Goal: Check status: Check status

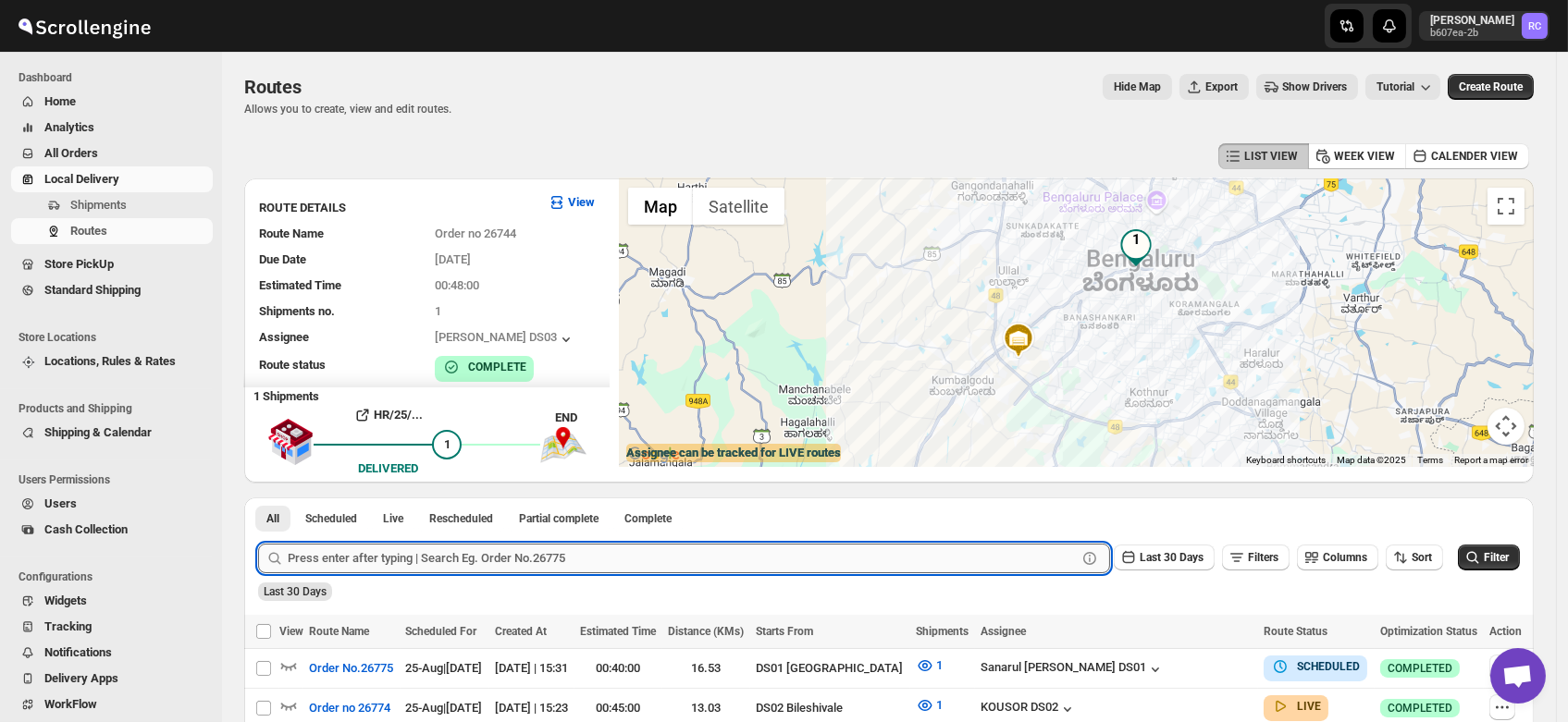
click at [470, 548] on input "text" at bounding box center [681, 559] width 789 height 30
paste input "25579"
type input "25579"
click at [258, 497] on button "Submit" at bounding box center [284, 507] width 52 height 20
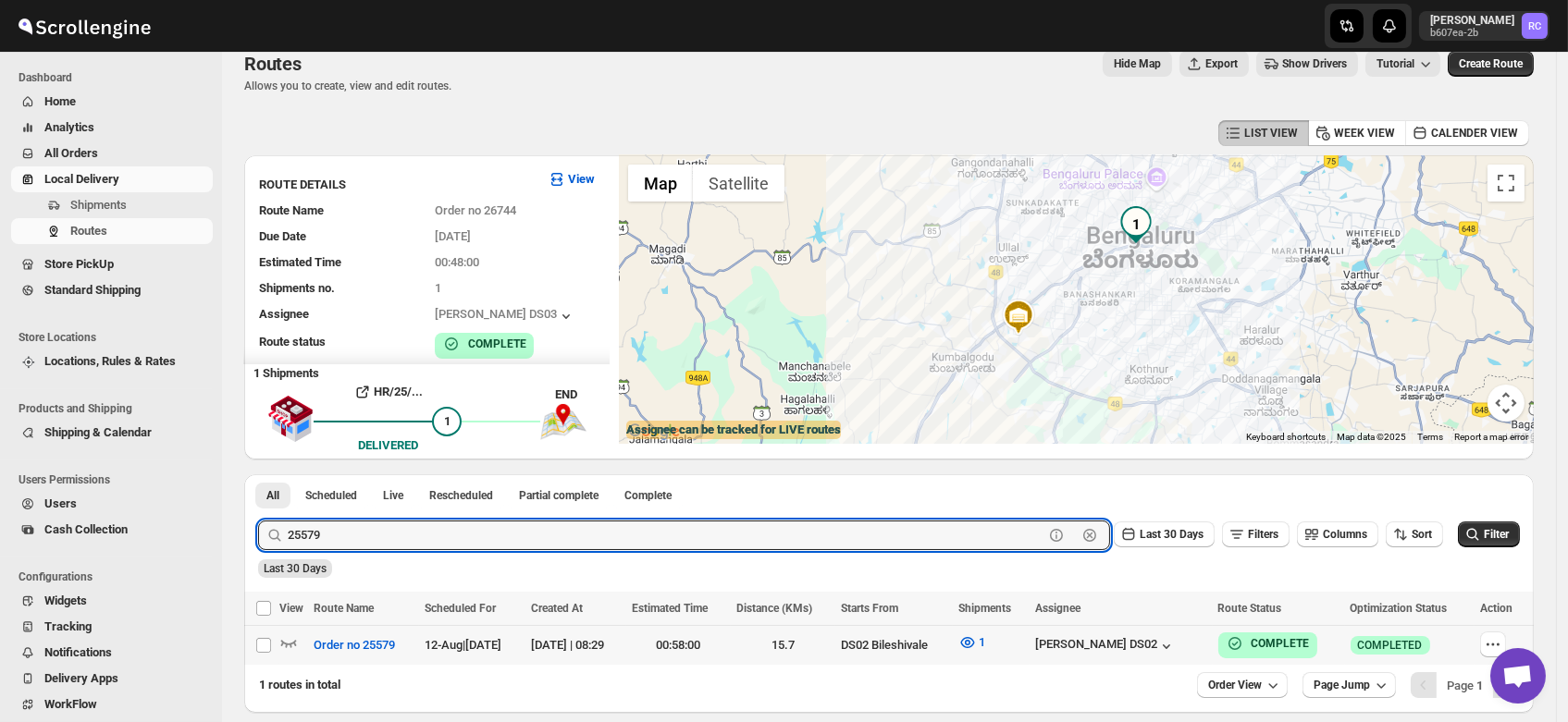
scroll to position [24, 0]
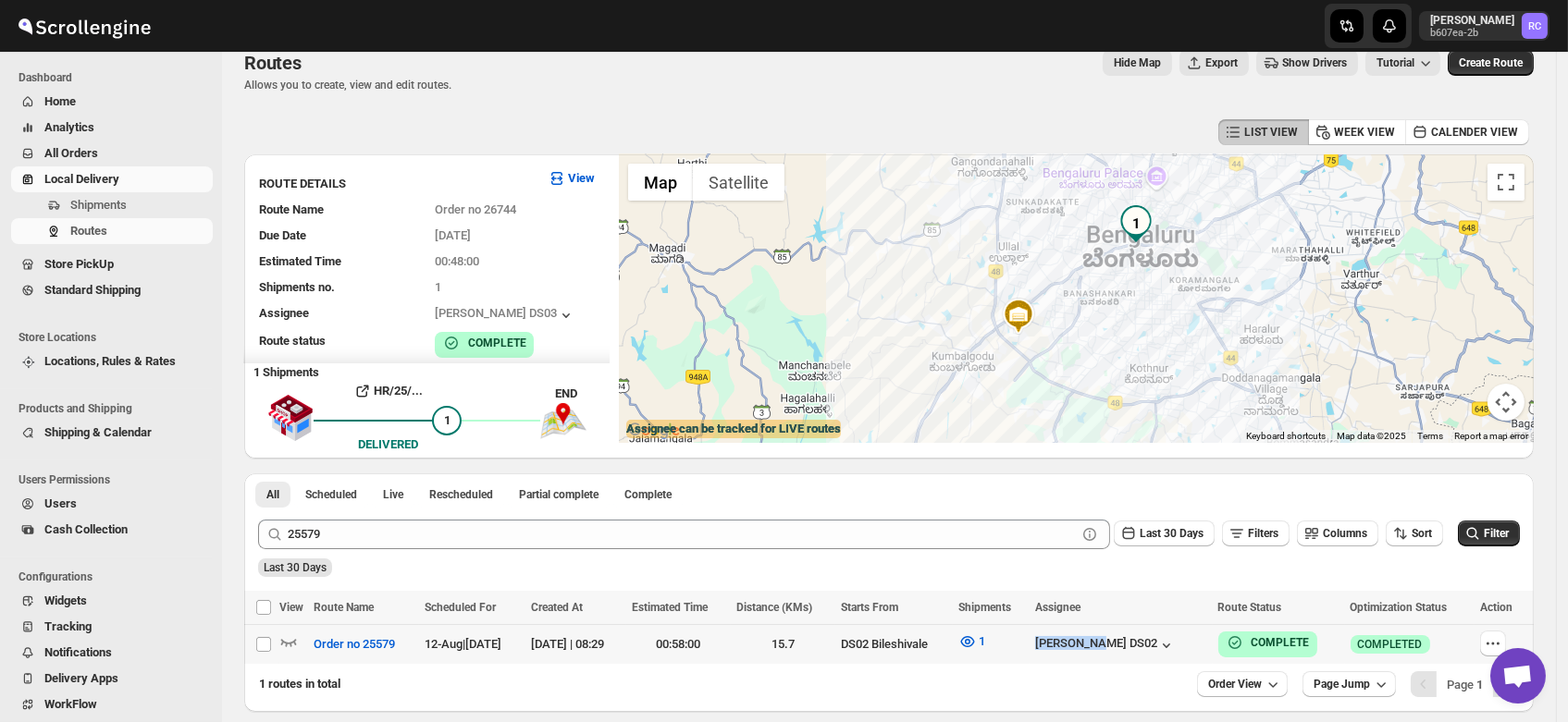
drag, startPoint x: 1198, startPoint y: 640, endPoint x: 1092, endPoint y: 649, distance: 106.4
click at [1092, 649] on tr "Select route Order no 25579 12-Aug | 14 days ago 12-Aug-25 | 08:29 00:58:00 15.…" at bounding box center [889, 645] width 1289 height 40
checkbox input "true"
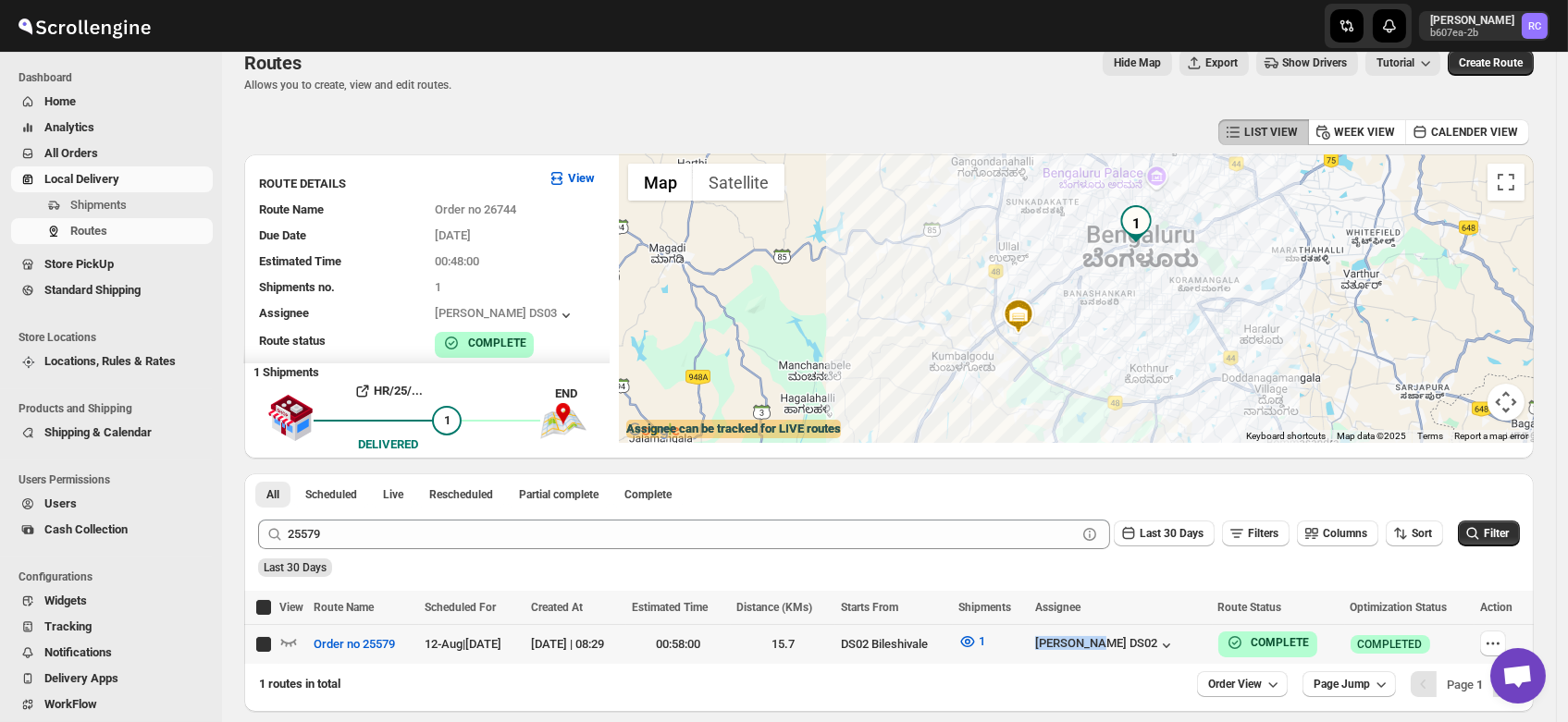
checkbox input "true"
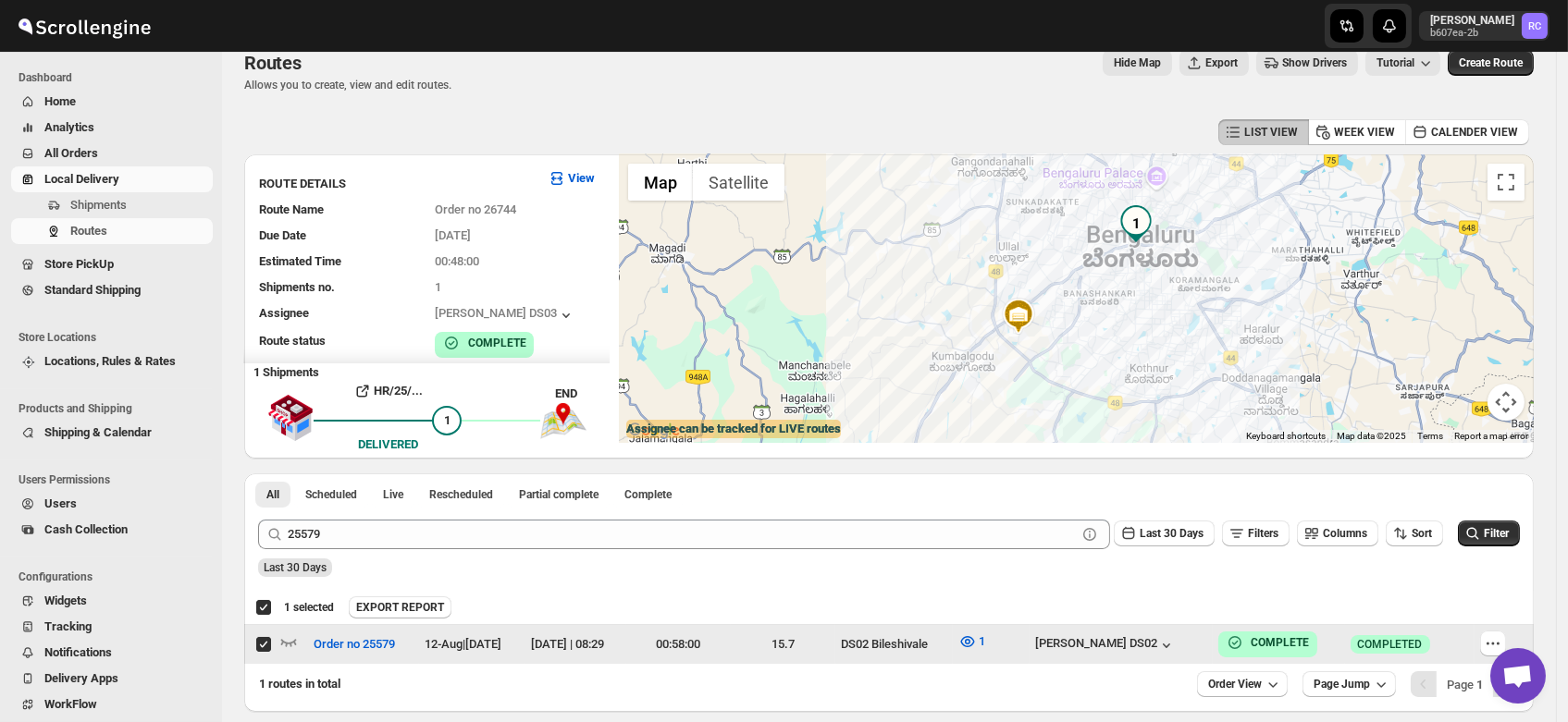
copy div "[PERSON_NAME] DS02"
click at [1196, 642] on div "[PERSON_NAME] DS02" at bounding box center [1120, 645] width 171 height 21
drag, startPoint x: 1196, startPoint y: 642, endPoint x: 1089, endPoint y: 640, distance: 107.0
click at [1089, 640] on tr "Select route Order no 25579 12-Aug | 14 days ago 12-Aug-25 | 08:29 00:58:00 15.…" at bounding box center [889, 645] width 1289 height 40
checkbox input "false"
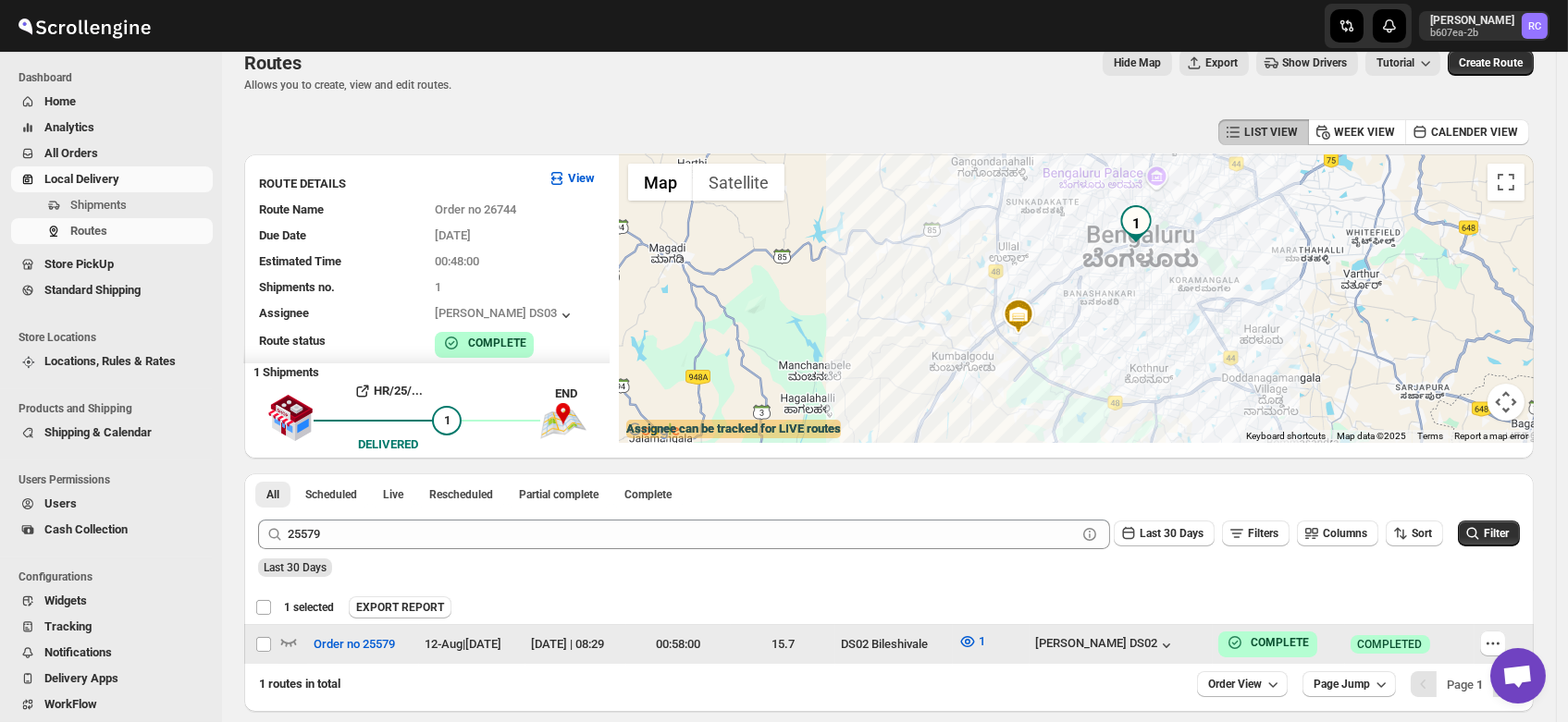
checkbox input "false"
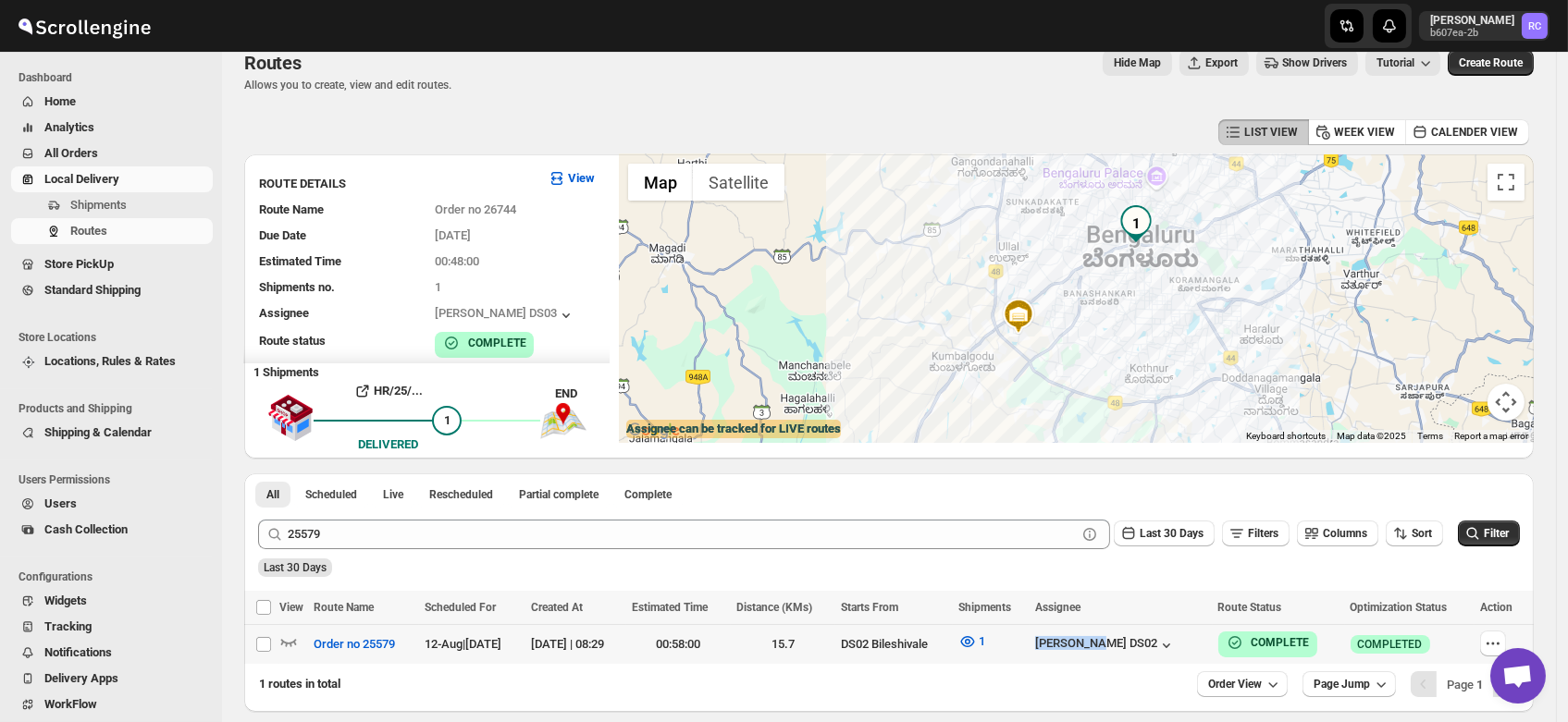
drag, startPoint x: 1089, startPoint y: 640, endPoint x: 1211, endPoint y: 637, distance: 122.0
click at [1211, 637] on tr "Select route Order no 25579 12-Aug | 14 days ago 12-Aug-25 | 08:29 00:58:00 15.…" at bounding box center [889, 645] width 1289 height 40
checkbox input "true"
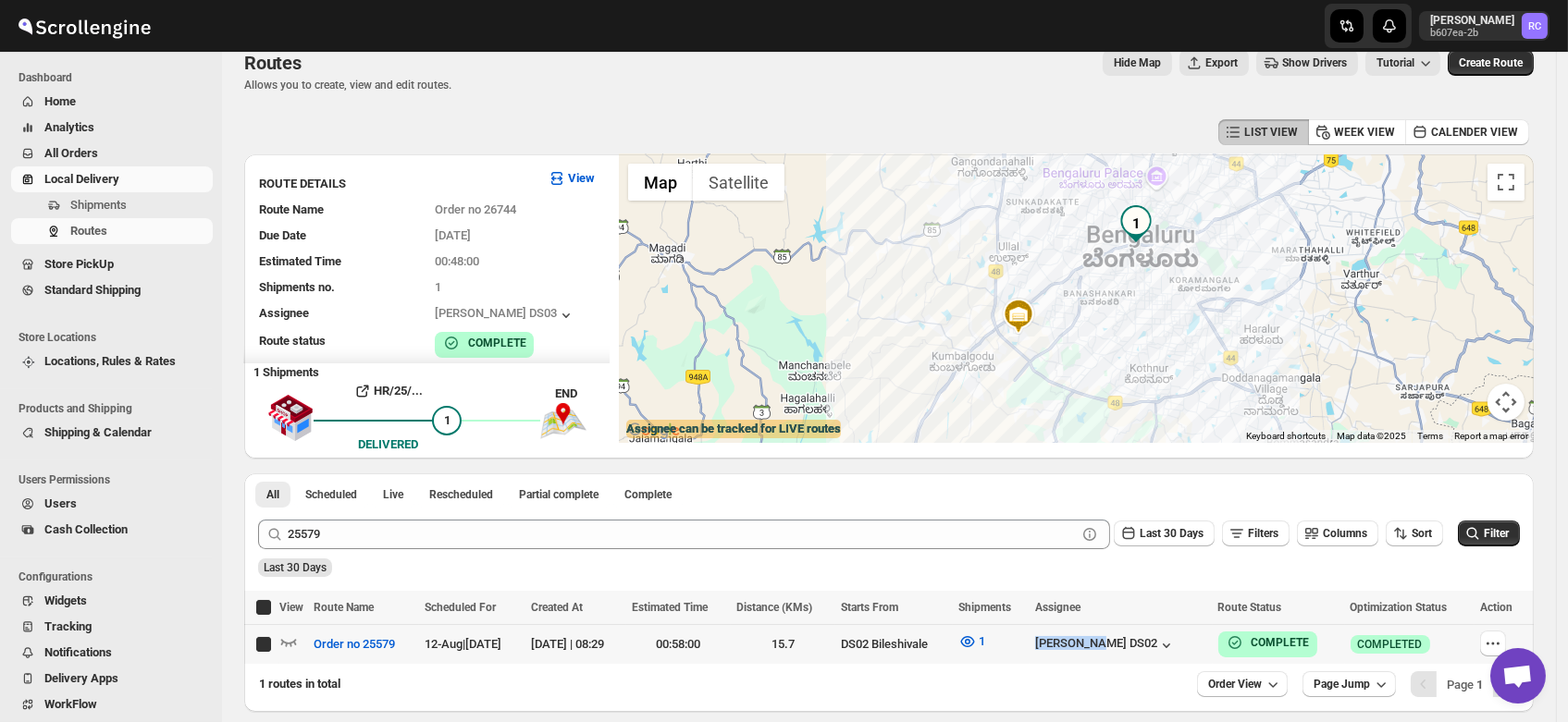
checkbox input "true"
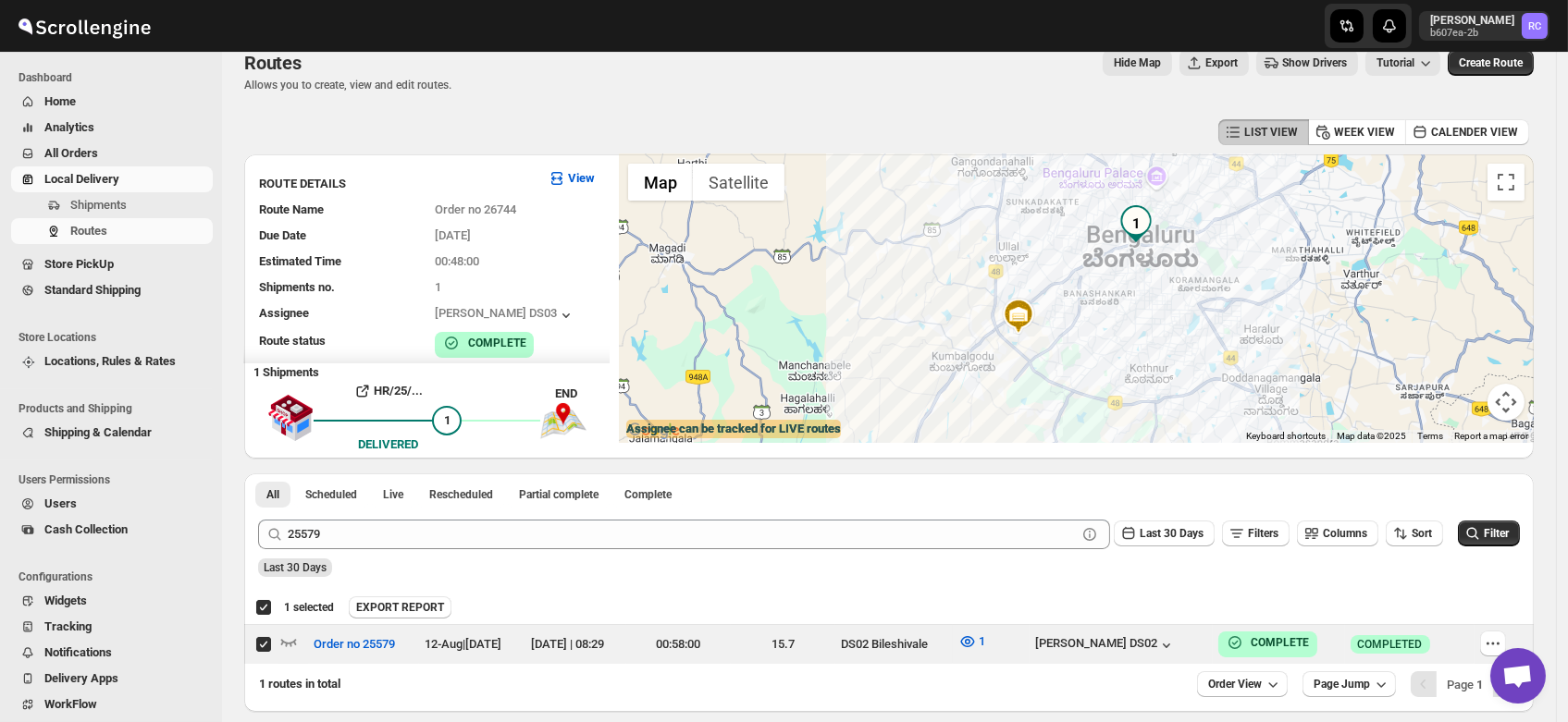
click at [53, 496] on span "Users" at bounding box center [61, 503] width 33 height 14
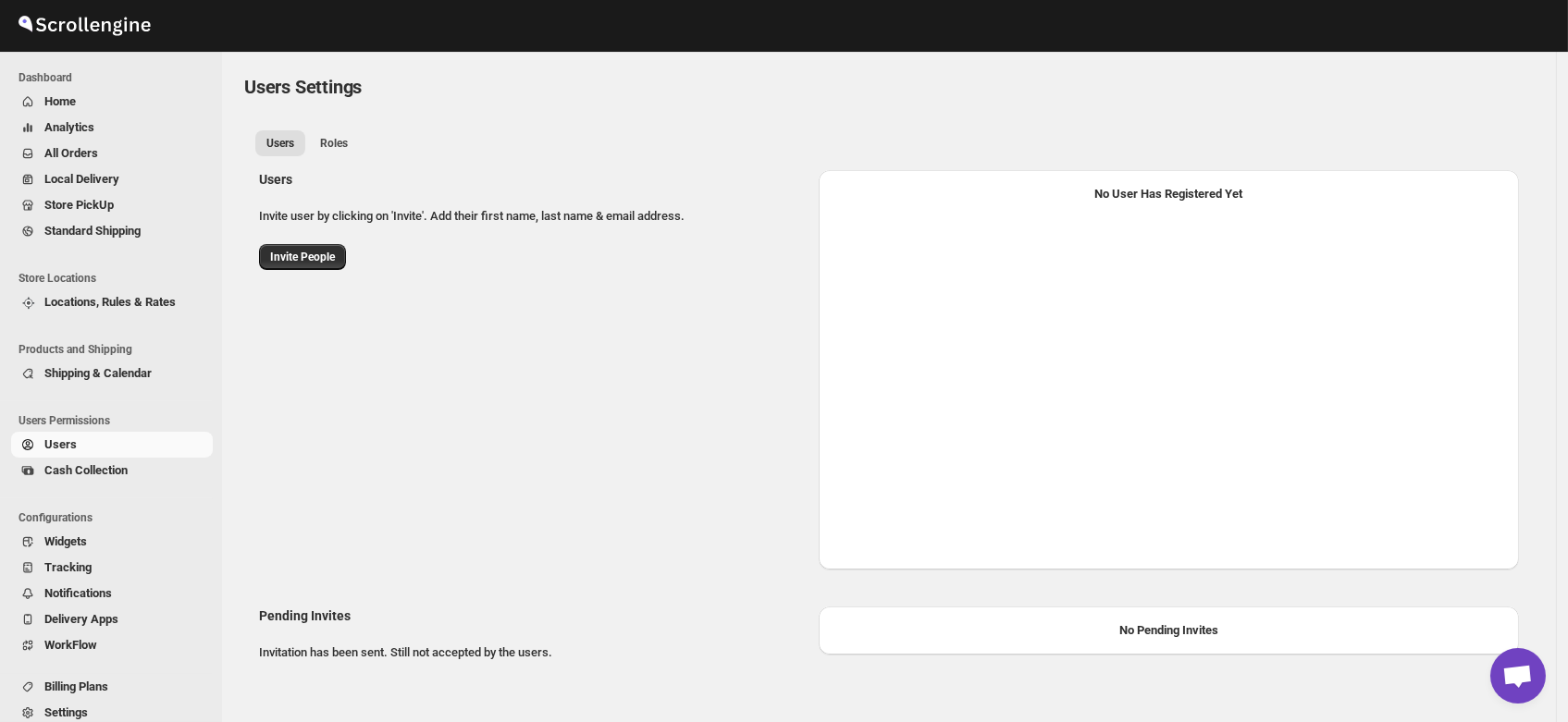
select select "637b767fbaab0276b10c91d5"
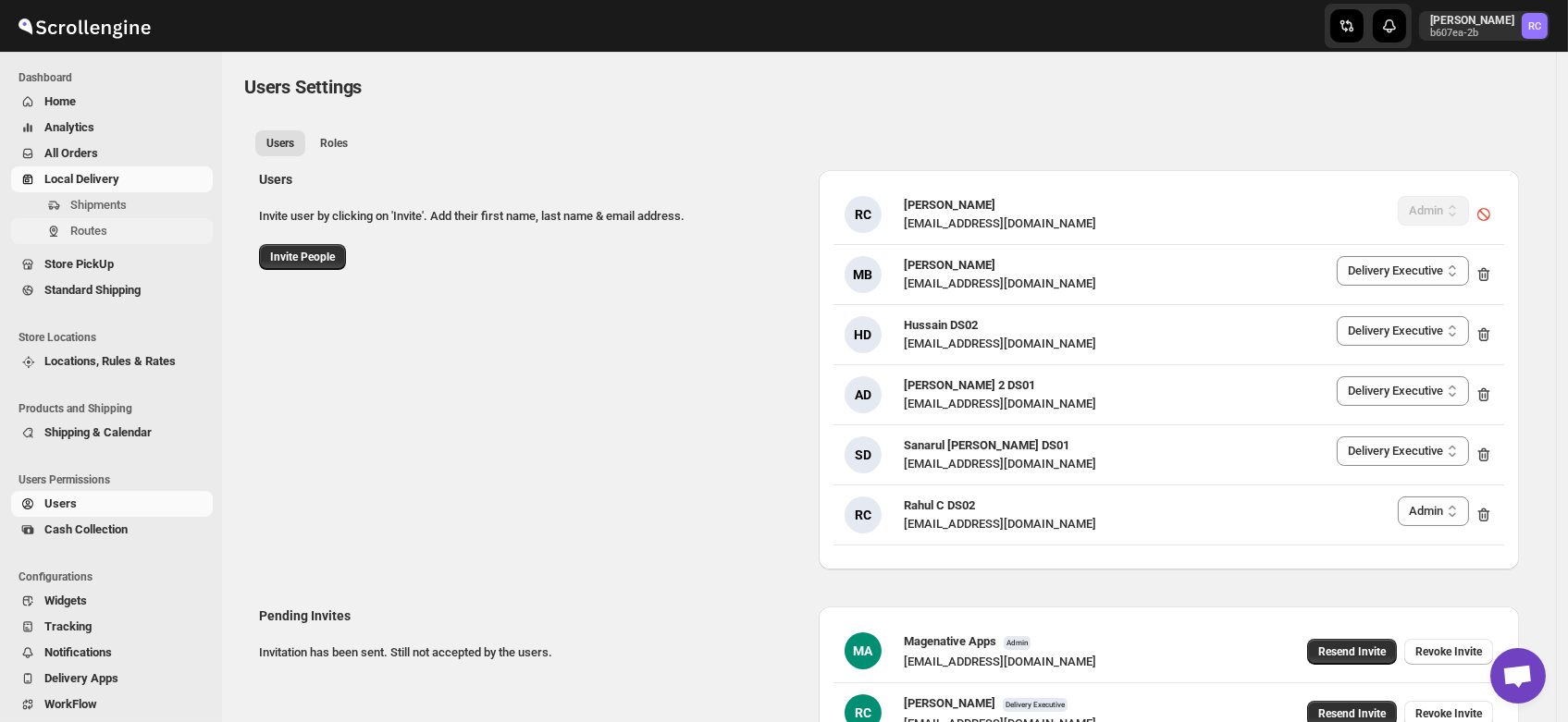
click at [77, 231] on span "Routes" at bounding box center [89, 230] width 37 height 14
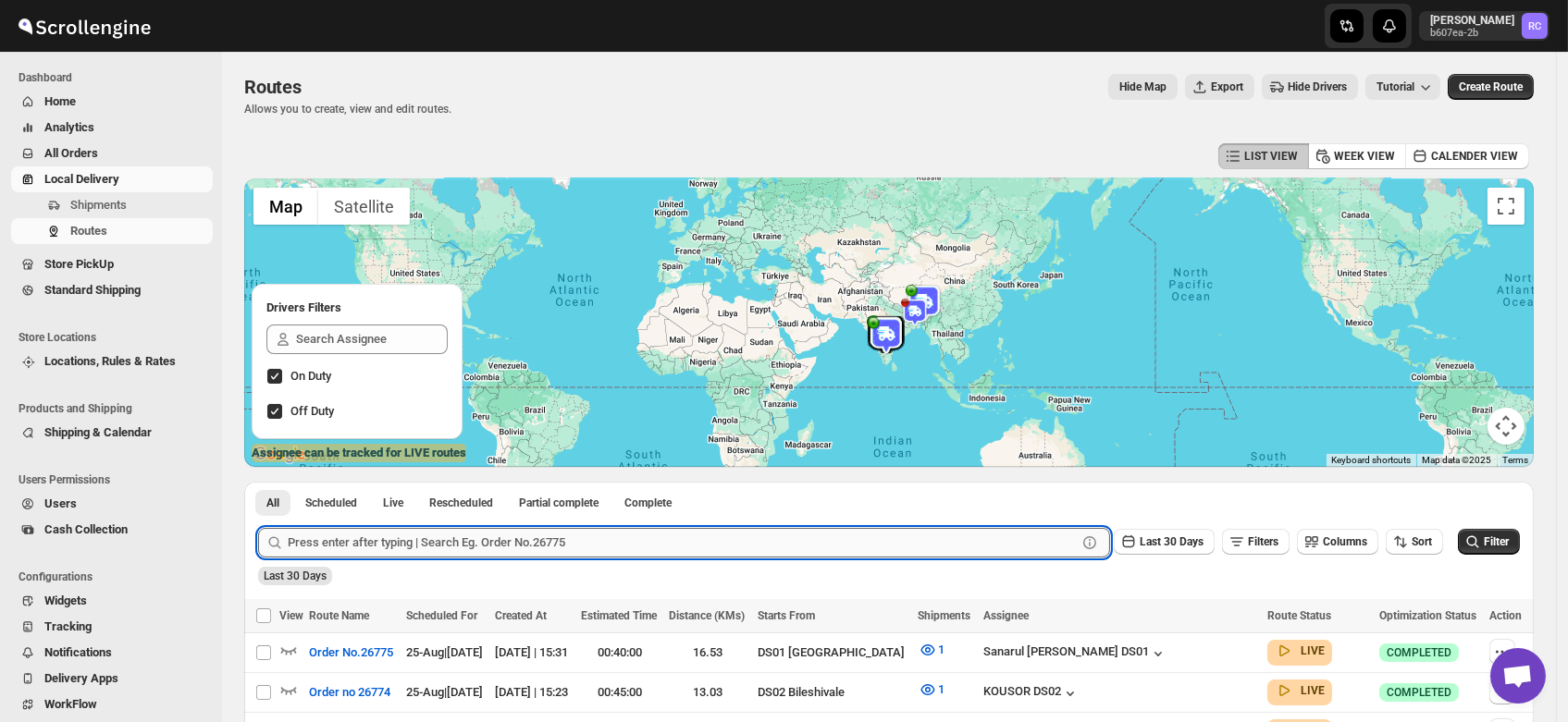
click at [462, 544] on input "text" at bounding box center [681, 543] width 789 height 30
paste input "25303"
type input "25303"
click at [258, 481] on button "Submit" at bounding box center [284, 491] width 52 height 20
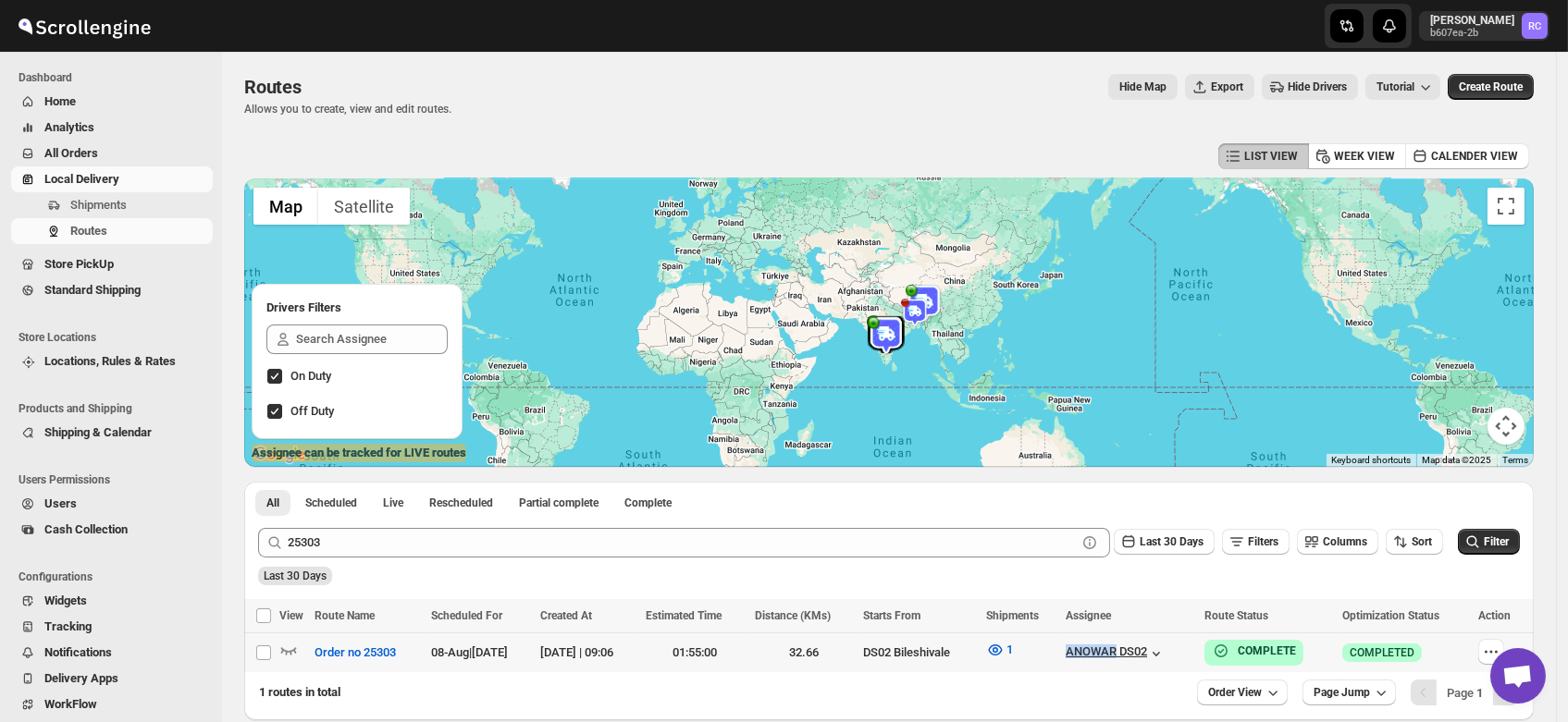
drag, startPoint x: 1085, startPoint y: 653, endPoint x: 1149, endPoint y: 657, distance: 64.1
click at [1149, 657] on tr "Select route Order no 25303 08-Aug | 18 days ago 08-Aug-25 | 09:06 01:55:00 32.…" at bounding box center [889, 653] width 1289 height 40
checkbox input "true"
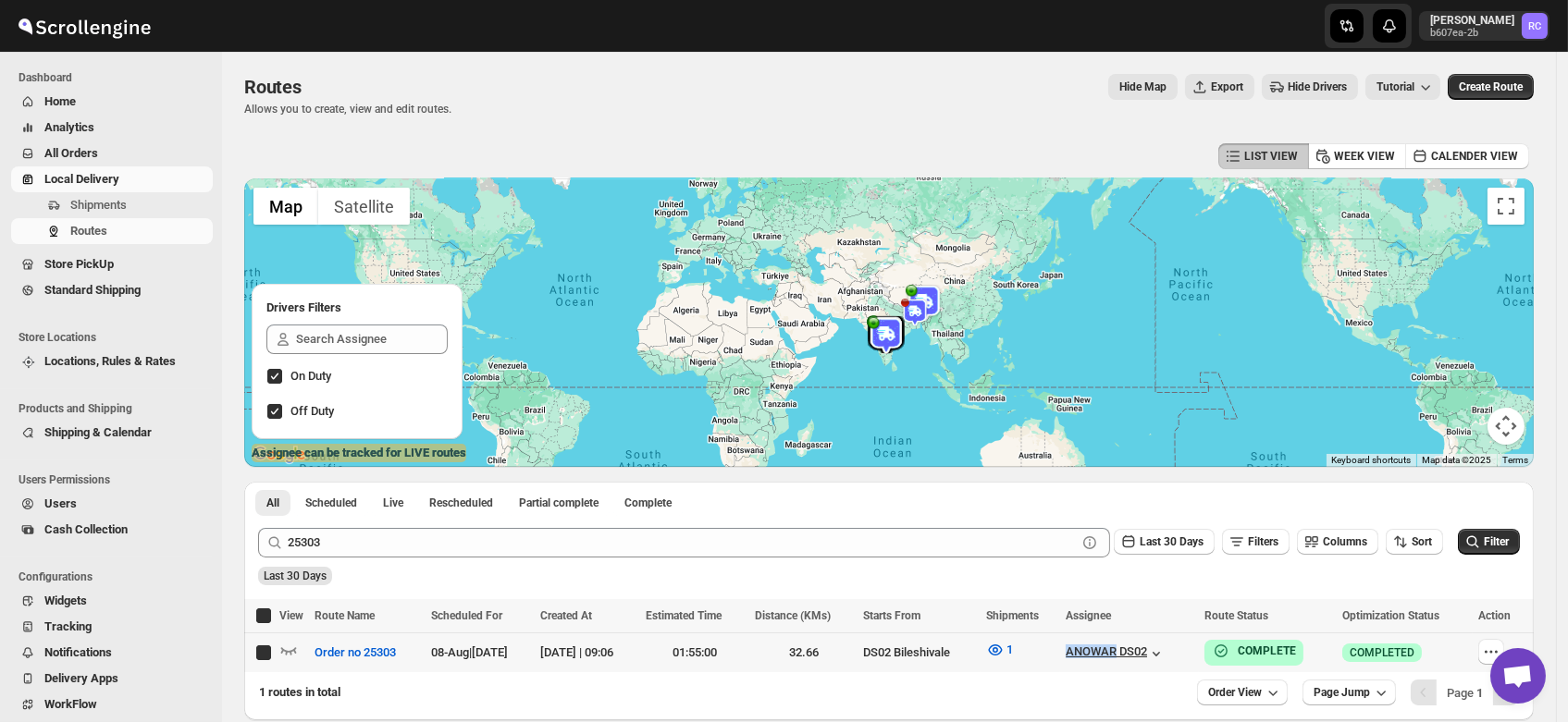
checkbox input "true"
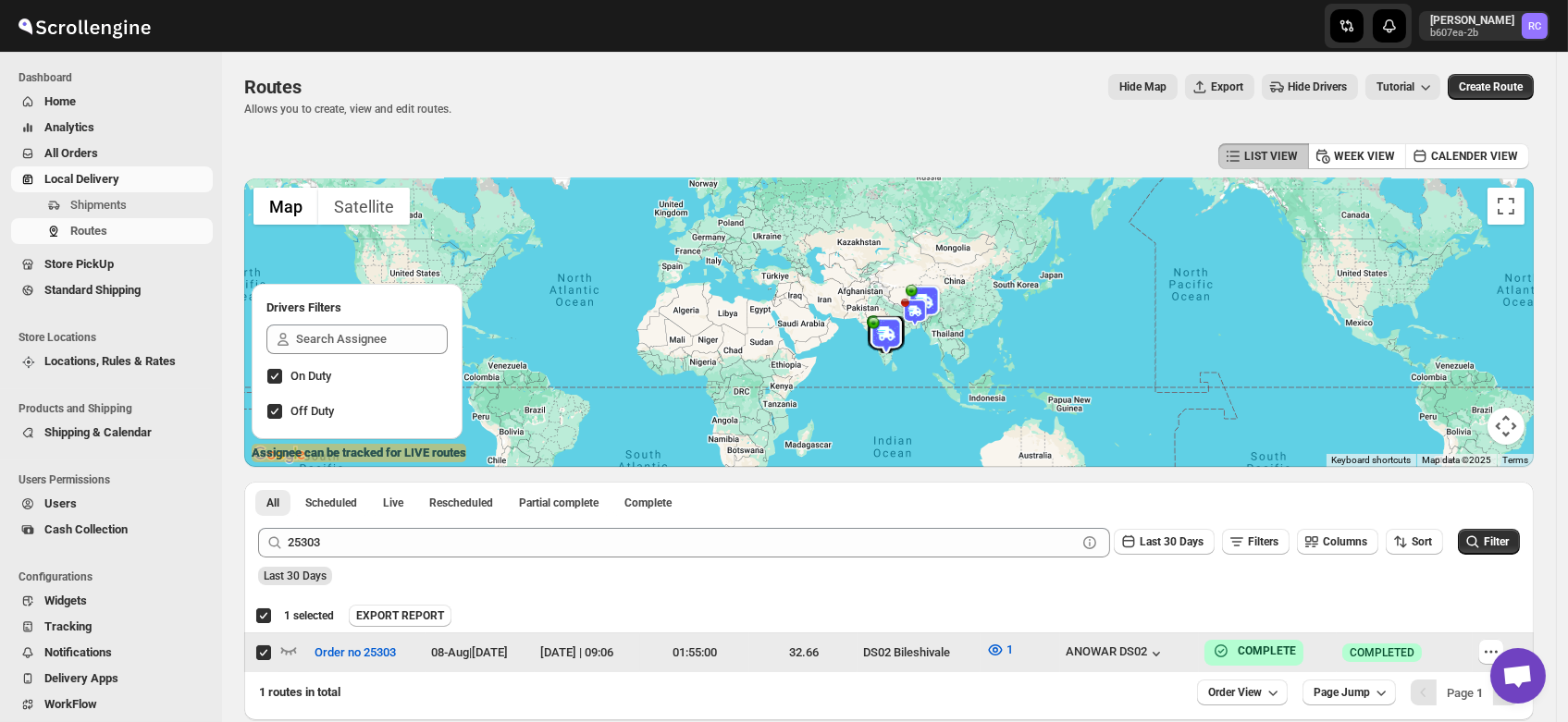
copy div "ANOWAR"
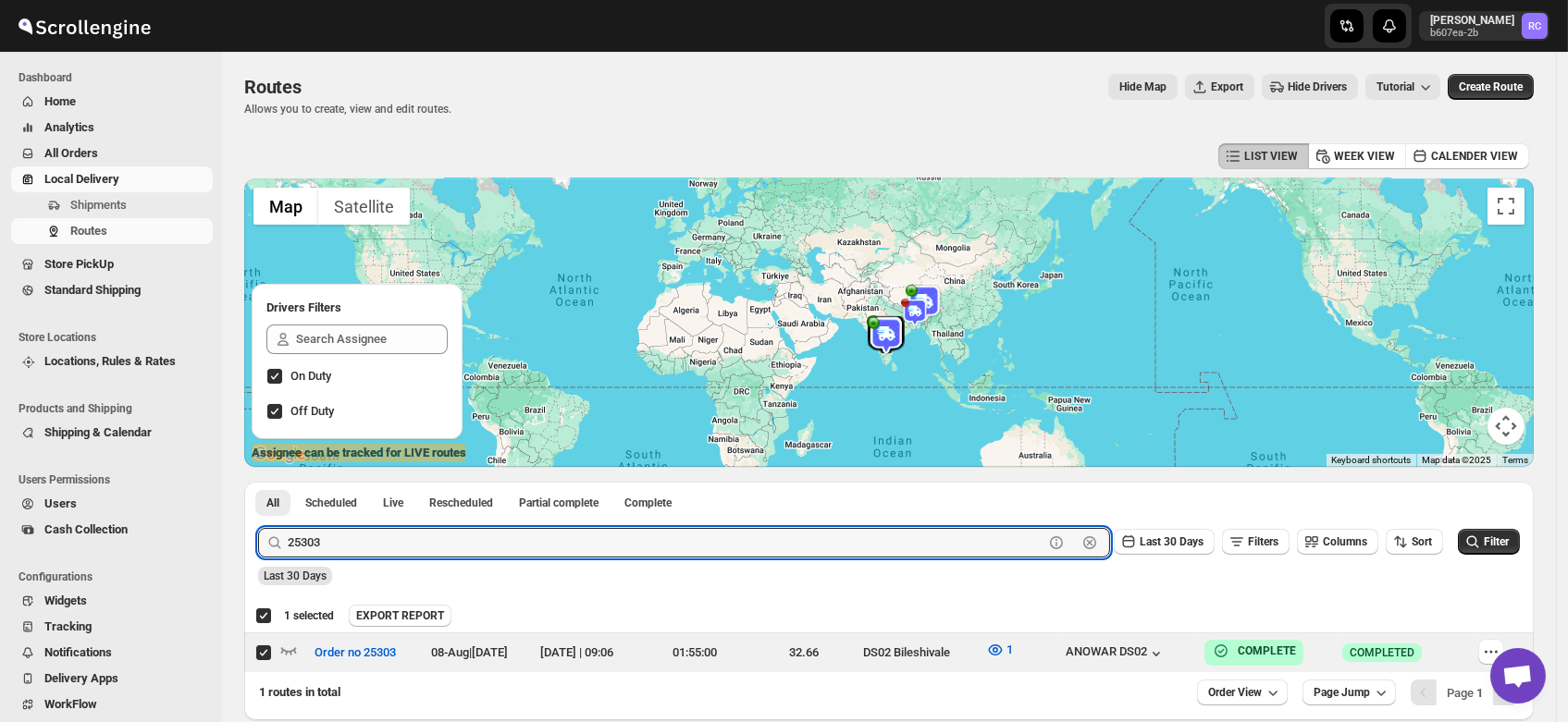
paste input "579"
type input "25579"
click at [258, 481] on button "Submit" at bounding box center [284, 491] width 52 height 20
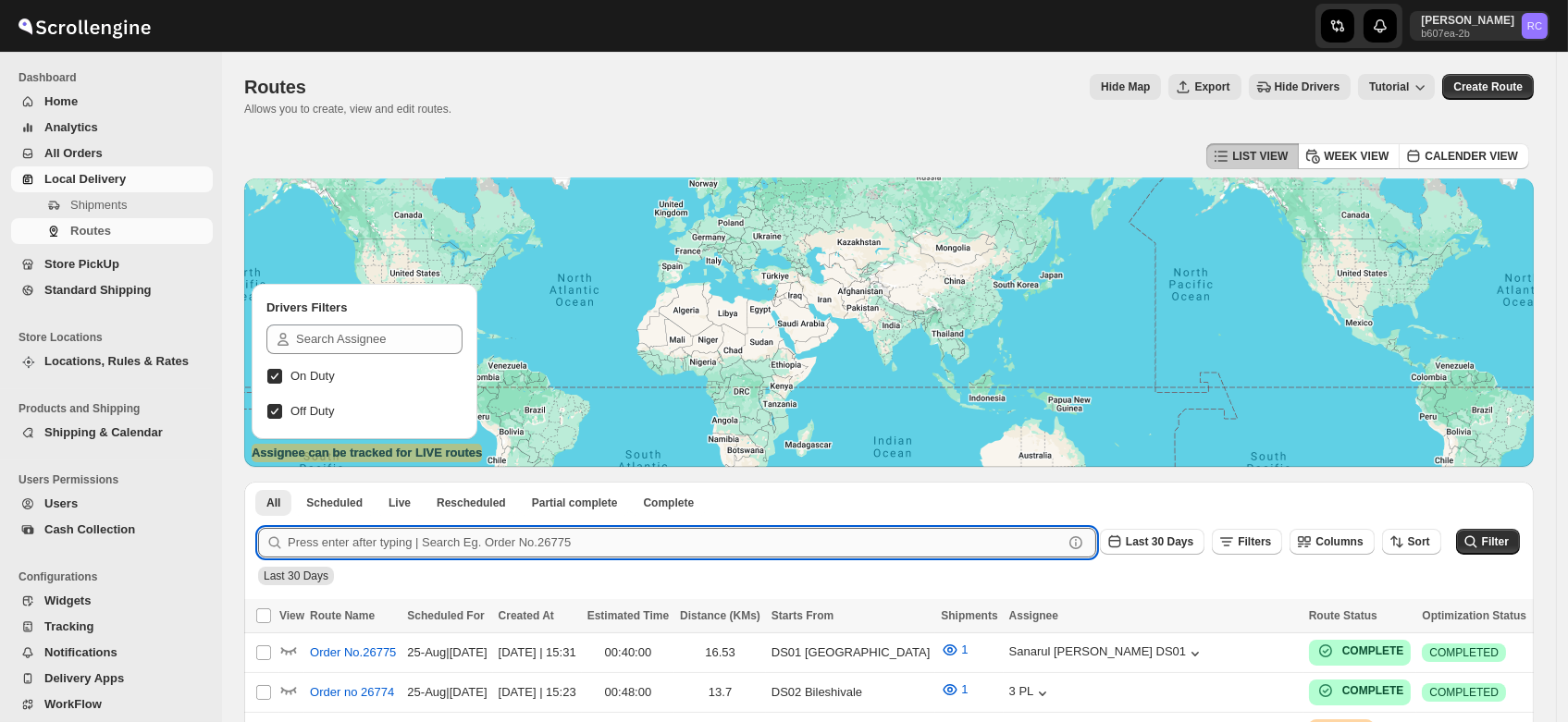
click at [425, 551] on input "text" at bounding box center [675, 543] width 775 height 30
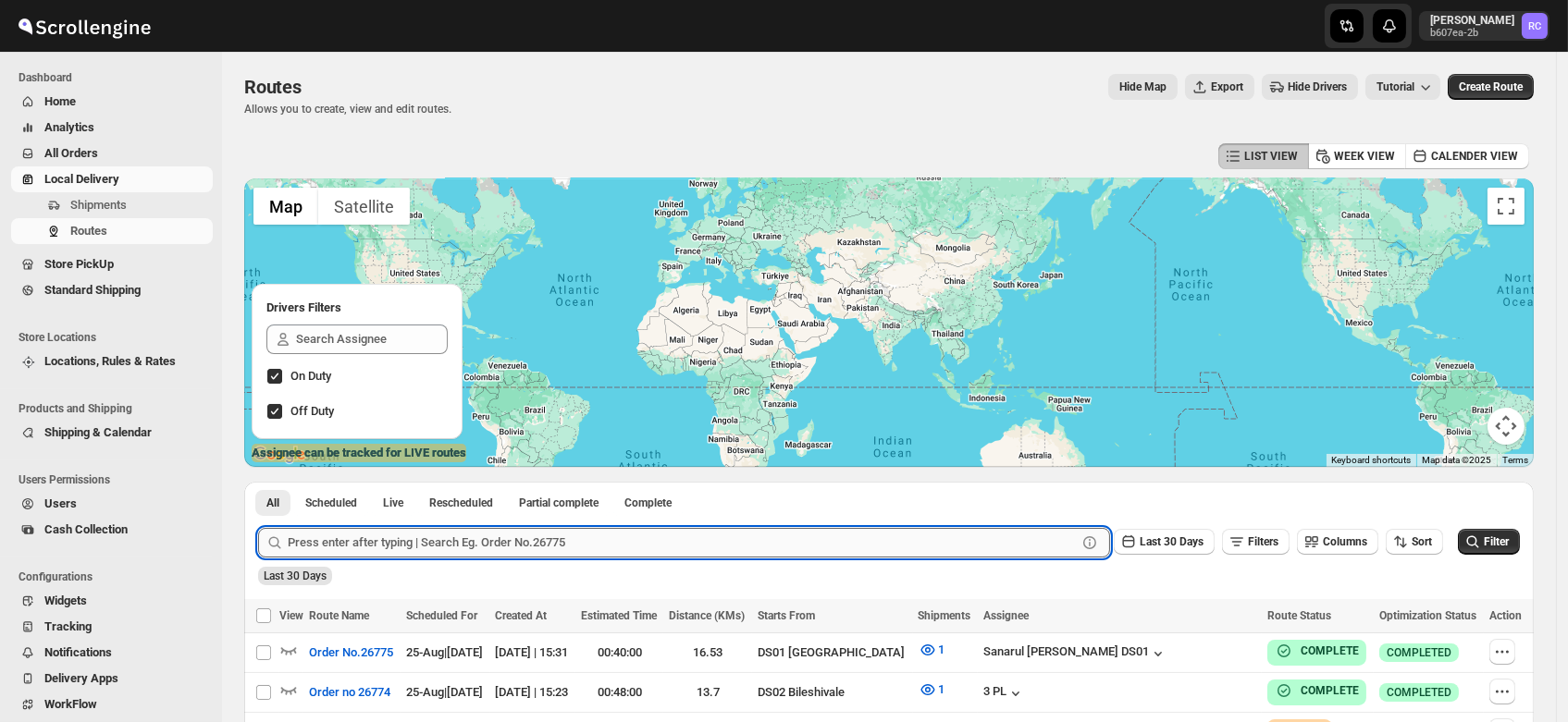
paste input "25579"
click at [258, 481] on button "Submit" at bounding box center [284, 491] width 52 height 20
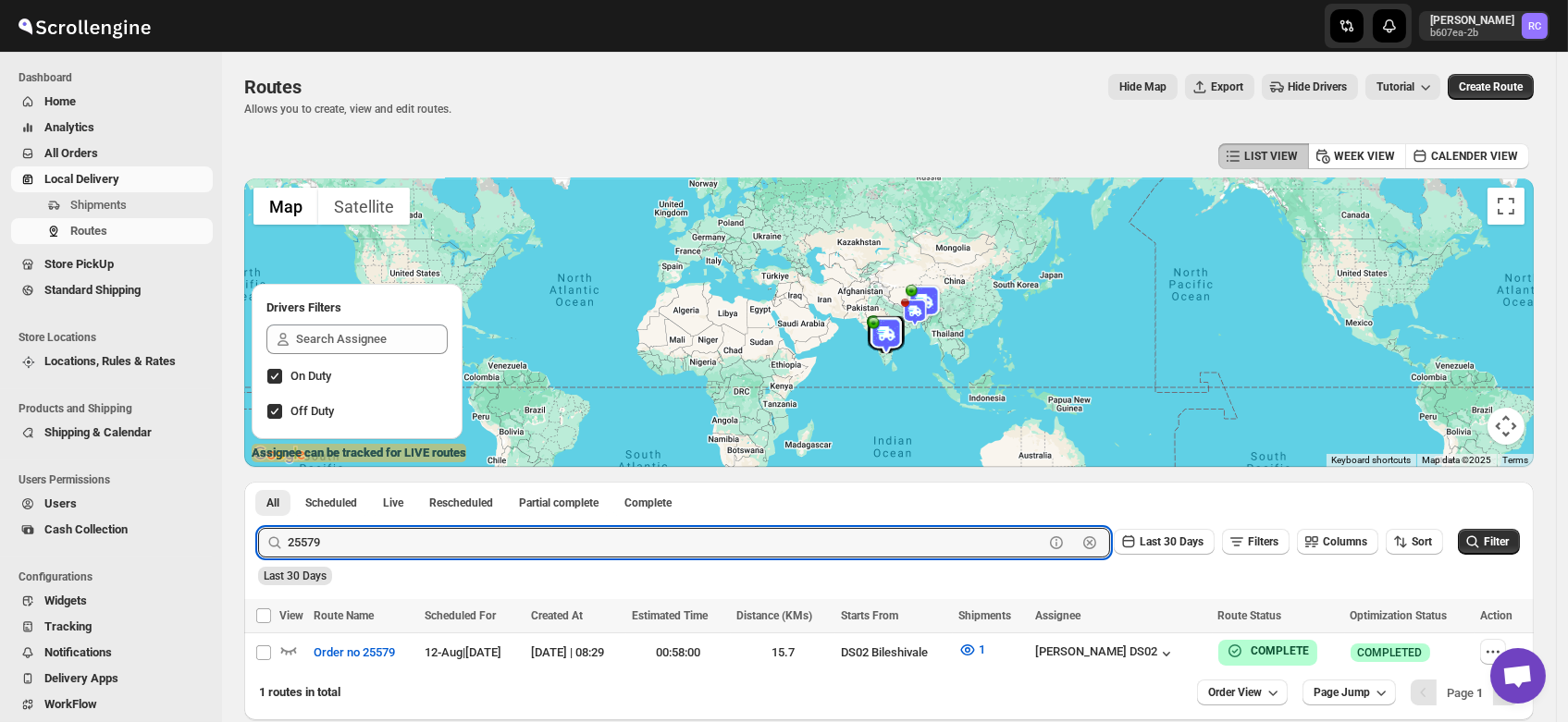
paste input "81"
click at [258, 481] on button "Submit" at bounding box center [284, 491] width 52 height 20
paste input "609"
type input "25609"
click at [258, 481] on button "Submit" at bounding box center [284, 491] width 52 height 20
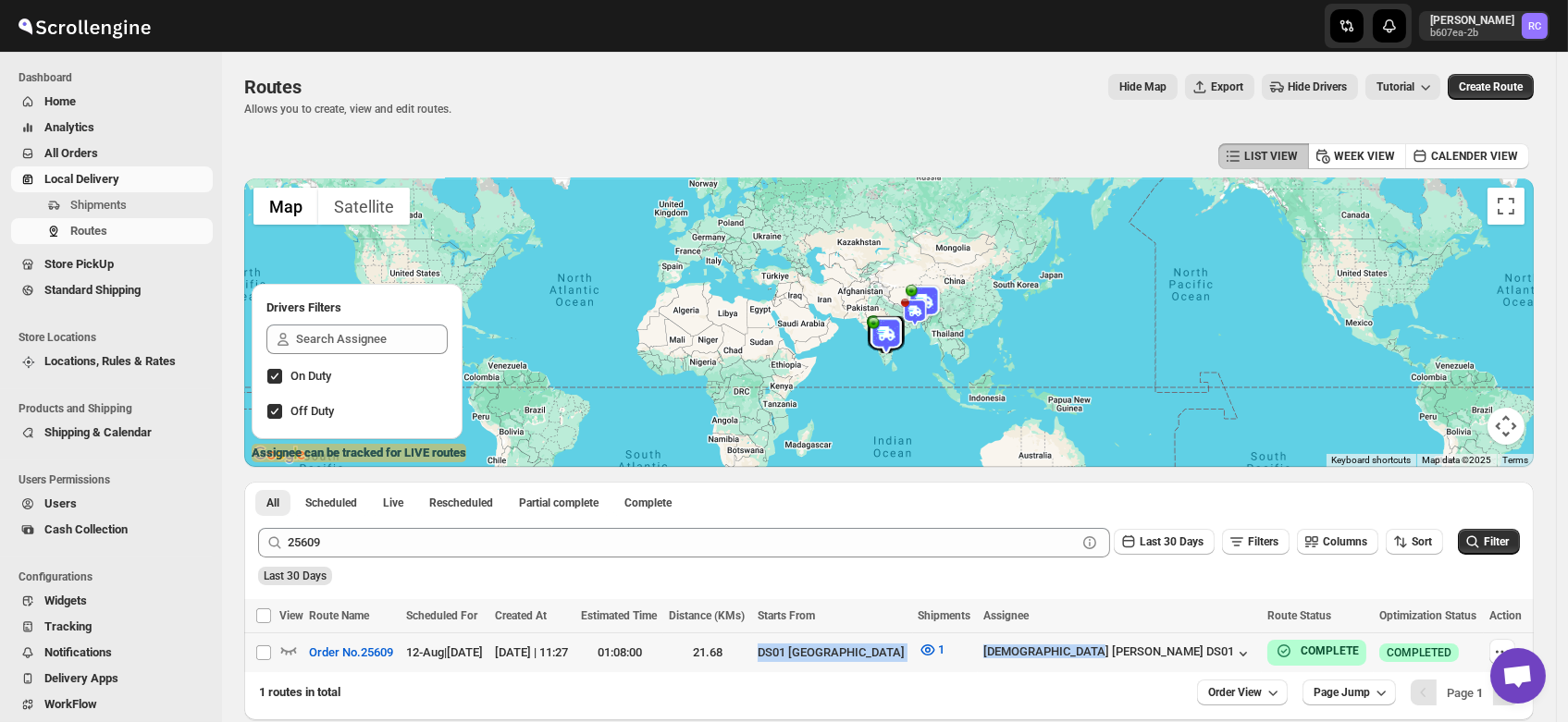
drag, startPoint x: 1203, startPoint y: 651, endPoint x: 879, endPoint y: 657, distance: 324.1
click at [879, 657] on tr "Select route Order No.25609 12-Aug | [DATE] [DATE] | 11:27 01:08:00 21.68 DS01 …" at bounding box center [889, 653] width 1289 height 40
checkbox input "true"
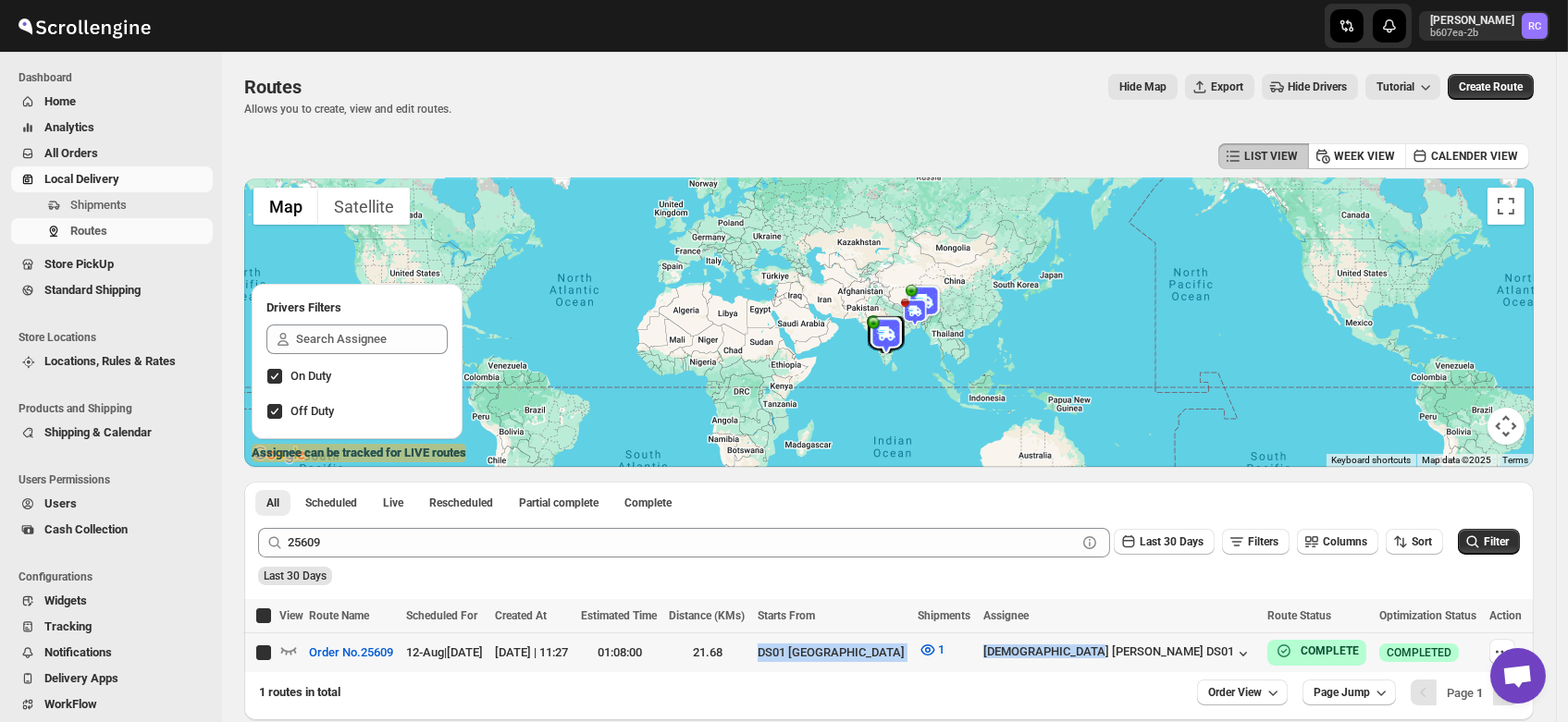
checkbox input "true"
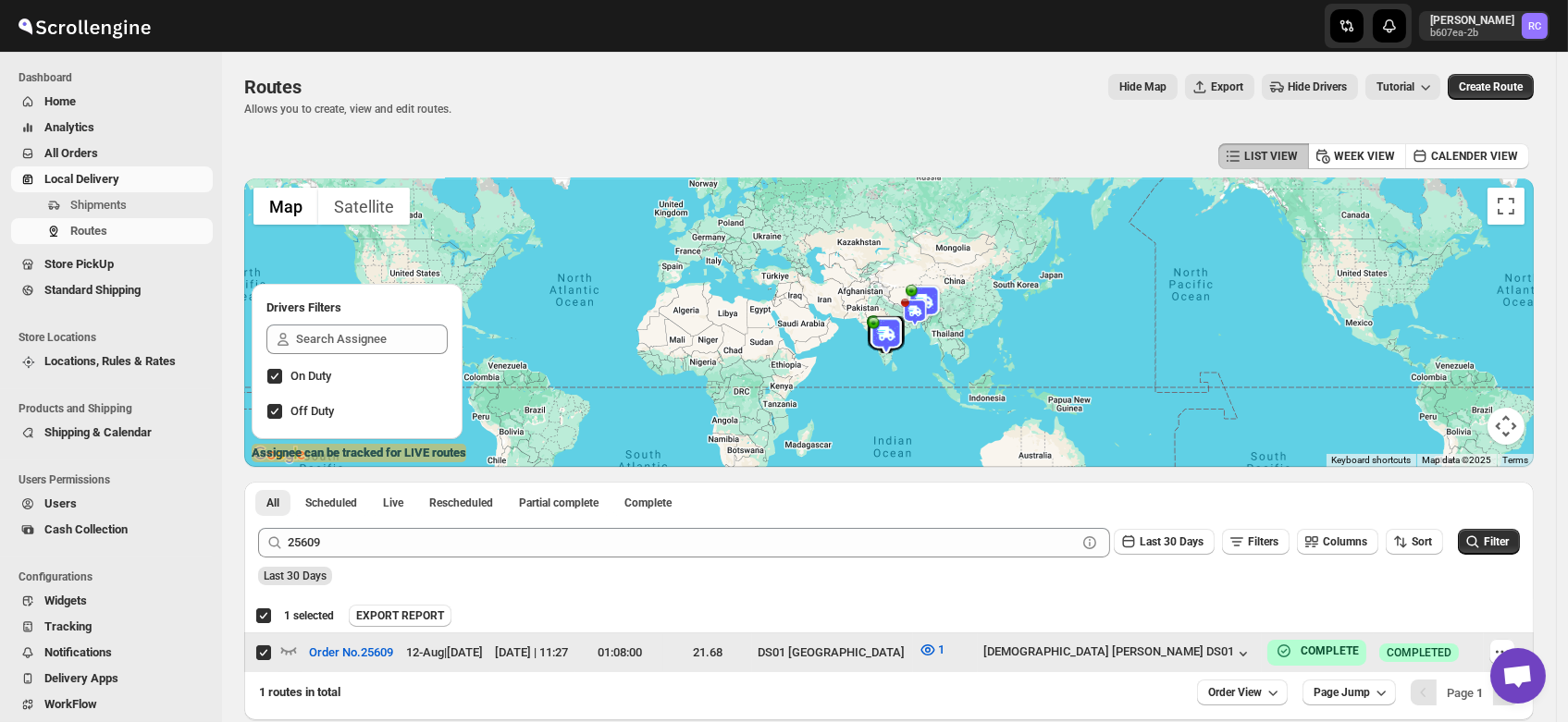
drag, startPoint x: 879, startPoint y: 657, endPoint x: 903, endPoint y: 654, distance: 24.2
click at [903, 654] on tr "Select route Order No.25609 12-Aug | [DATE] [DATE] | 11:27 01:08:00 21.68 DS01 …" at bounding box center [889, 653] width 1289 height 40
checkbox input "false"
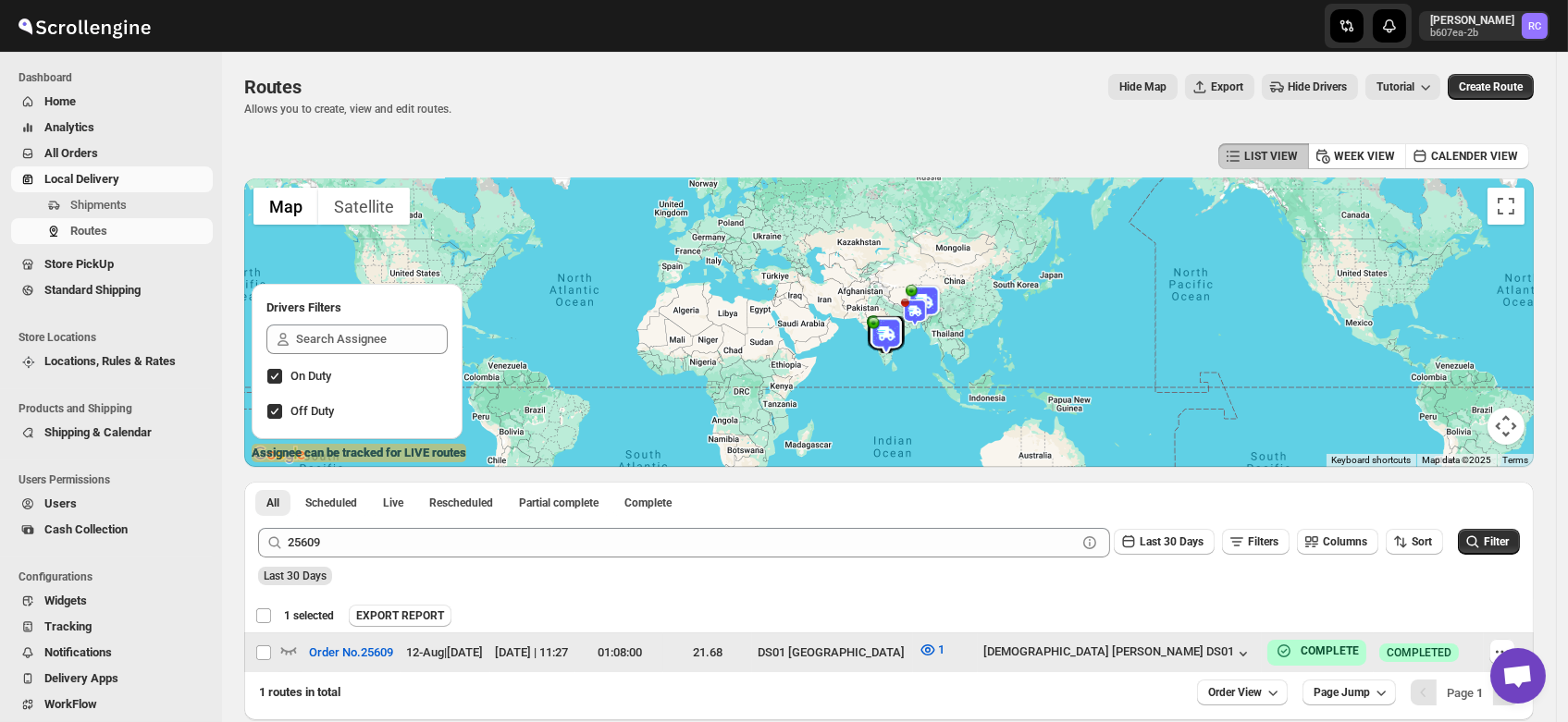
checkbox input "false"
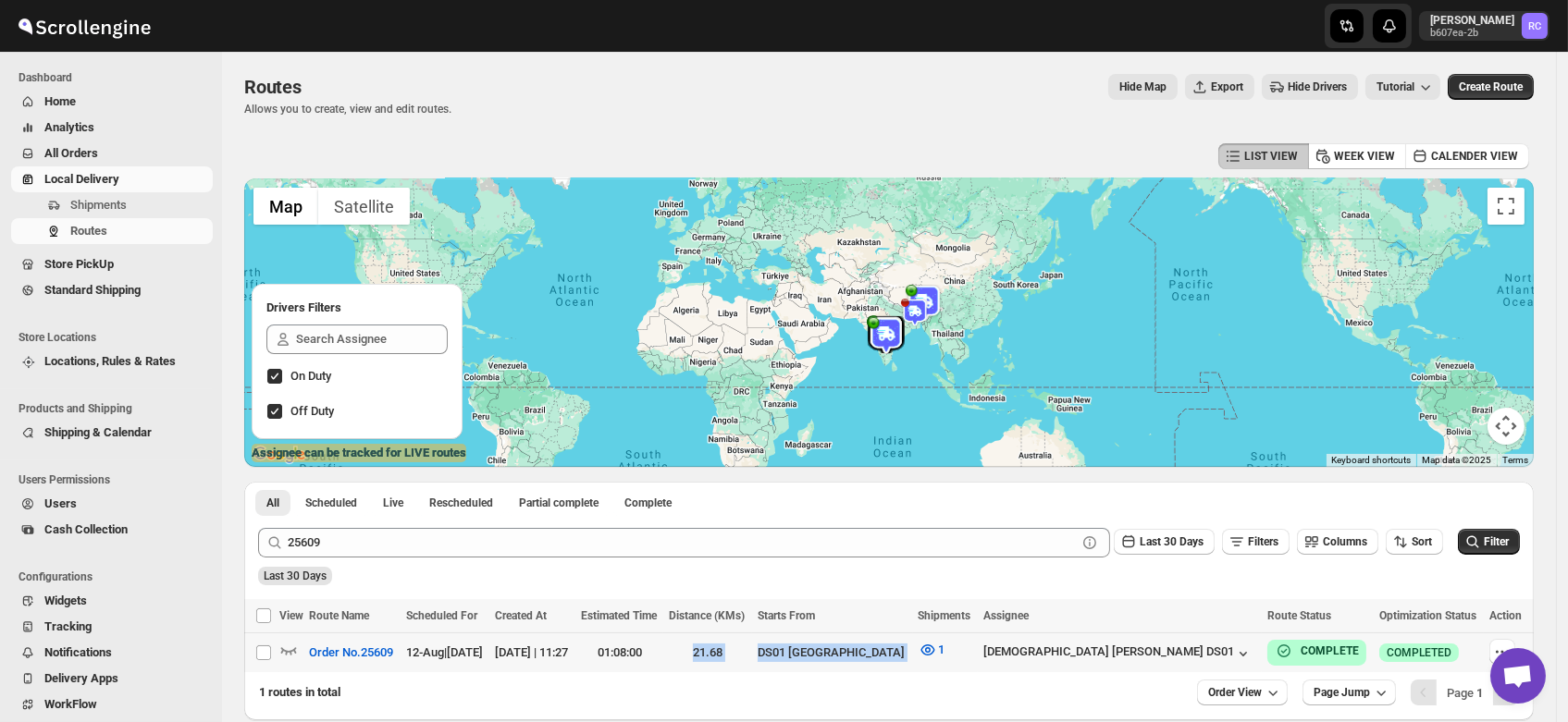
click at [903, 654] on td "DS01 [GEOGRAPHIC_DATA]" at bounding box center [833, 653] width 161 height 40
checkbox input "true"
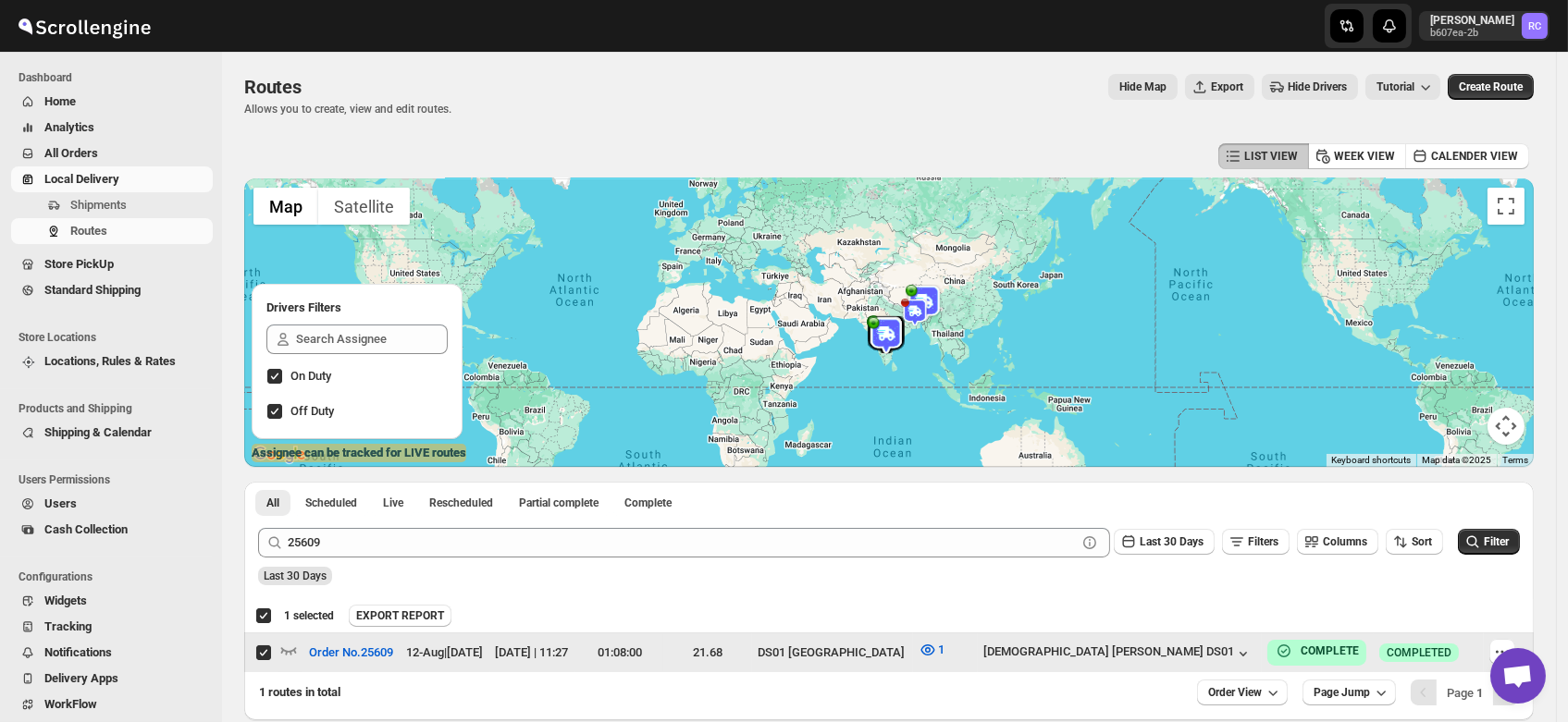
drag, startPoint x: 903, startPoint y: 654, endPoint x: 1199, endPoint y: 654, distance: 296.0
click at [1199, 654] on tr "Select route Order No.25609 12-Aug | [DATE] [DATE] | 11:27 01:08:00 21.68 DS01 …" at bounding box center [889, 653] width 1289 height 40
checkbox input "false"
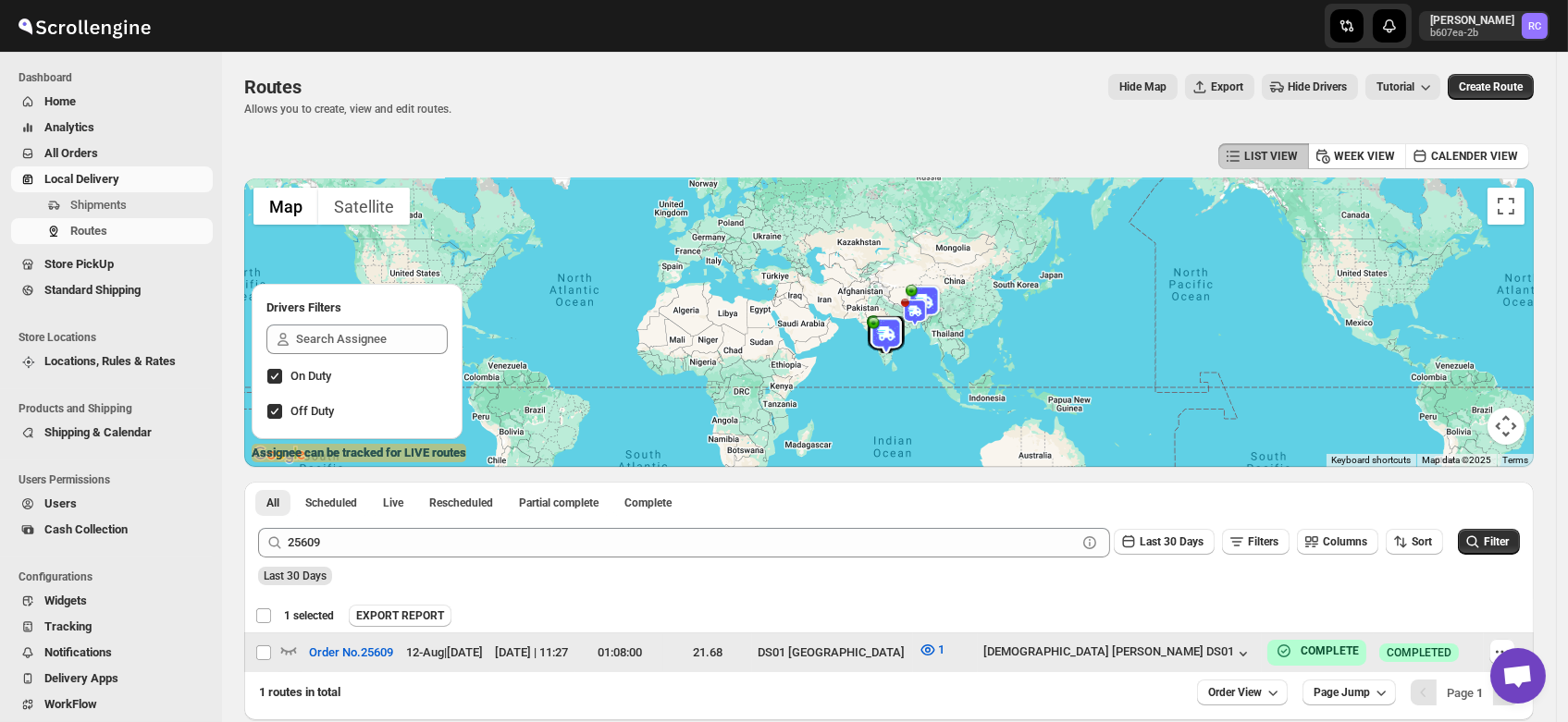
checkbox input "false"
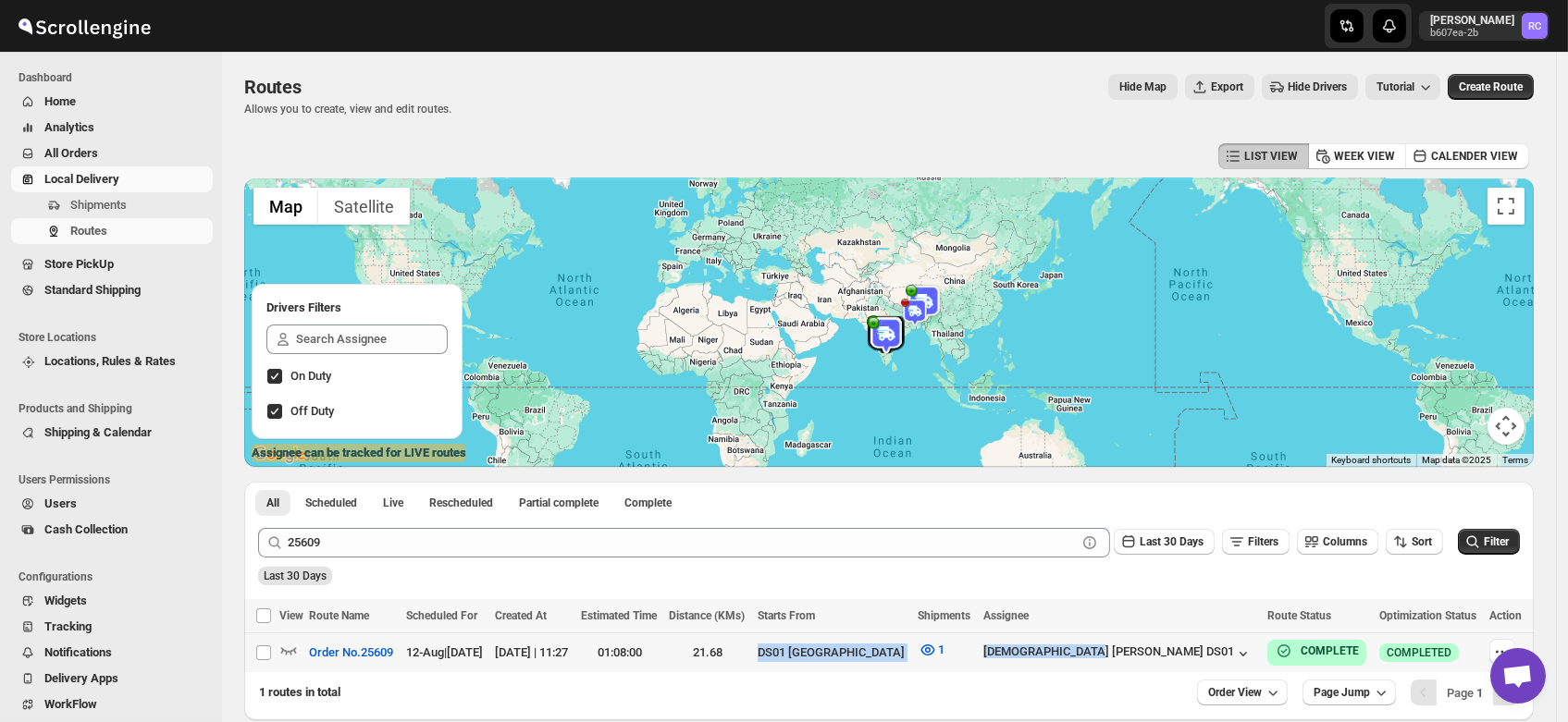
drag, startPoint x: 1199, startPoint y: 654, endPoint x: 900, endPoint y: 660, distance: 299.1
click at [900, 660] on tr "Select route Order No.25609 12-Aug | [DATE] [DATE] | 11:27 01:08:00 21.68 DS01 …" at bounding box center [889, 653] width 1289 height 40
checkbox input "true"
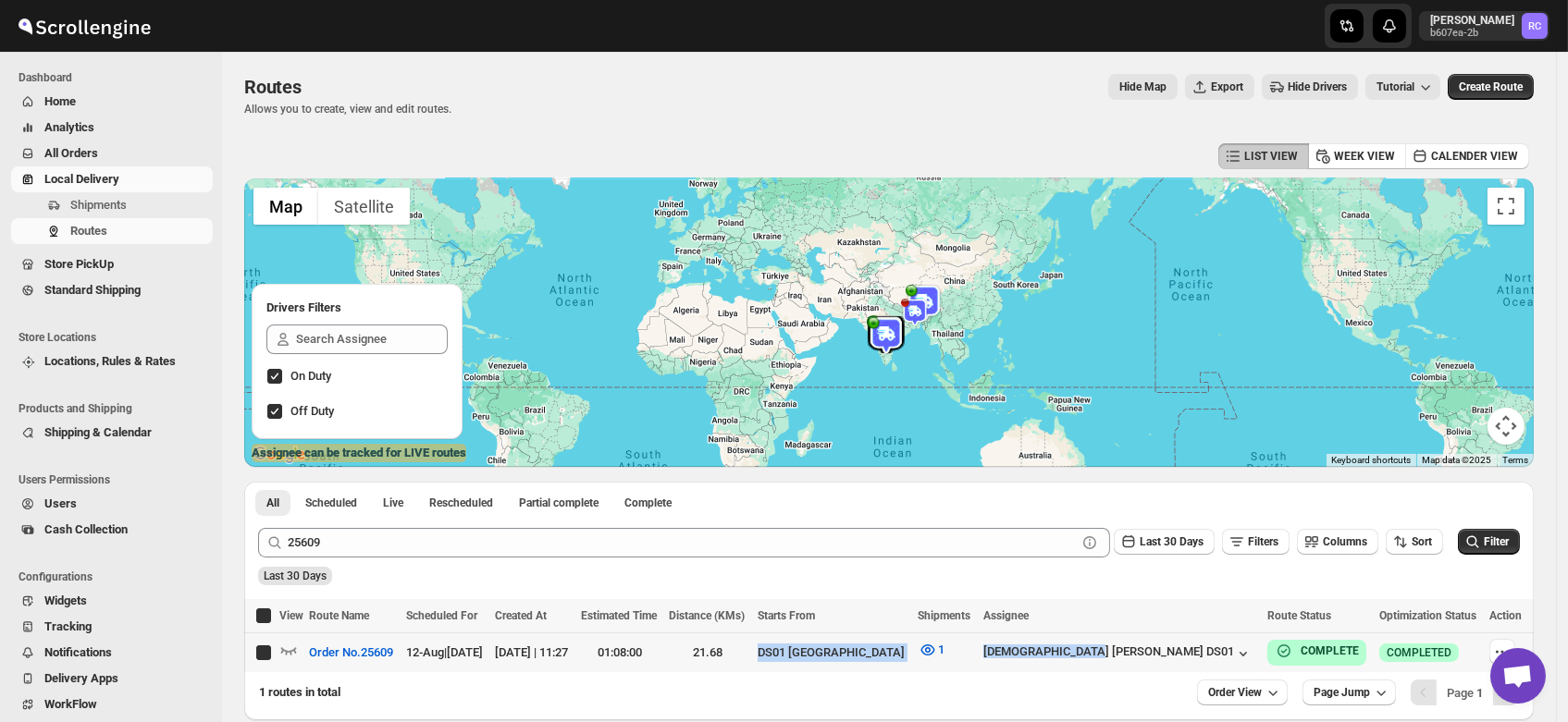
checkbox input "true"
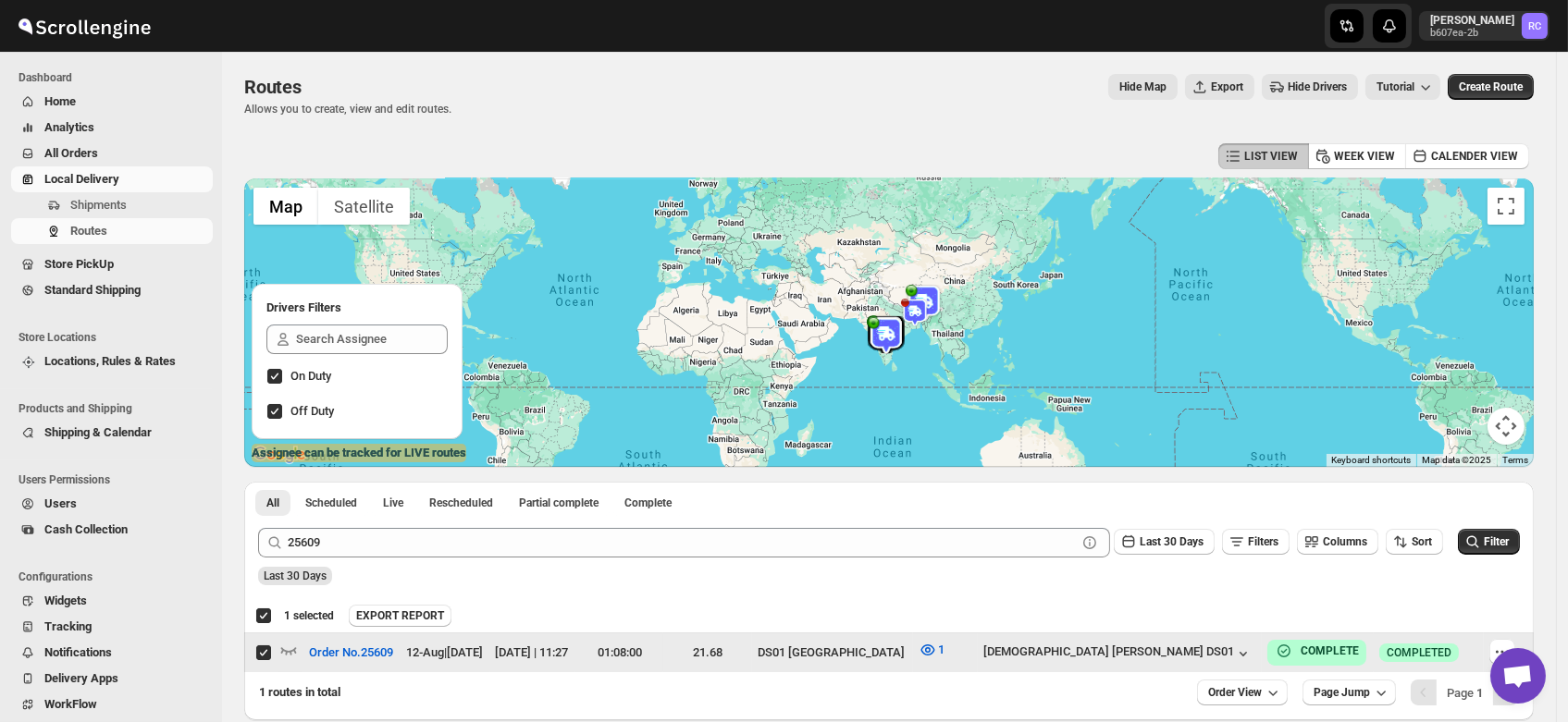
click at [256, 647] on span at bounding box center [264, 653] width 17 height 17
checkbox input "false"
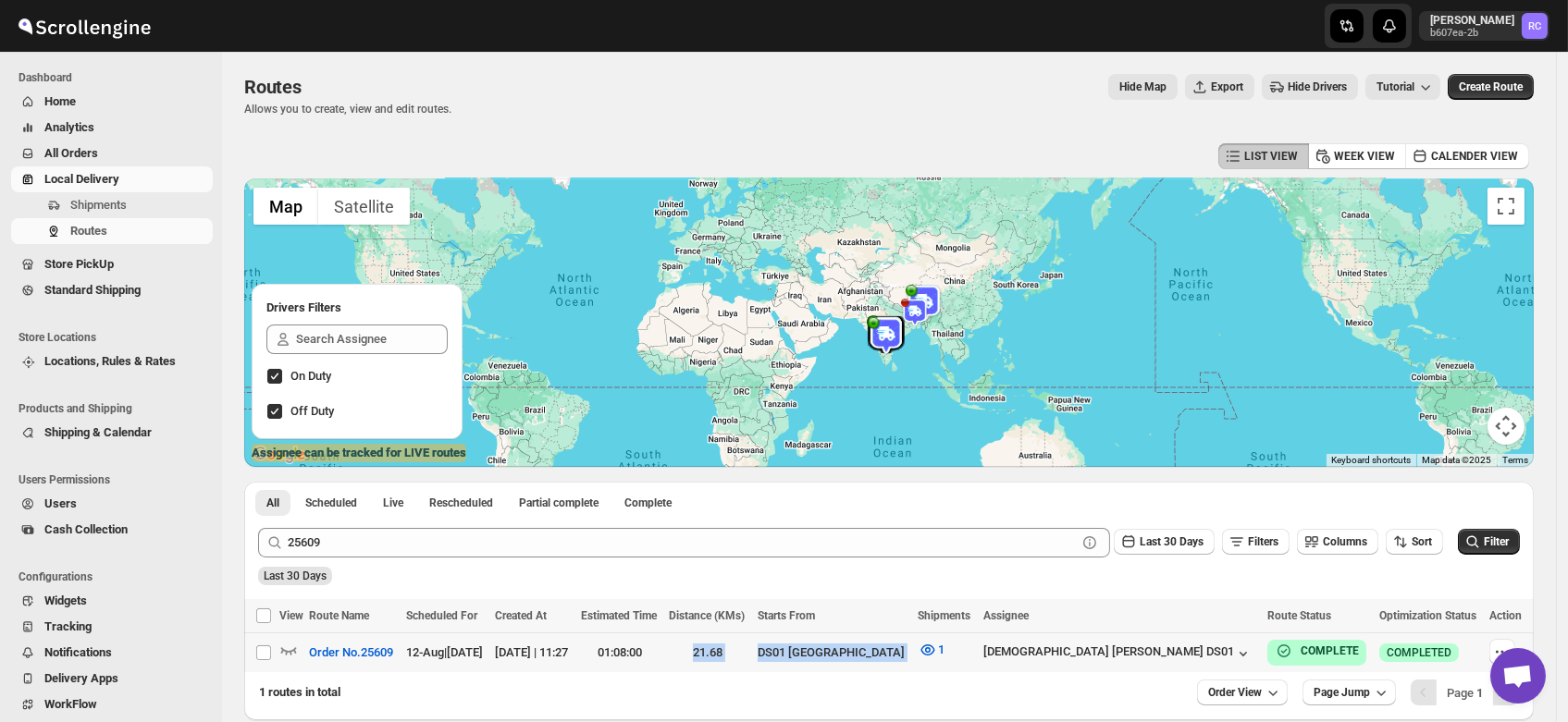
click at [907, 653] on div "DS01 [GEOGRAPHIC_DATA]" at bounding box center [833, 653] width 150 height 19
drag, startPoint x: 1077, startPoint y: 653, endPoint x: 1148, endPoint y: 660, distance: 71.3
click at [1148, 660] on tr "Select route Order No.25609 12-Aug | [DATE] [DATE] | 11:27 01:08:00 21.68 DS01 …" at bounding box center [889, 653] width 1289 height 40
checkbox input "true"
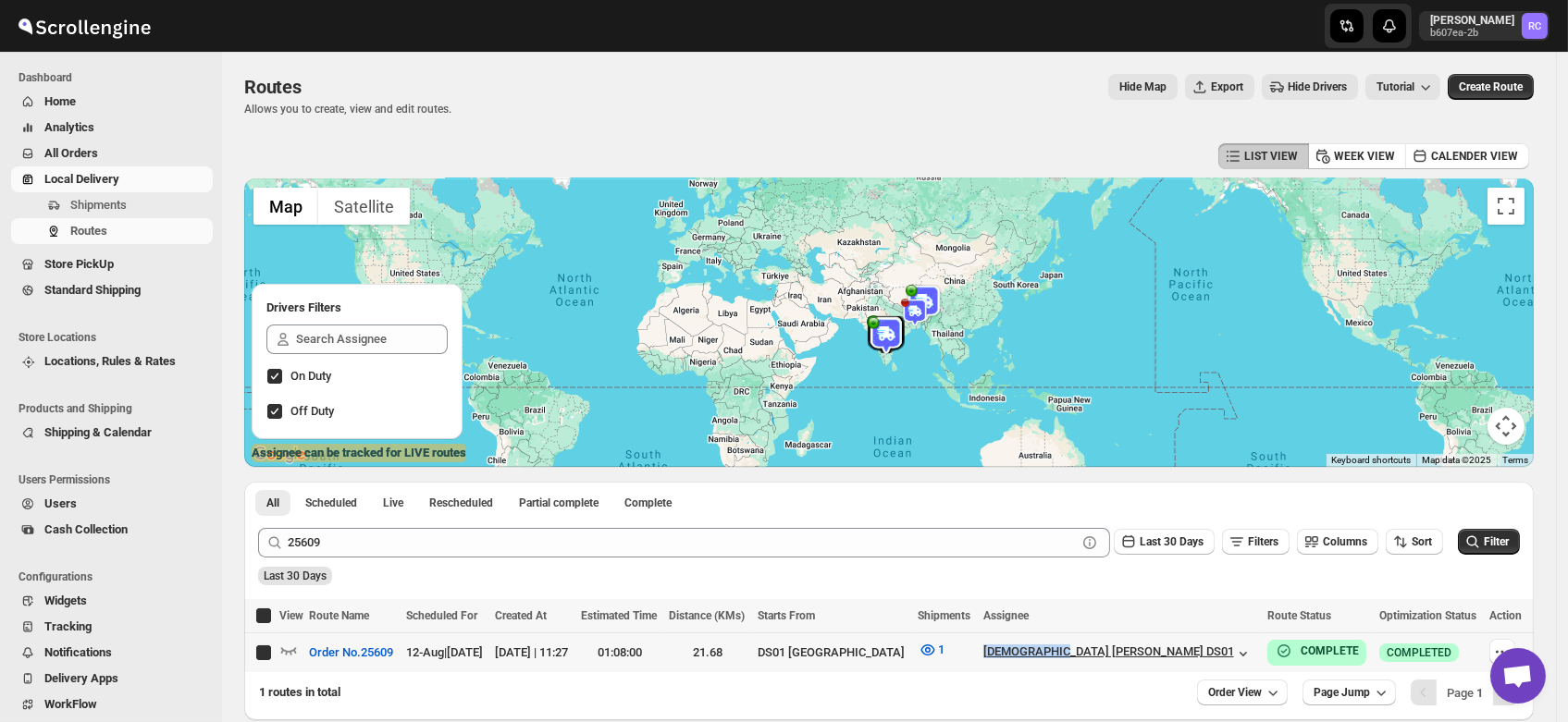
checkbox input "true"
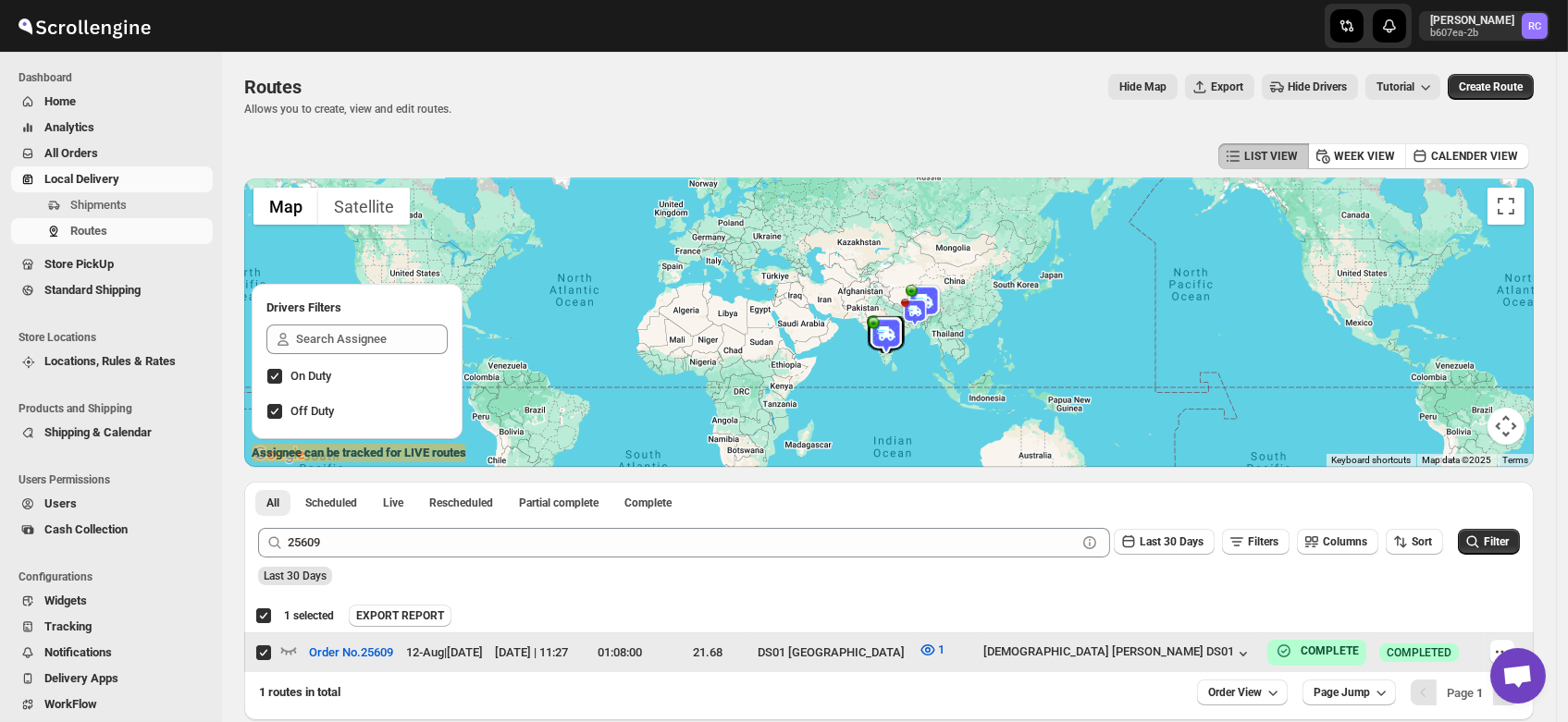
click at [265, 654] on input "Select route" at bounding box center [264, 653] width 15 height 15
checkbox input "false"
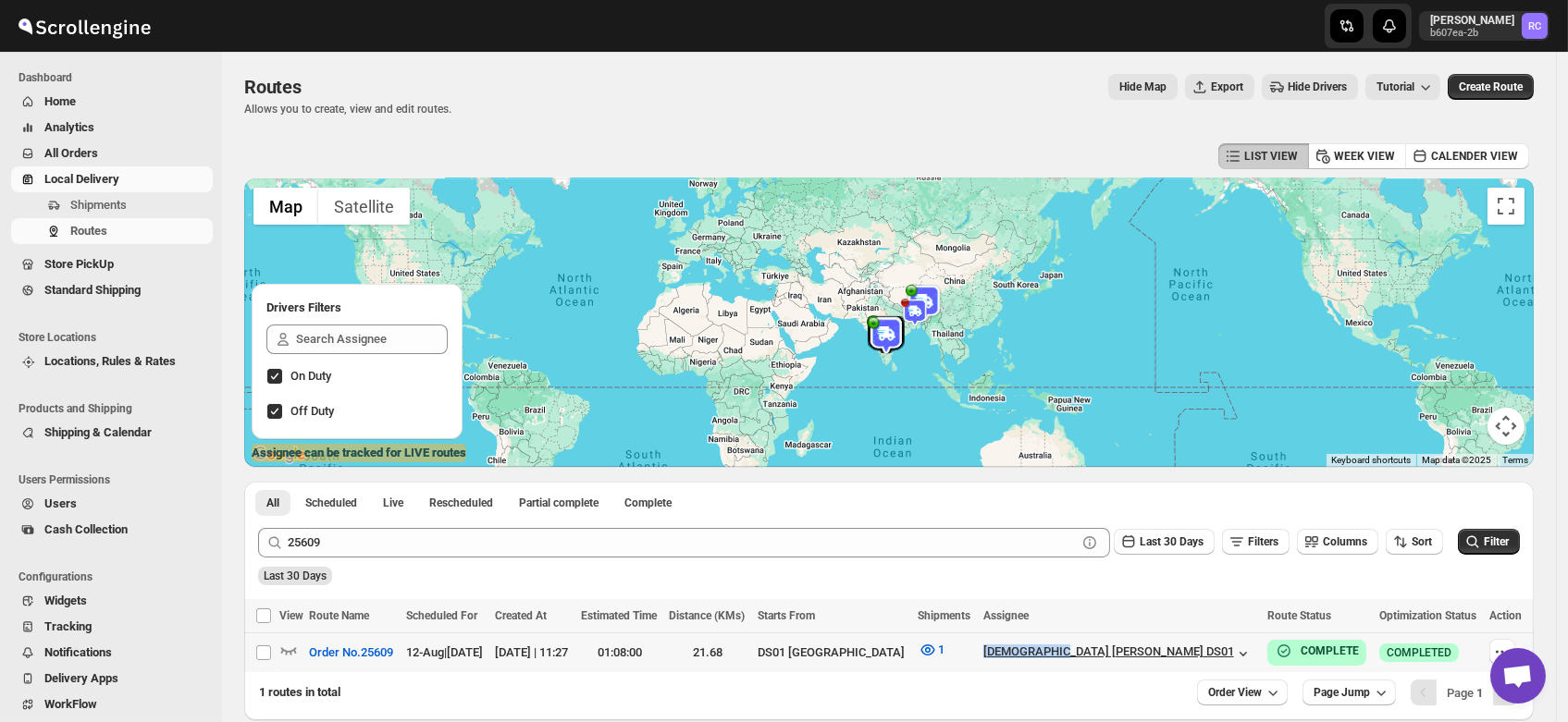
drag, startPoint x: 1078, startPoint y: 659, endPoint x: 1150, endPoint y: 660, distance: 72.0
click at [1150, 660] on tr "Select route Order No.25609 12-Aug | [DATE] [DATE] | 11:27 01:08:00 21.68 DS01 …" at bounding box center [889, 653] width 1289 height 40
checkbox input "true"
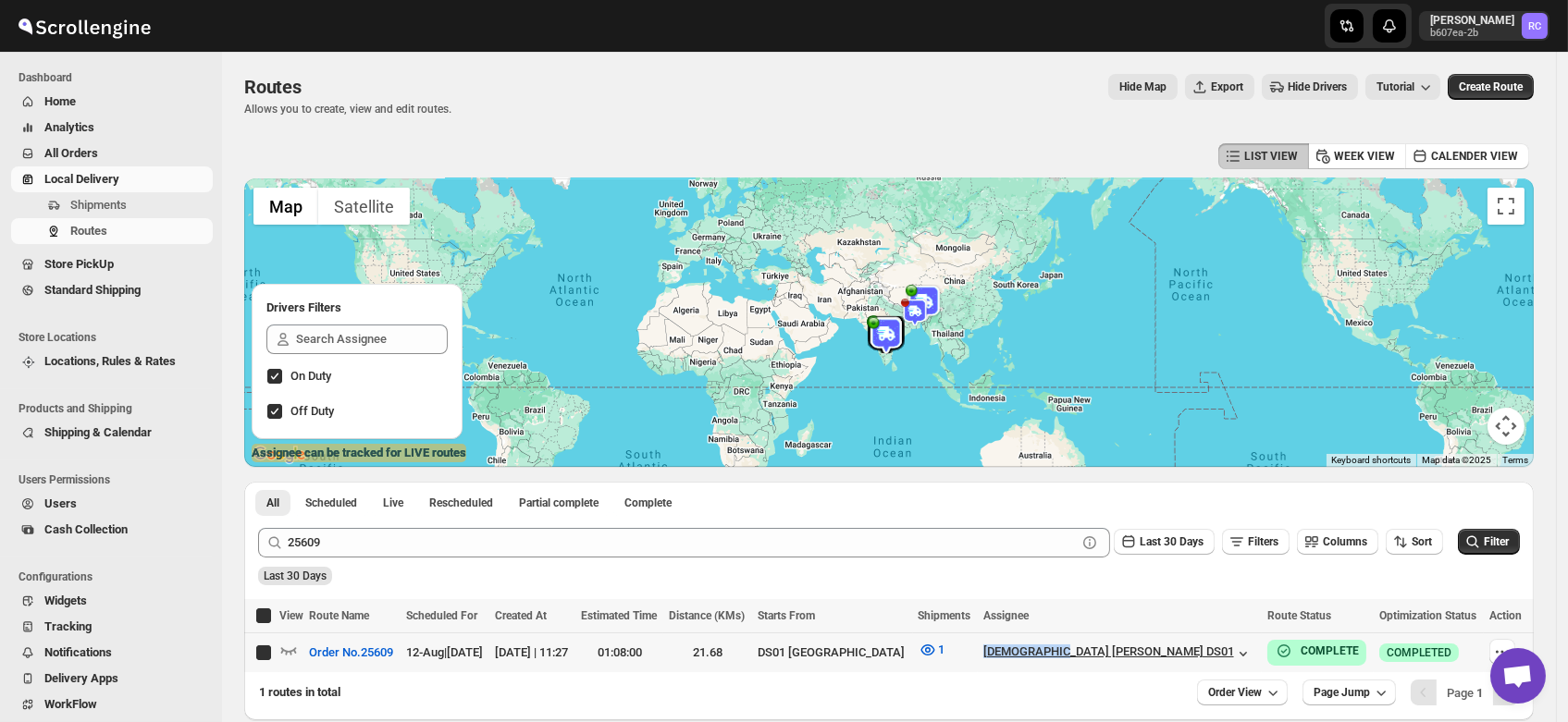
checkbox input "true"
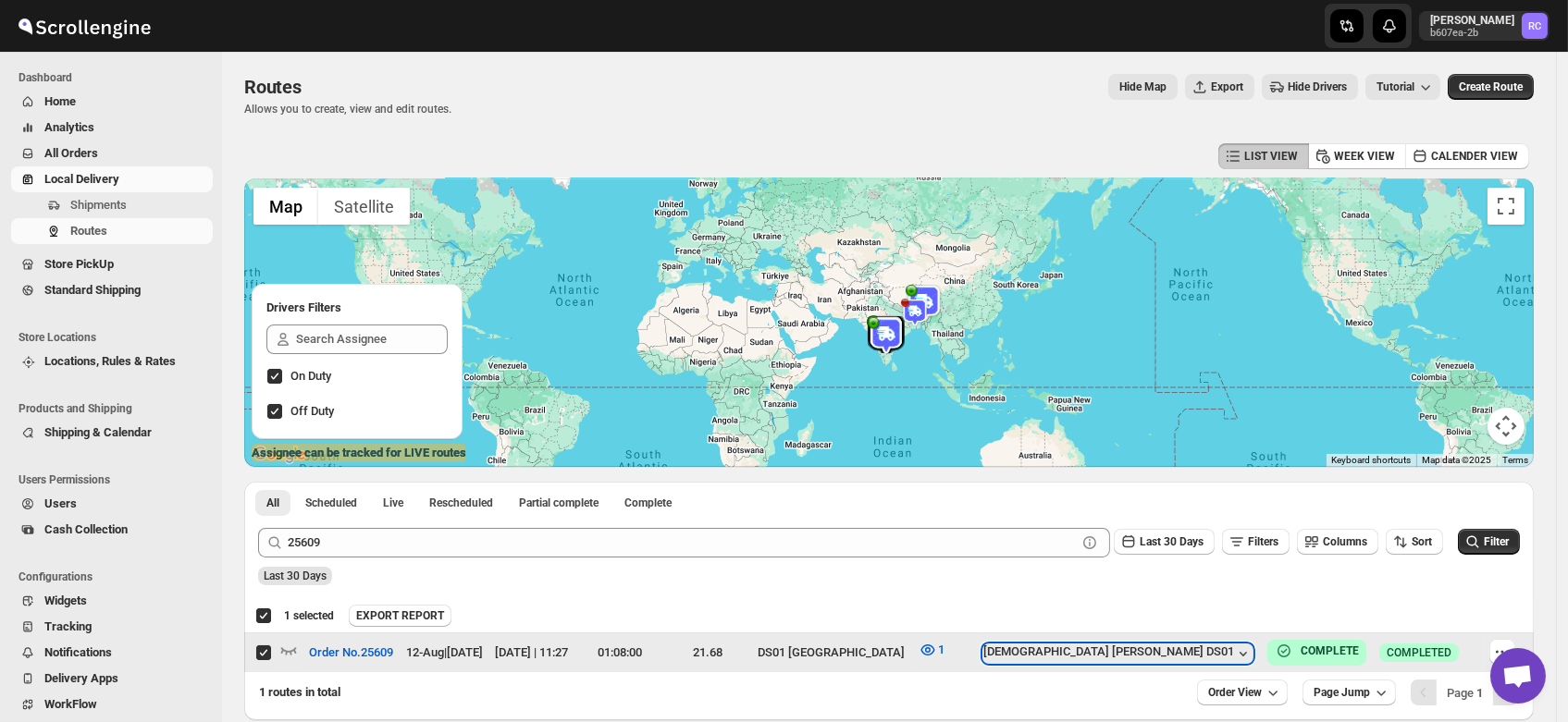
drag, startPoint x: 1195, startPoint y: 655, endPoint x: 1073, endPoint y: 649, distance: 122.1
click at [1073, 649] on tr "Select route Order No.25609 12-Aug | [DATE] [DATE] | 11:27 01:08:00 21.68 DS01 …" at bounding box center [889, 653] width 1289 height 40
checkbox input "false"
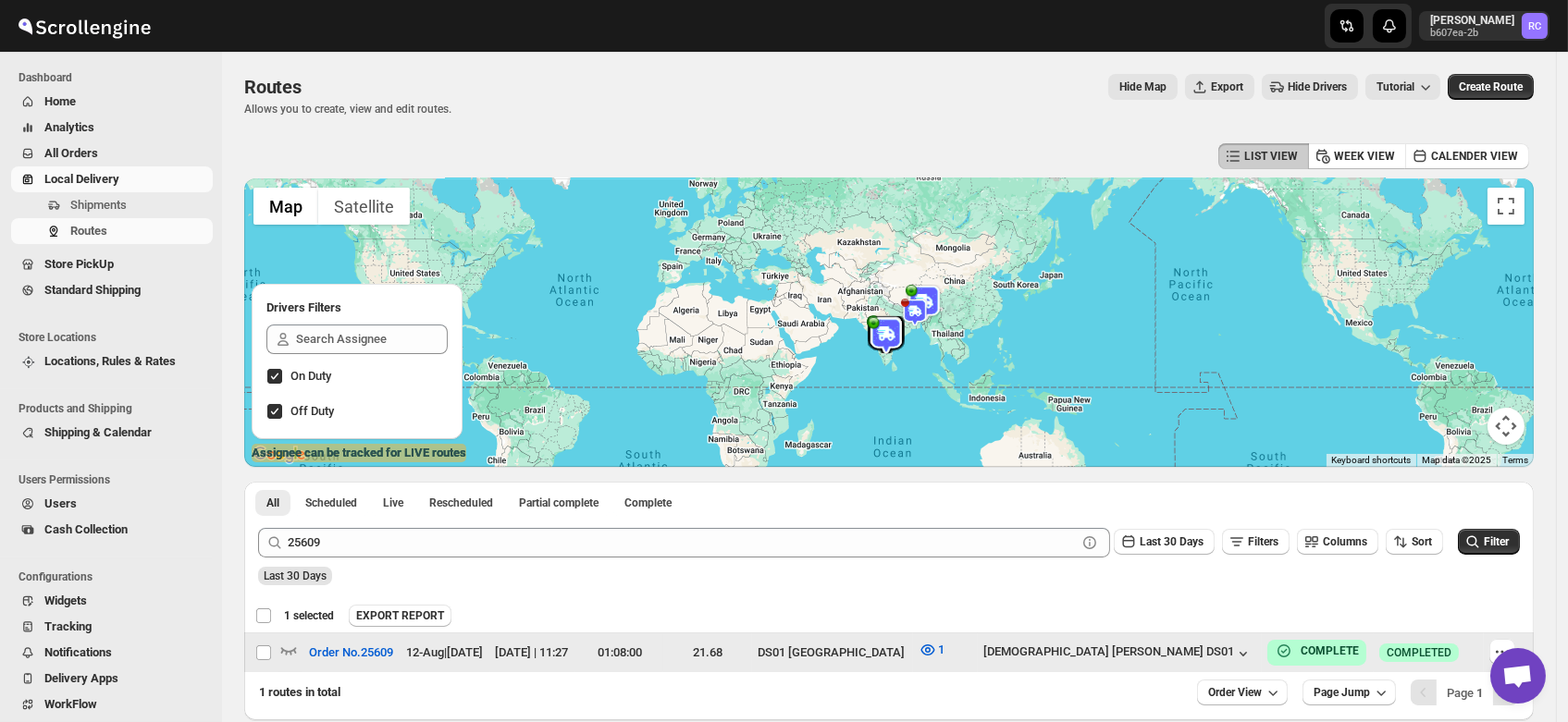
checkbox input "false"
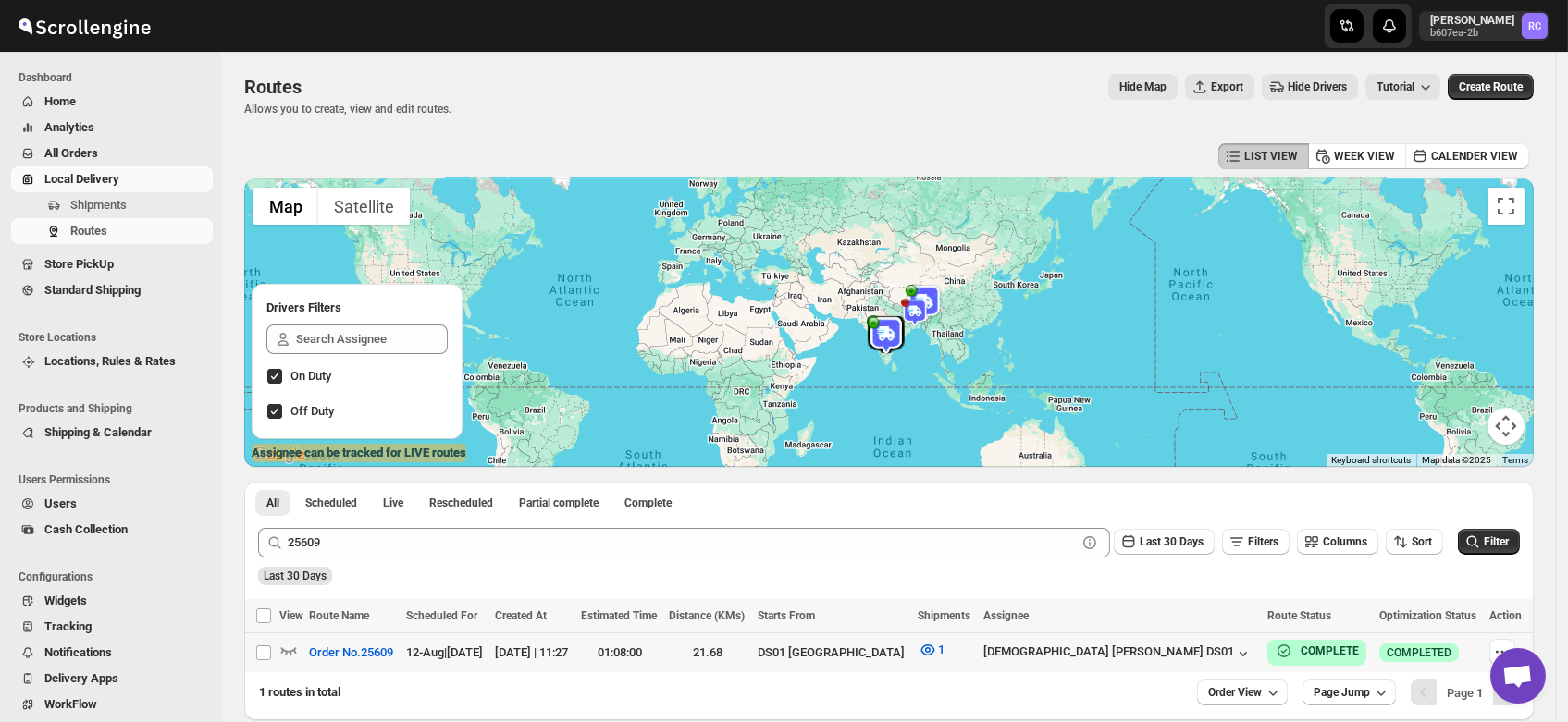
click at [973, 649] on div "1" at bounding box center [945, 653] width 53 height 24
click at [1083, 653] on td "[DEMOGRAPHIC_DATA] [PERSON_NAME] DS01" at bounding box center [1119, 653] width 285 height 40
checkbox input "true"
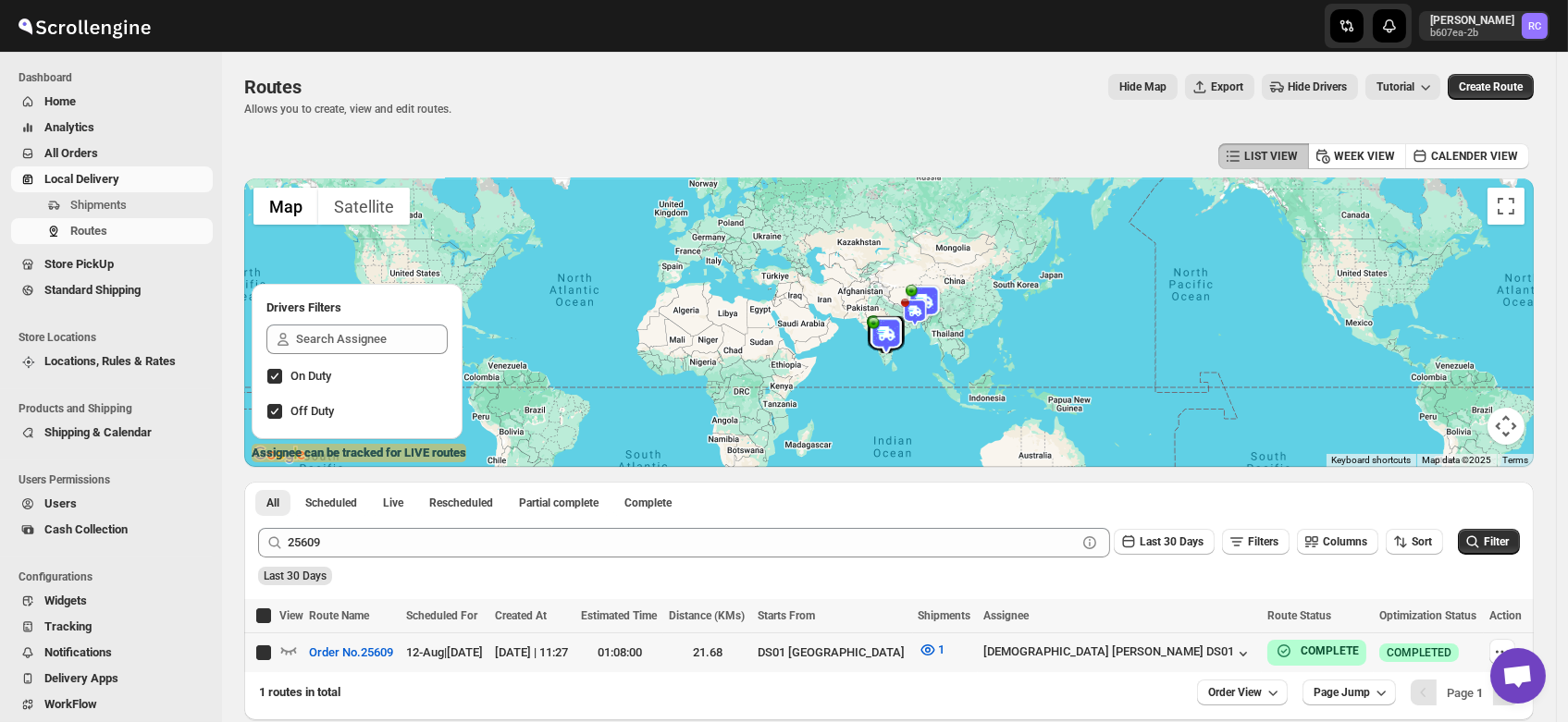
checkbox input "true"
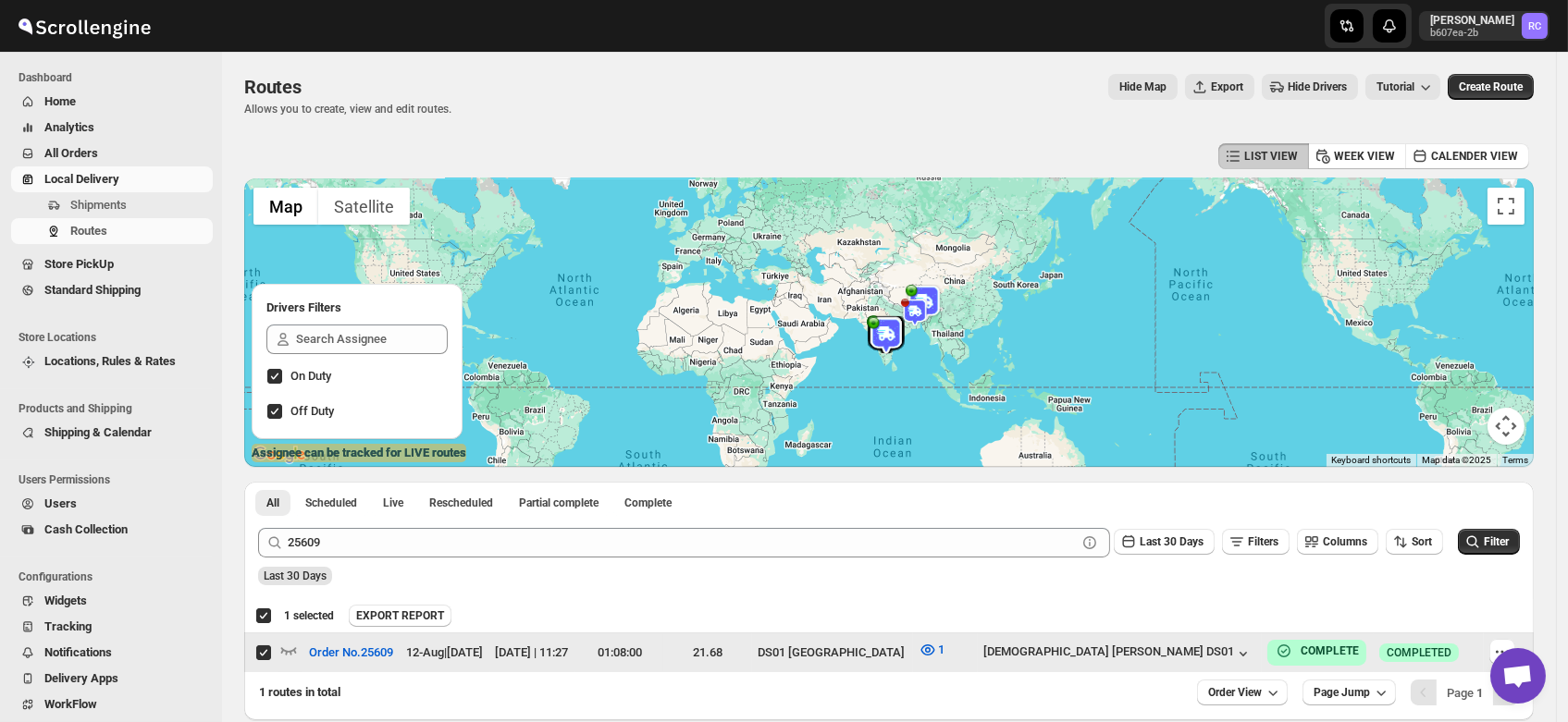
drag, startPoint x: 1083, startPoint y: 652, endPoint x: 1073, endPoint y: 660, distance: 12.8
click at [1073, 660] on tr "Select route Order No.25609 12-Aug | [DATE] [DATE] | 11:27 01:08:00 21.68 DS01 …" at bounding box center [889, 653] width 1289 height 40
checkbox input "false"
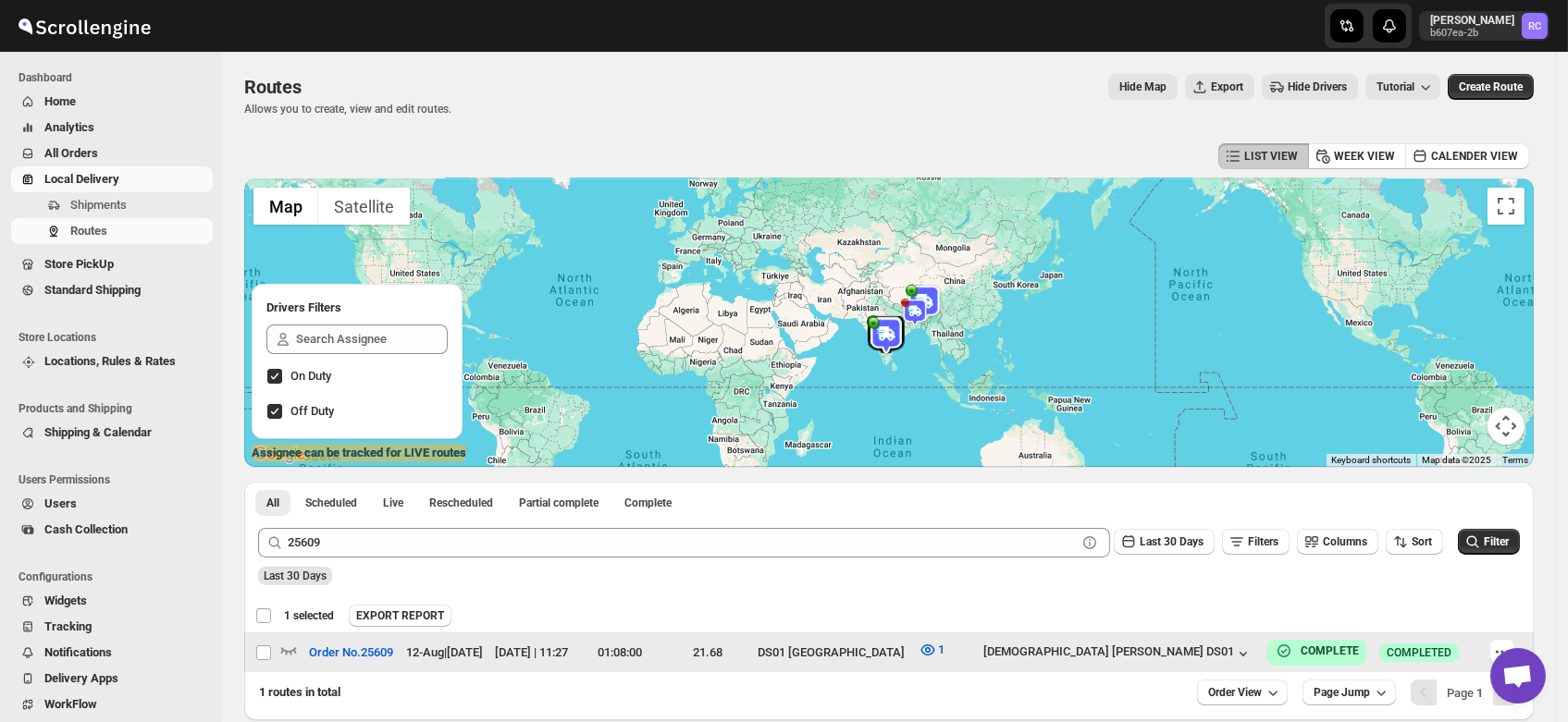
checkbox input "false"
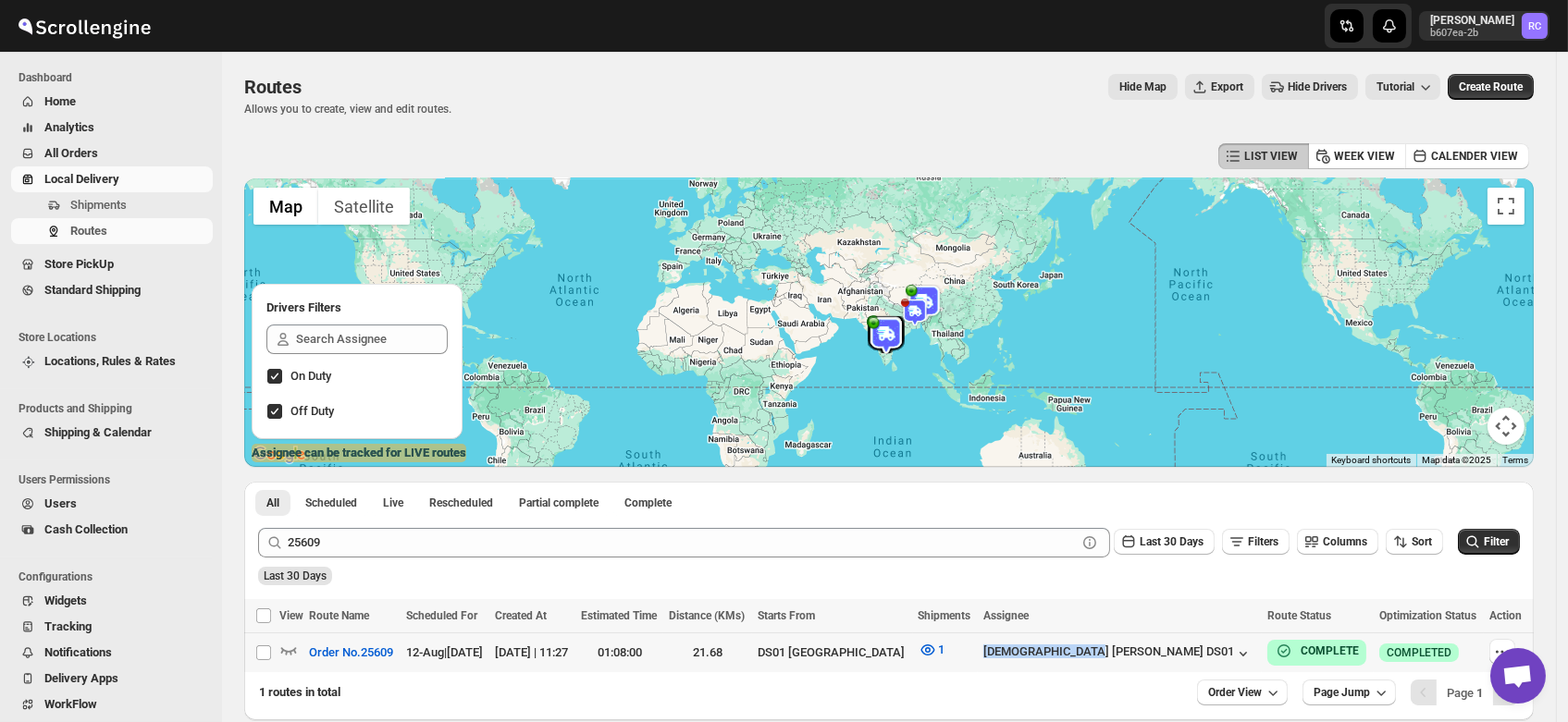
click at [1154, 669] on tr "Select route Order No.25609 12-Aug | [DATE] [DATE] | 11:27 01:08:00 21.68 DS01 …" at bounding box center [889, 653] width 1289 height 40
checkbox input "true"
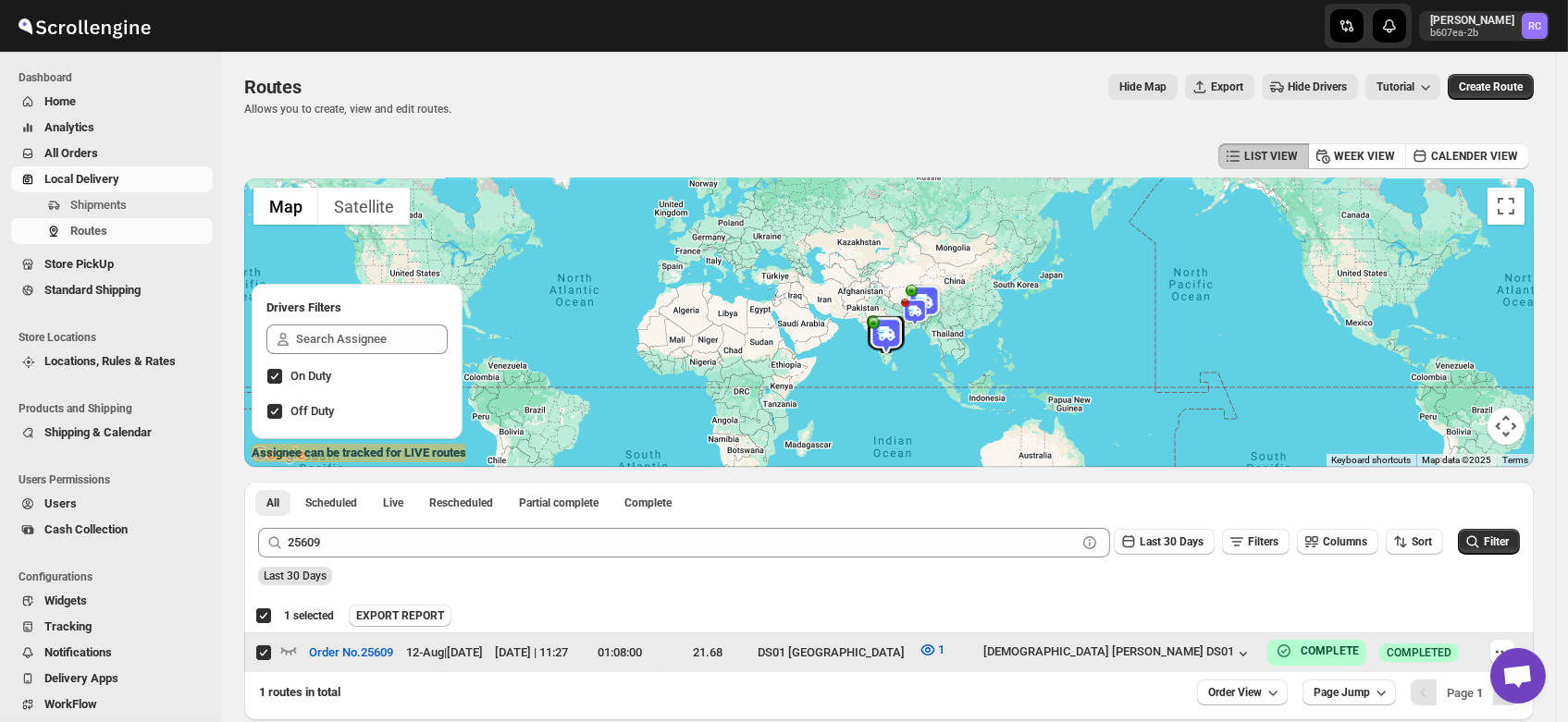
click at [263, 649] on input "Select route" at bounding box center [264, 653] width 15 height 15
checkbox input "false"
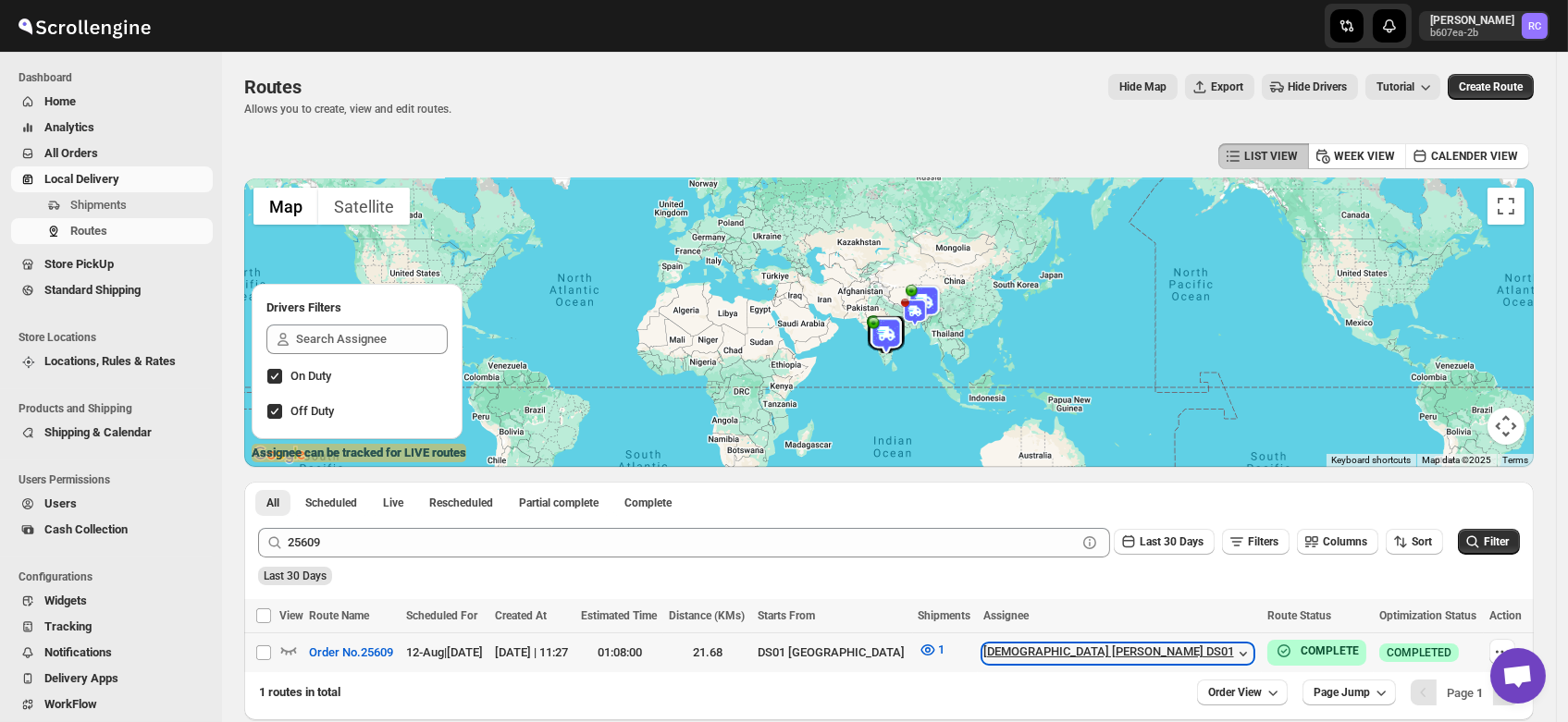
drag, startPoint x: 1152, startPoint y: 650, endPoint x: 1089, endPoint y: 647, distance: 63.1
click at [1089, 647] on div "[DEMOGRAPHIC_DATA] [PERSON_NAME] DS01" at bounding box center [1117, 654] width 269 height 19
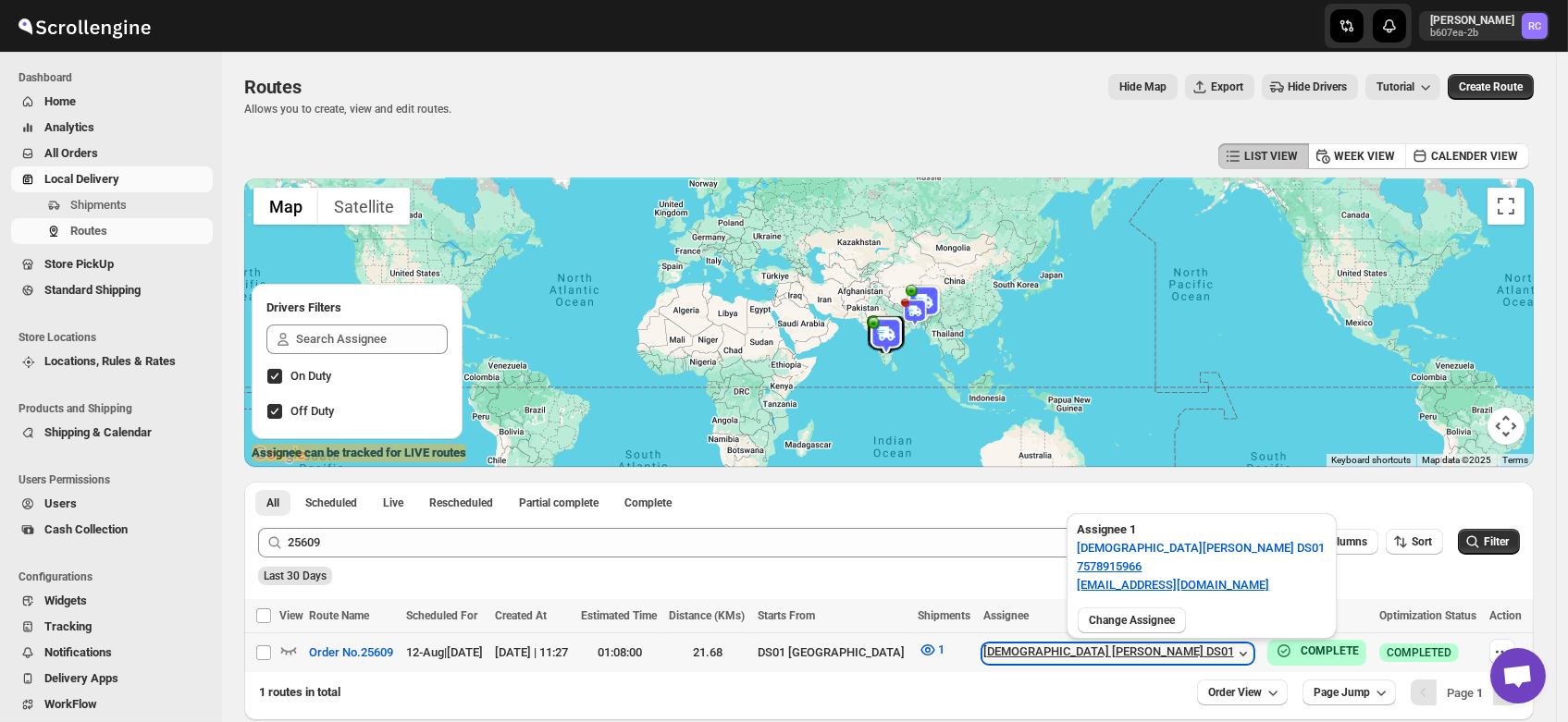
click at [1089, 647] on div "[DEMOGRAPHIC_DATA] [PERSON_NAME] DS01" at bounding box center [1117, 654] width 269 height 19
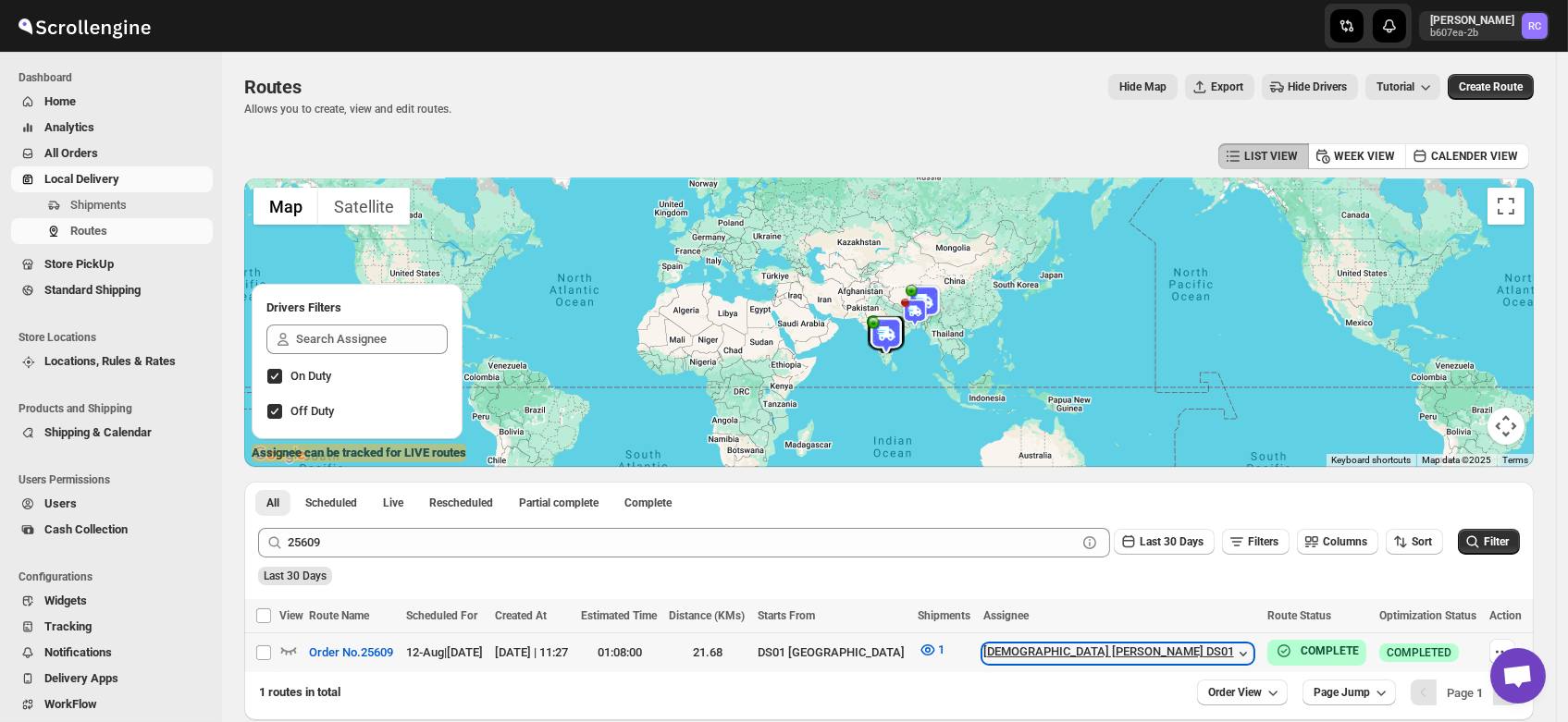
click at [1089, 647] on div "[DEMOGRAPHIC_DATA] [PERSON_NAME] DS01" at bounding box center [1117, 654] width 269 height 19
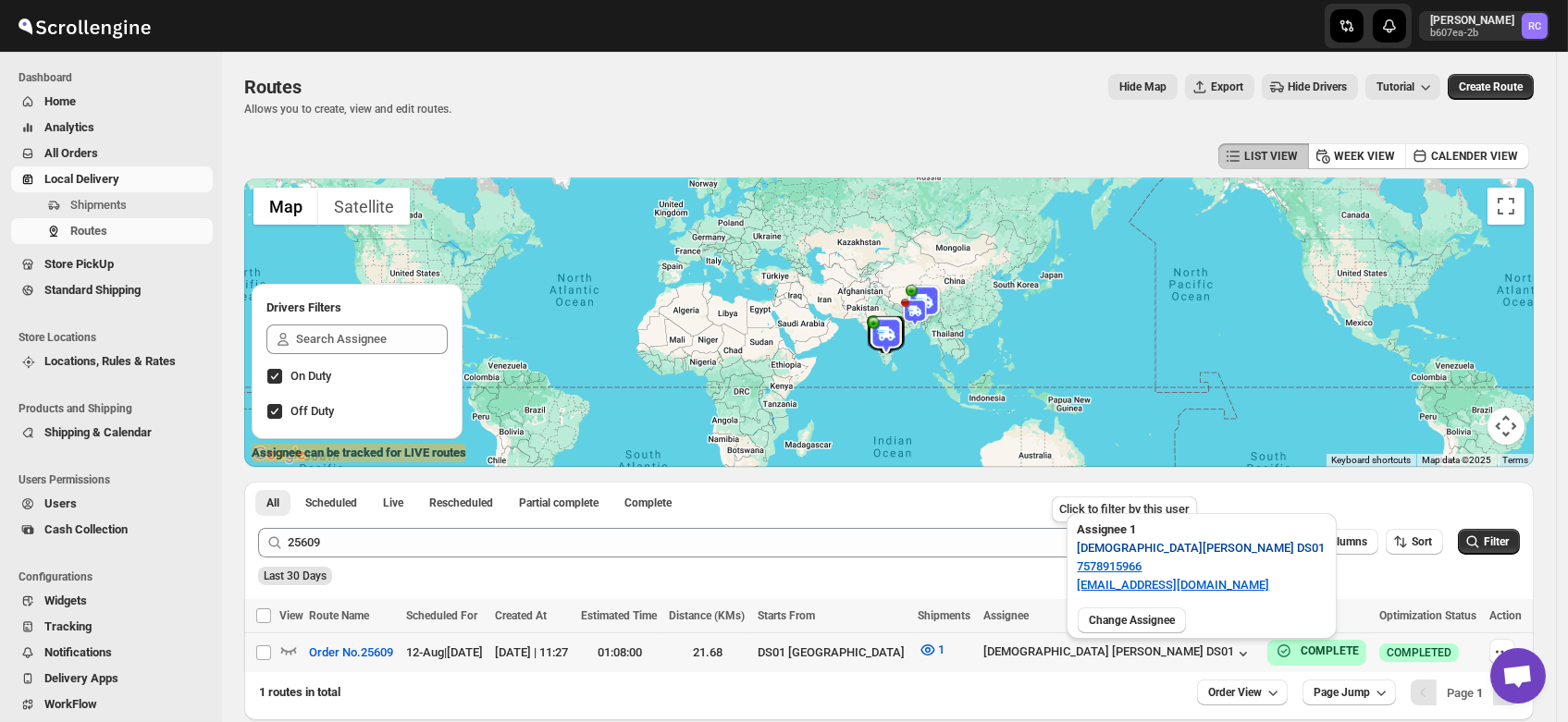
drag, startPoint x: 1141, startPoint y: 548, endPoint x: 1072, endPoint y: 549, distance: 69.0
click at [1072, 549] on button "[DEMOGRAPHIC_DATA] [PERSON_NAME] DS01" at bounding box center [1201, 548] width 270 height 30
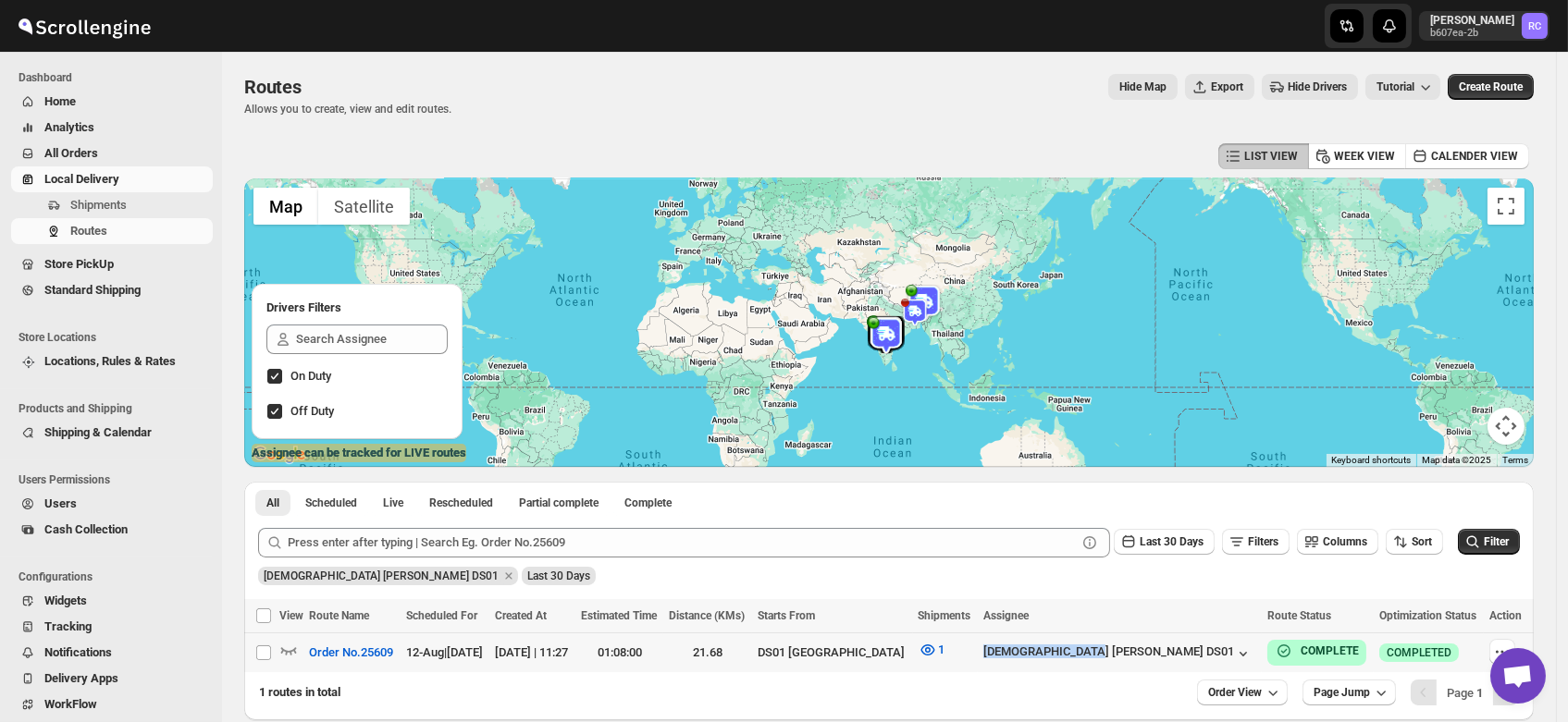
drag, startPoint x: 1074, startPoint y: 656, endPoint x: 1113, endPoint y: 666, distance: 40.3
click at [1113, 666] on tr "Select route Order No.25609 12-Aug | [DATE] [DATE] | 11:27 01:08:00 21.68 DS01 …" at bounding box center [889, 653] width 1289 height 40
checkbox input "true"
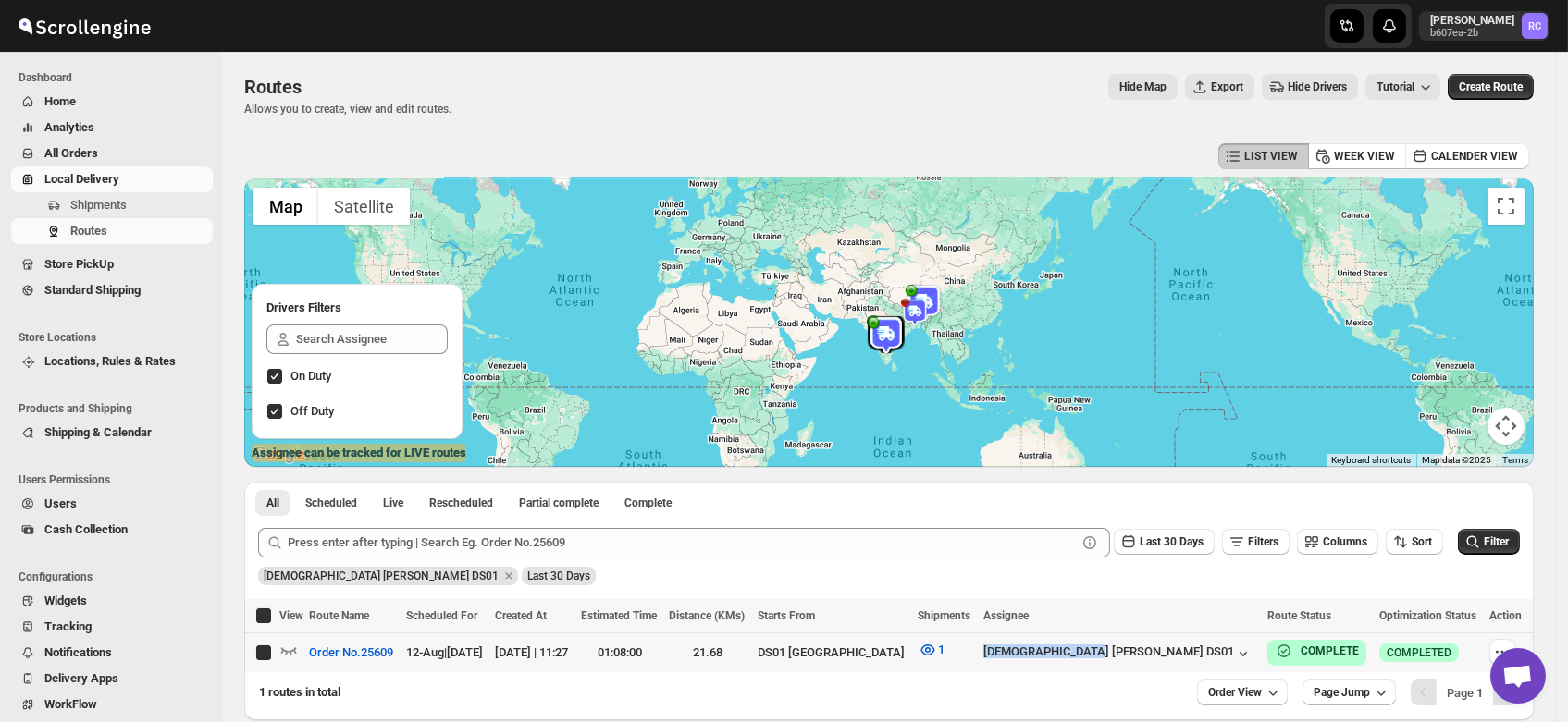
checkbox input "true"
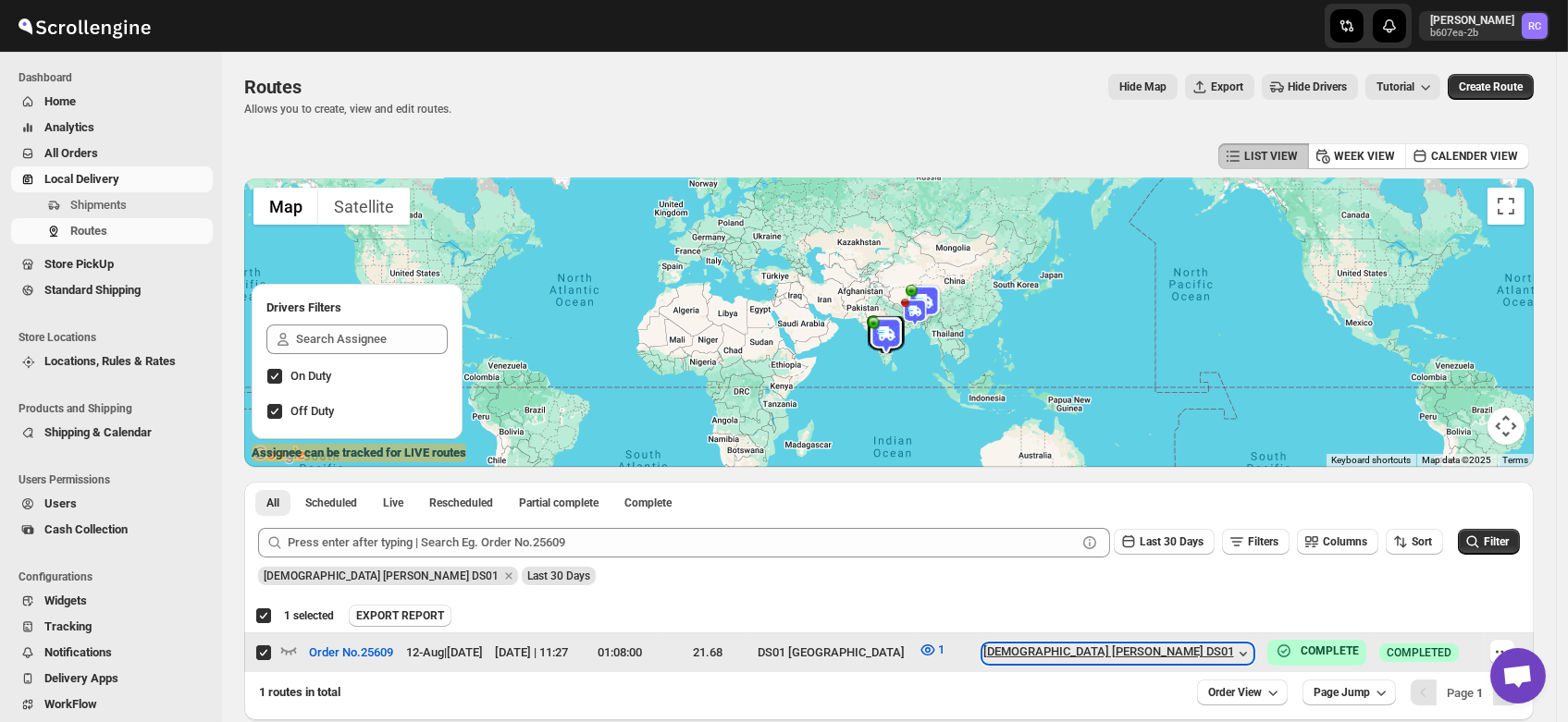
click at [1125, 649] on div "[DEMOGRAPHIC_DATA] [PERSON_NAME] DS01" at bounding box center [1117, 654] width 269 height 19
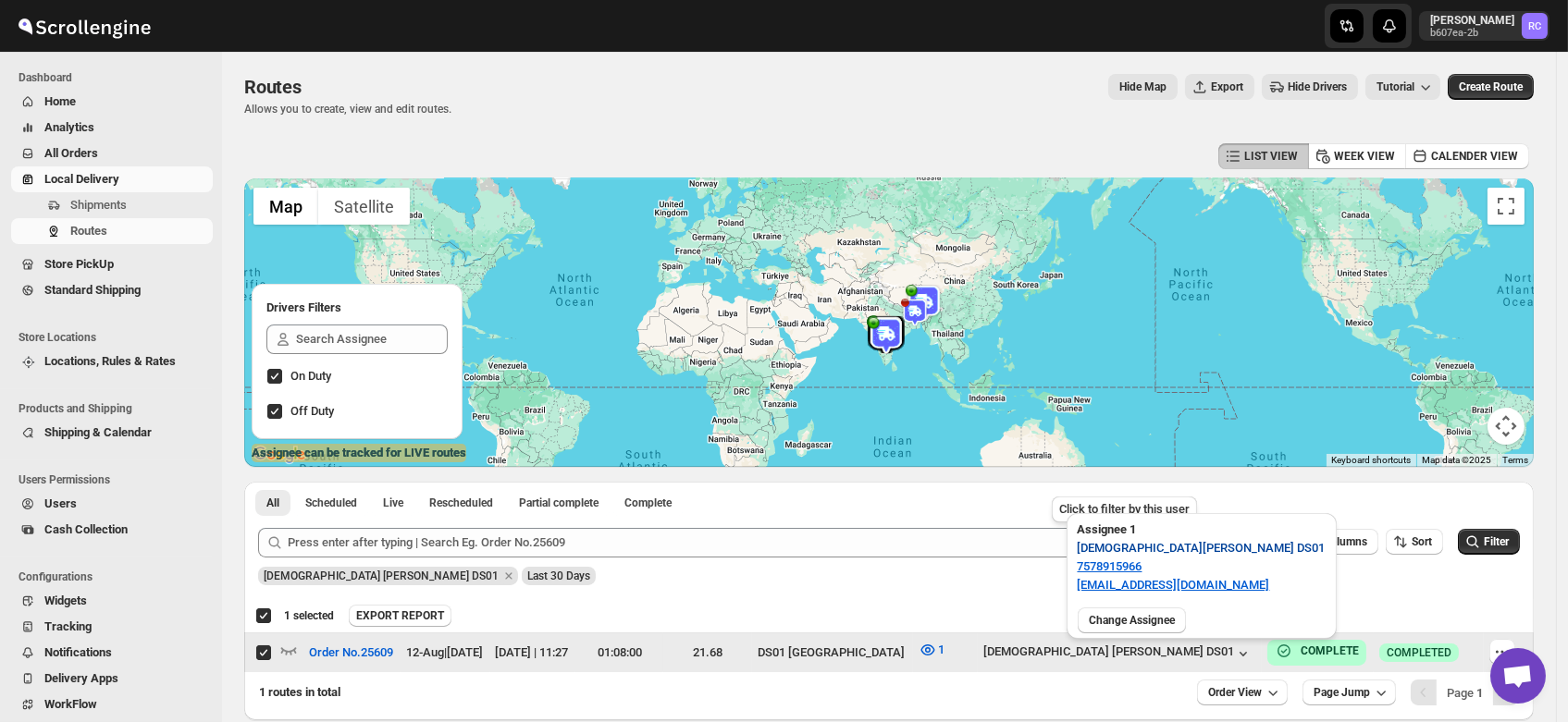
click at [1073, 550] on button "[DEMOGRAPHIC_DATA] [PERSON_NAME] DS01" at bounding box center [1201, 548] width 270 height 30
drag, startPoint x: 1073, startPoint y: 550, endPoint x: 1181, endPoint y: 546, distance: 108.1
click at [1181, 546] on button "[DEMOGRAPHIC_DATA] [PERSON_NAME] DS01" at bounding box center [1201, 548] width 270 height 30
drag, startPoint x: 1181, startPoint y: 546, endPoint x: 1071, endPoint y: 546, distance: 110.0
click at [1071, 546] on button "[DEMOGRAPHIC_DATA] [PERSON_NAME] DS01" at bounding box center [1201, 548] width 270 height 30
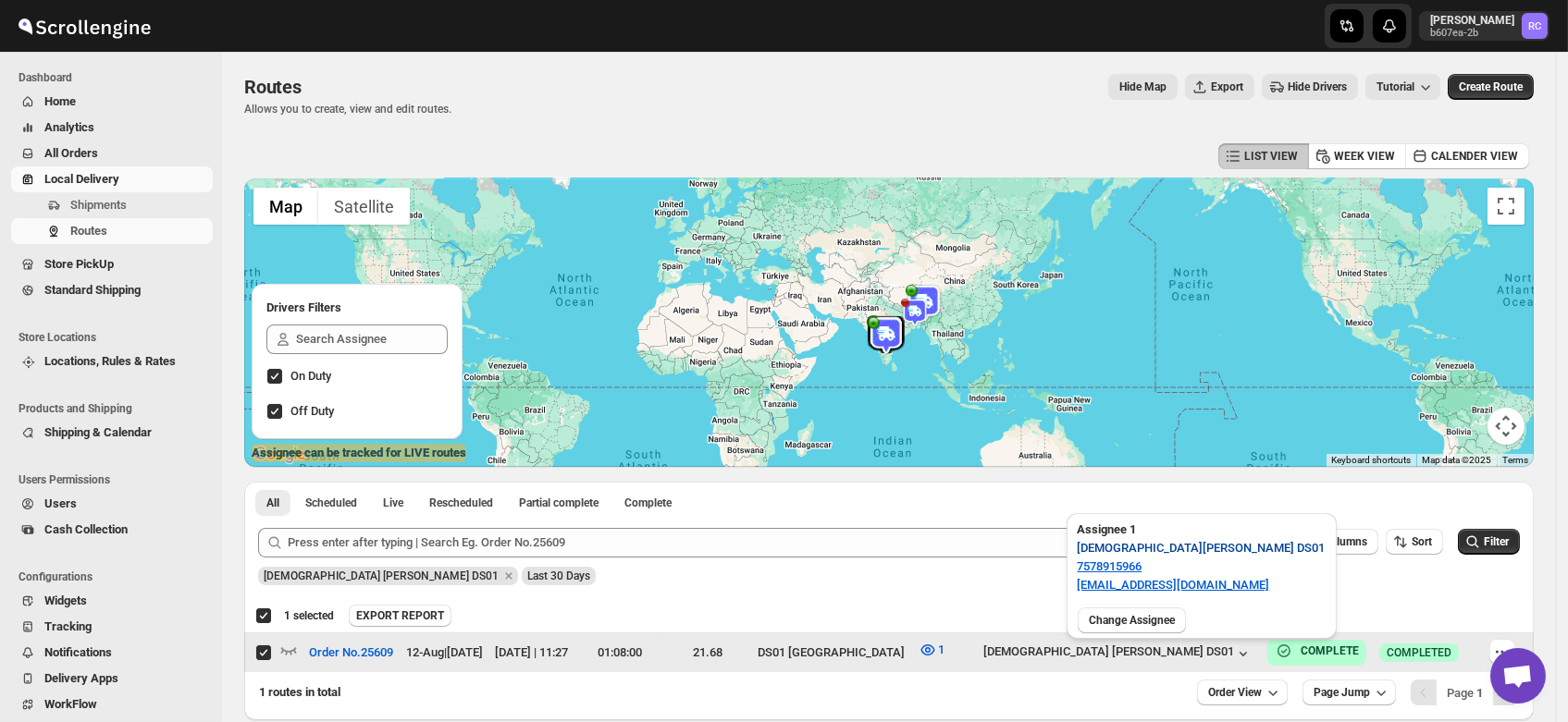
click at [1093, 549] on span "[DEMOGRAPHIC_DATA] [PERSON_NAME] DS01" at bounding box center [1202, 548] width 248 height 19
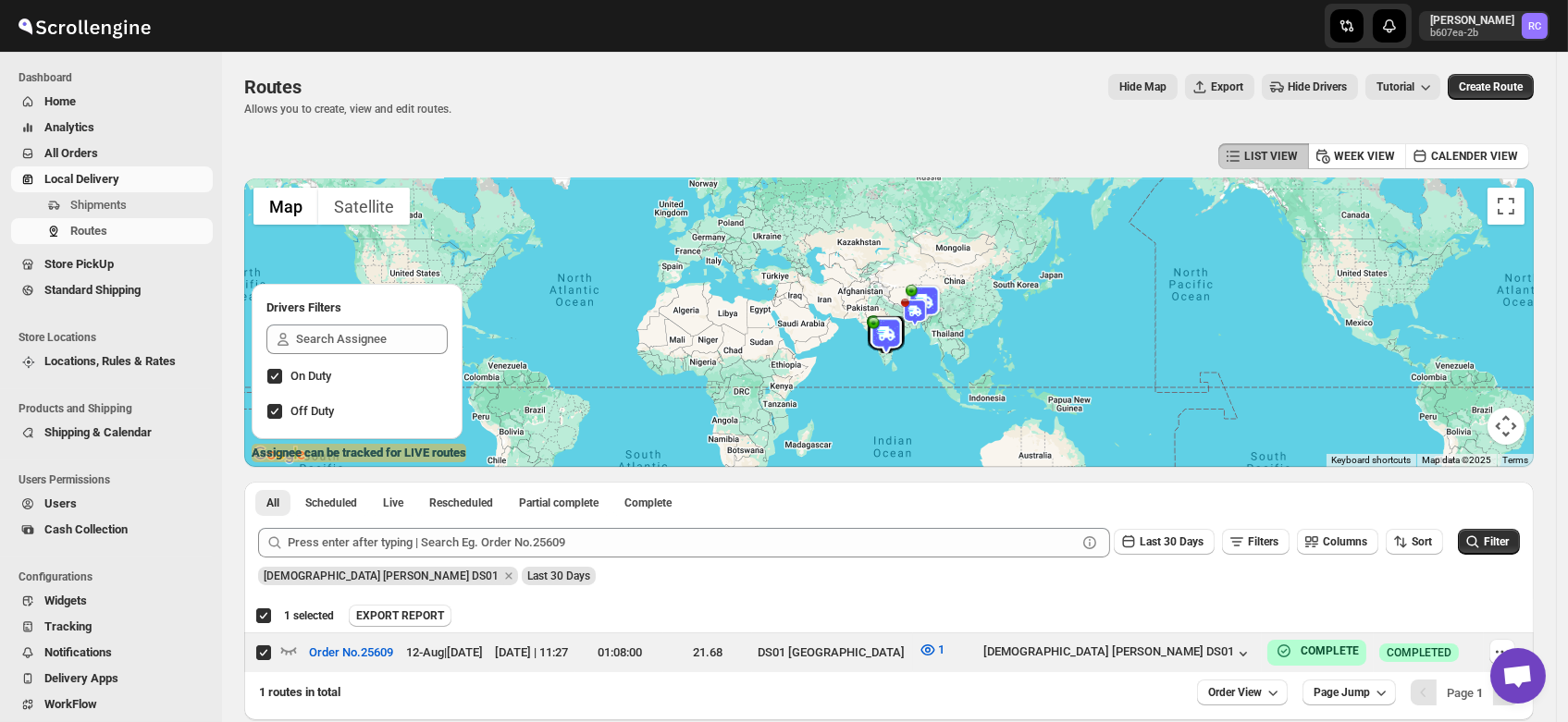
drag, startPoint x: 1094, startPoint y: 549, endPoint x: 1014, endPoint y: 561, distance: 80.9
click at [1014, 561] on div "[DEMOGRAPHIC_DATA] [PERSON_NAME] DS01 Last 30 Days" at bounding box center [888, 570] width 1266 height 32
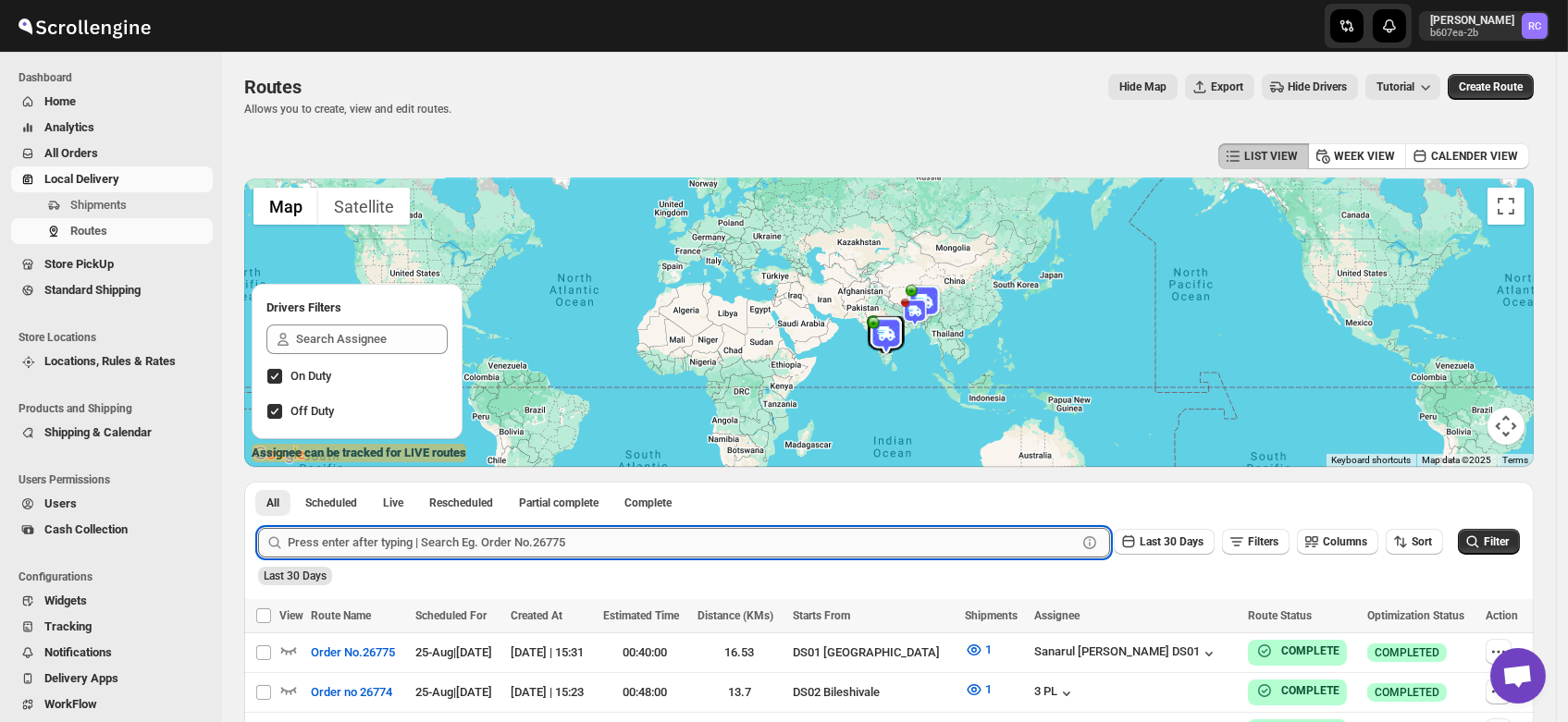
click at [442, 540] on input "text" at bounding box center [681, 543] width 789 height 30
paste input "50 rs"
type input "5"
click at [347, 538] on input "text" at bounding box center [681, 543] width 789 height 30
paste input "25609"
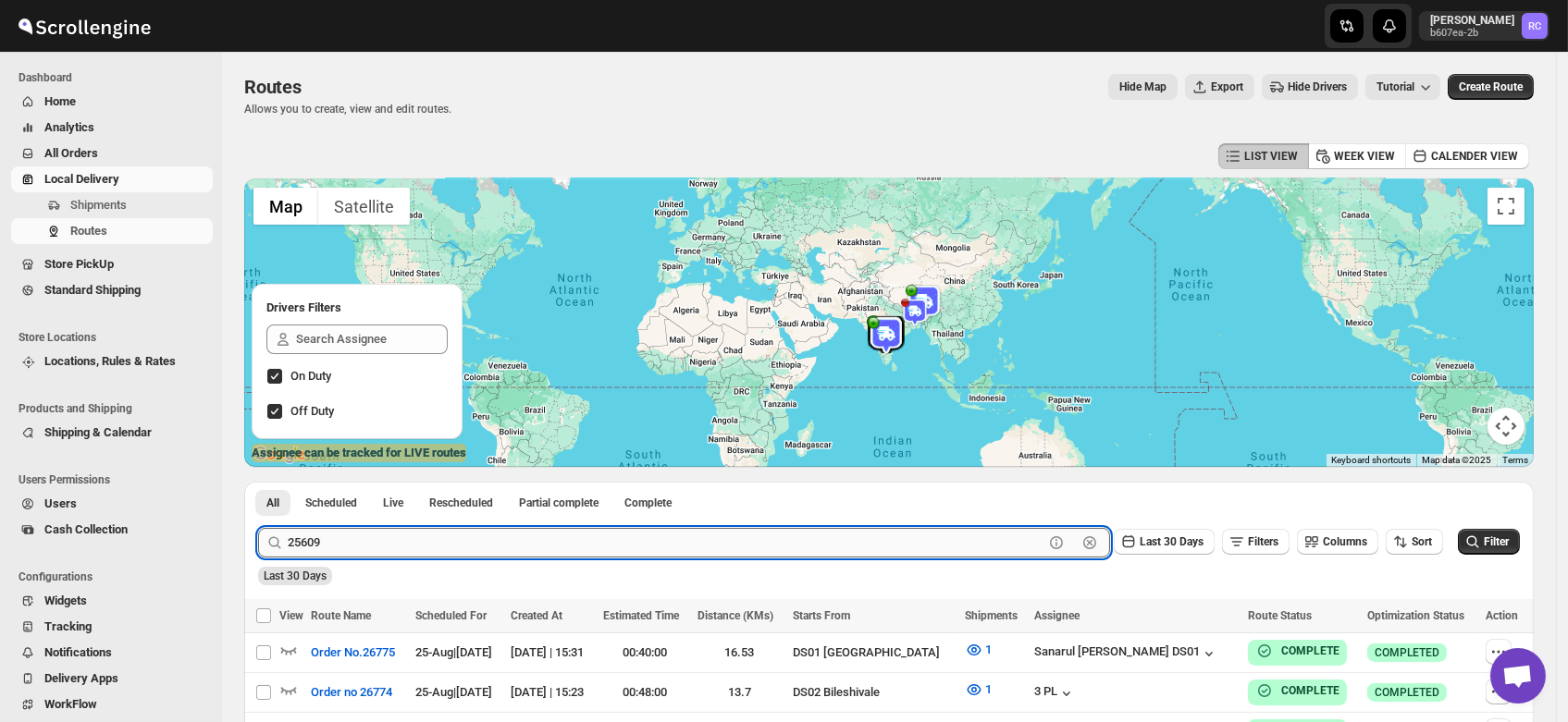
type input "25609"
click at [258, 481] on button "Submit" at bounding box center [284, 491] width 52 height 20
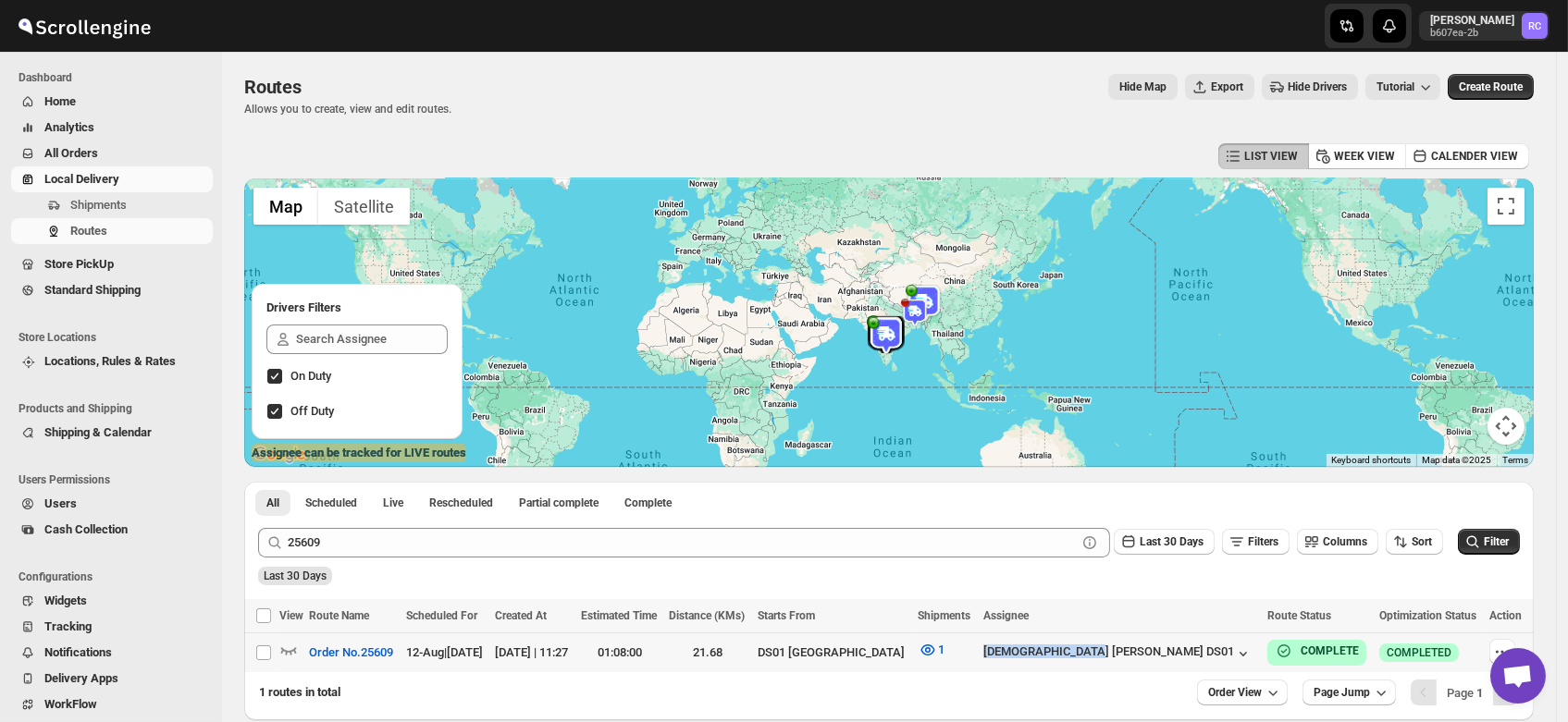
drag, startPoint x: 1069, startPoint y: 667, endPoint x: 1221, endPoint y: 641, distance: 154.2
click at [1221, 641] on tr "Select route Order No.25609 12-Aug | [DATE] [DATE] | 11:27 01:08:00 21.68 DS01 …" at bounding box center [889, 653] width 1289 height 40
checkbox input "true"
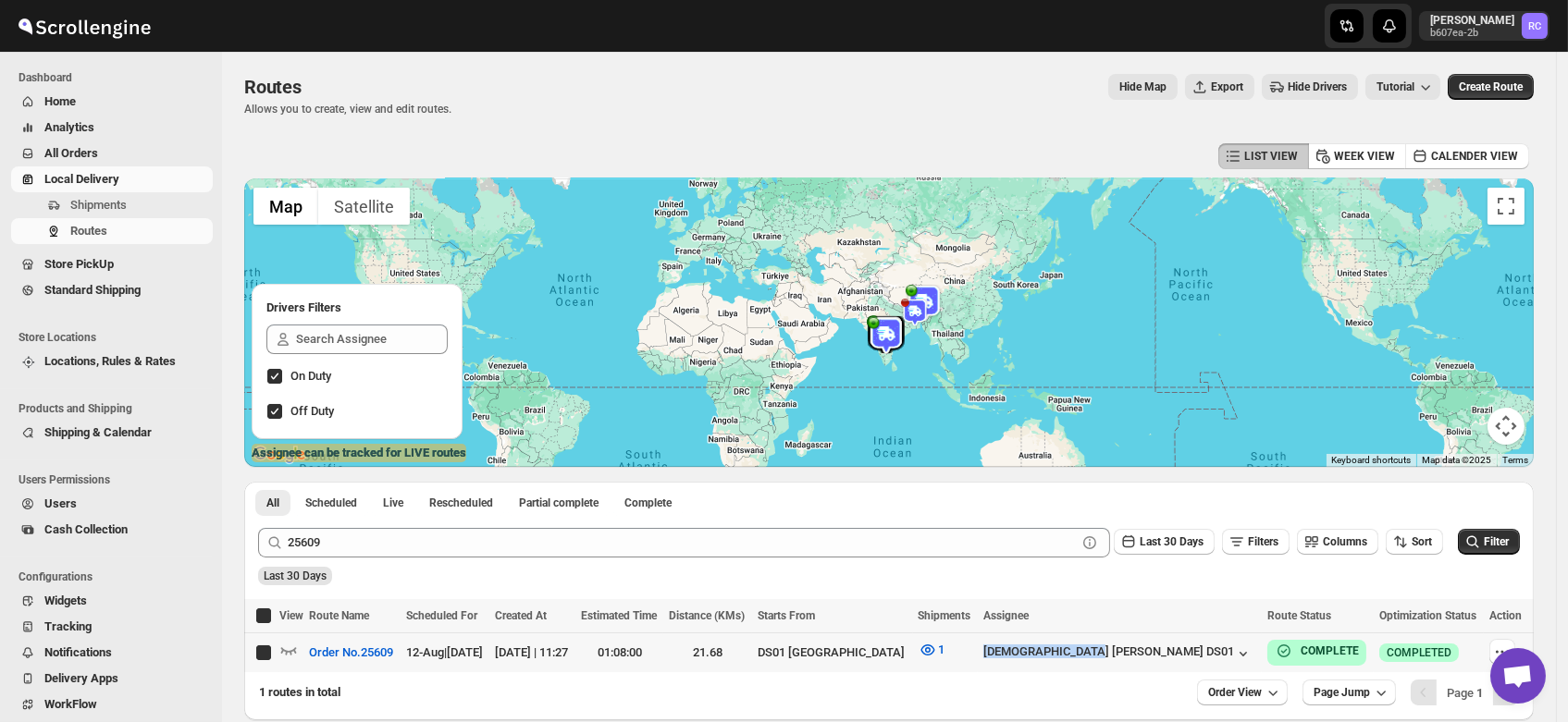
checkbox input "true"
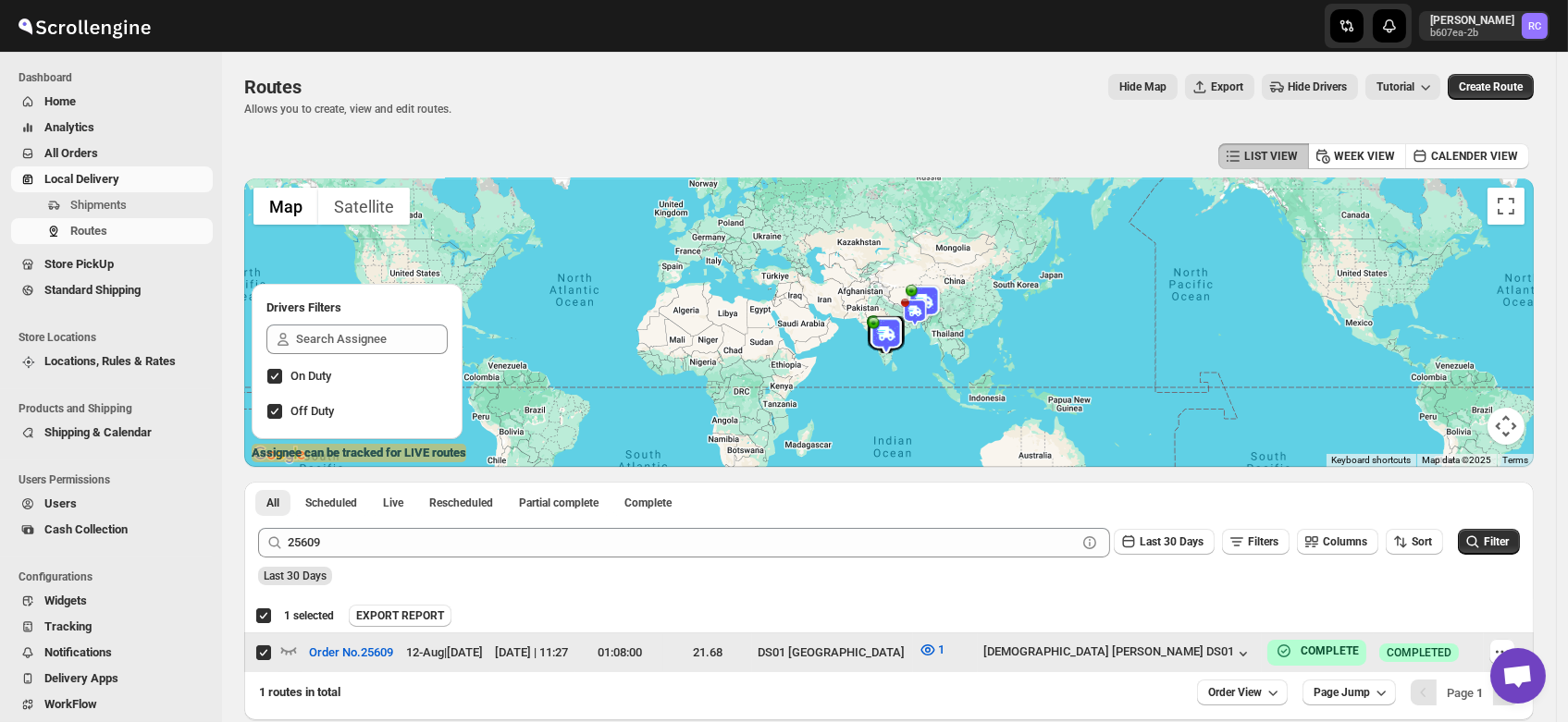
click at [1215, 646] on div "[DEMOGRAPHIC_DATA] [PERSON_NAME] DS01" at bounding box center [1119, 653] width 273 height 21
drag, startPoint x: 1215, startPoint y: 646, endPoint x: 1076, endPoint y: 652, distance: 139.1
click at [1076, 652] on tr "Select route Order No.25609 12-Aug | [DATE] [DATE] | 11:27 01:08:00 21.68 DS01 …" at bounding box center [889, 653] width 1289 height 40
checkbox input "false"
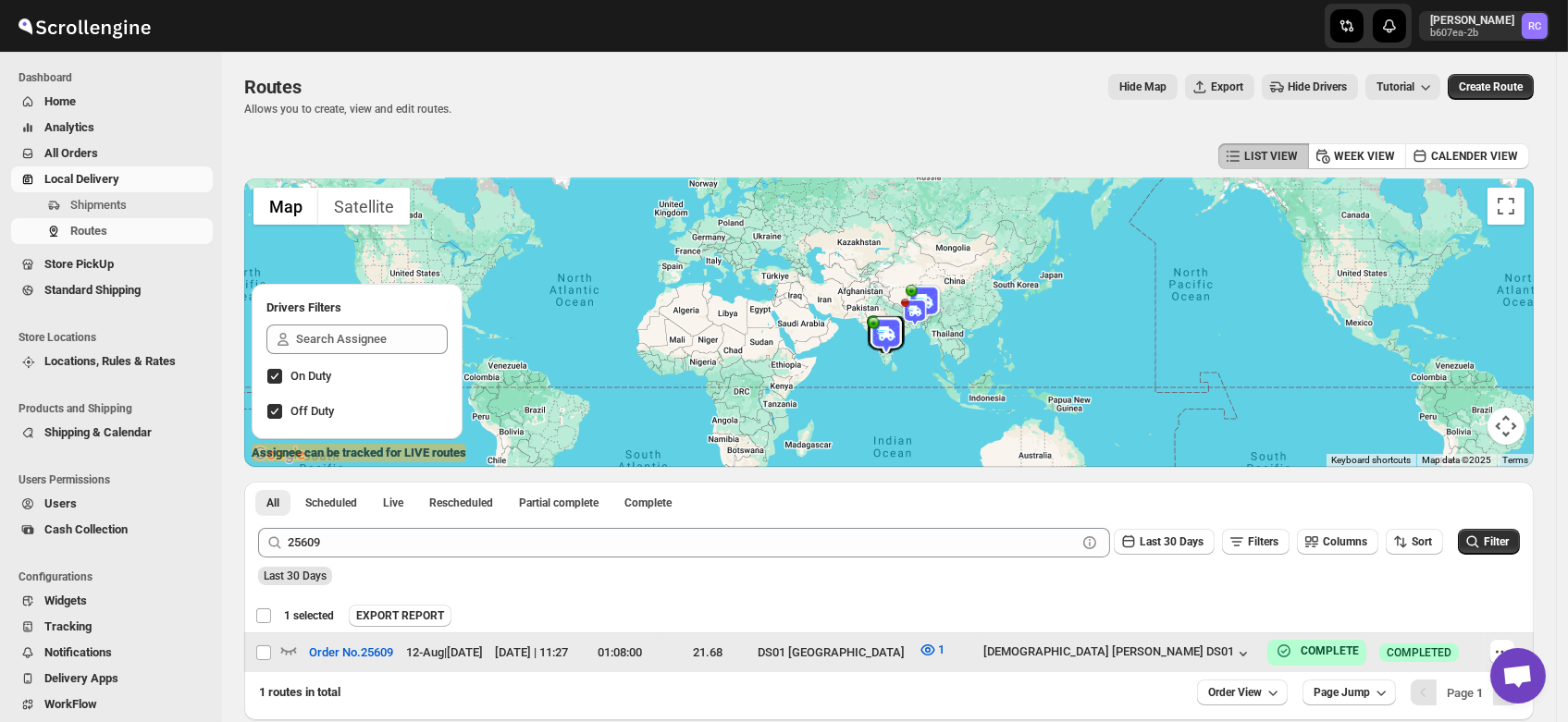
checkbox input "false"
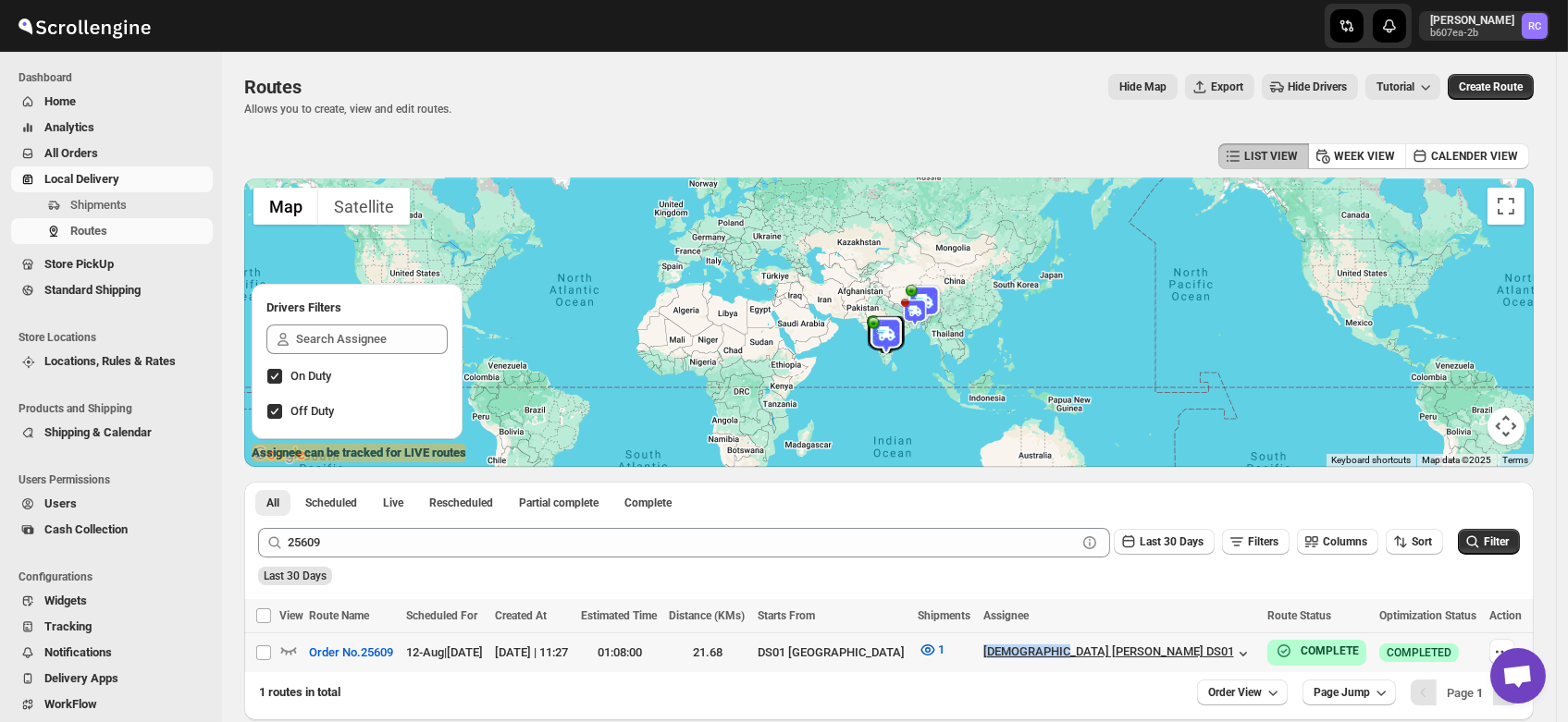
drag, startPoint x: 1076, startPoint y: 652, endPoint x: 1147, endPoint y: 657, distance: 71.2
click at [1147, 657] on tr "Select route Order No.25609 12-Aug | [DATE] [DATE] | 11:27 01:08:00 21.68 DS01 …" at bounding box center [889, 653] width 1289 height 40
checkbox input "true"
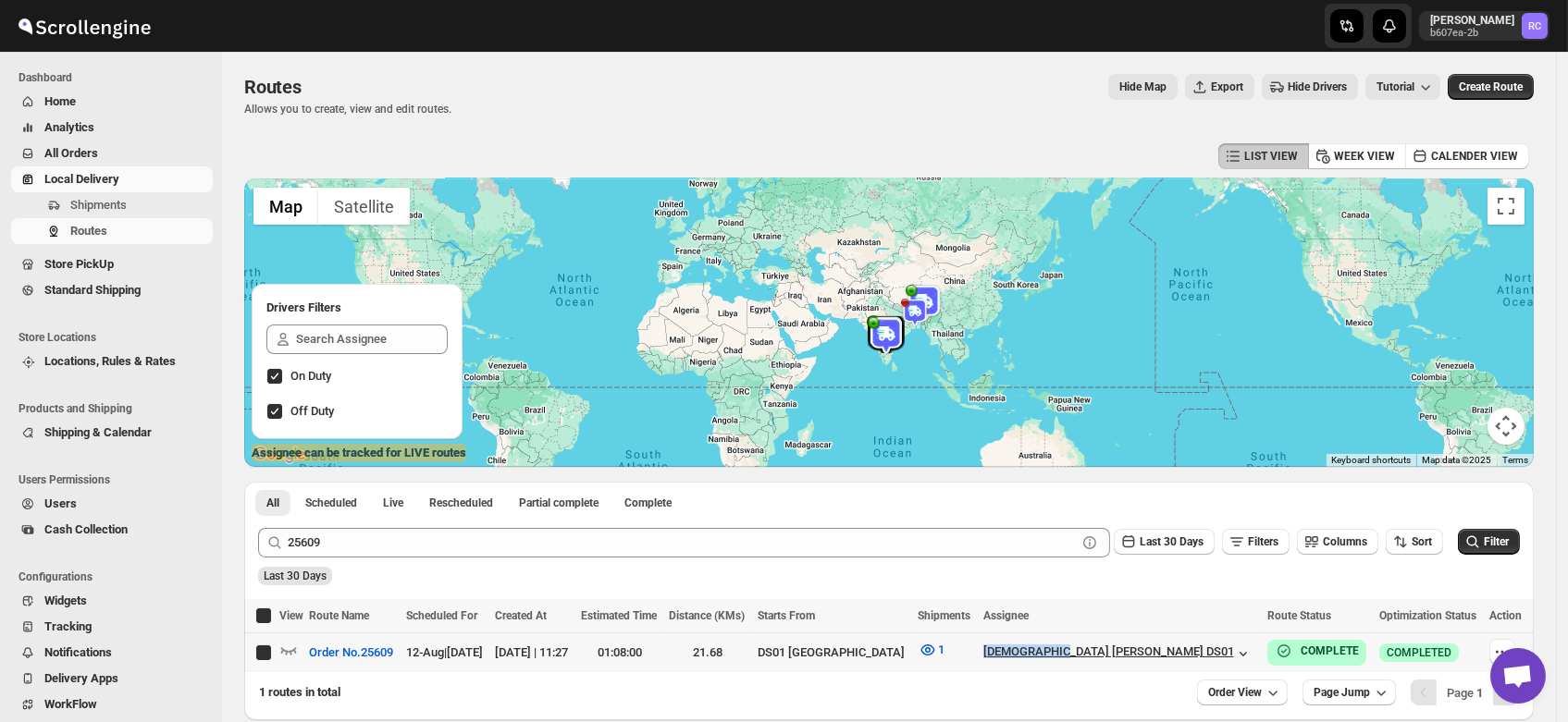
checkbox input "true"
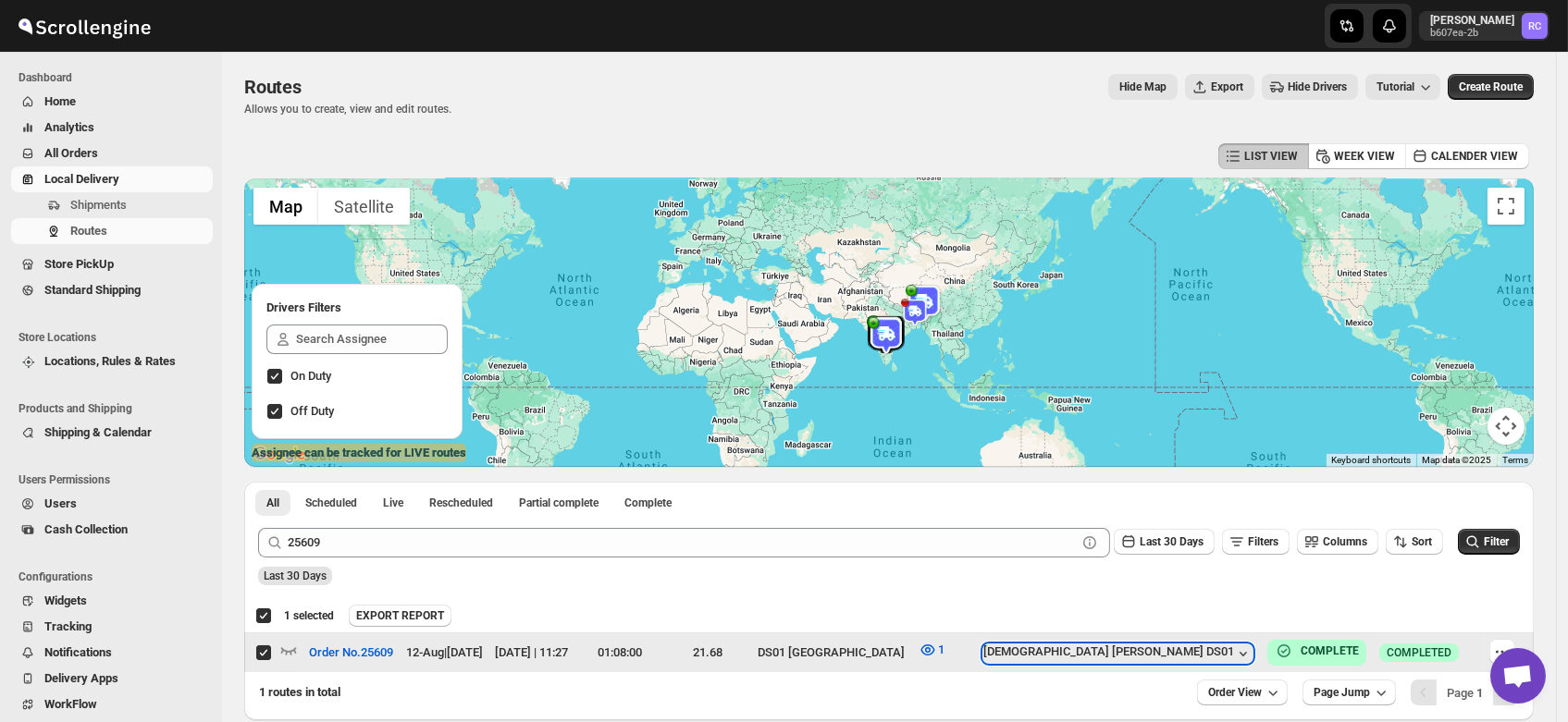
click at [1147, 657] on div "[DEMOGRAPHIC_DATA] [PERSON_NAME] DS01" at bounding box center [1117, 654] width 269 height 19
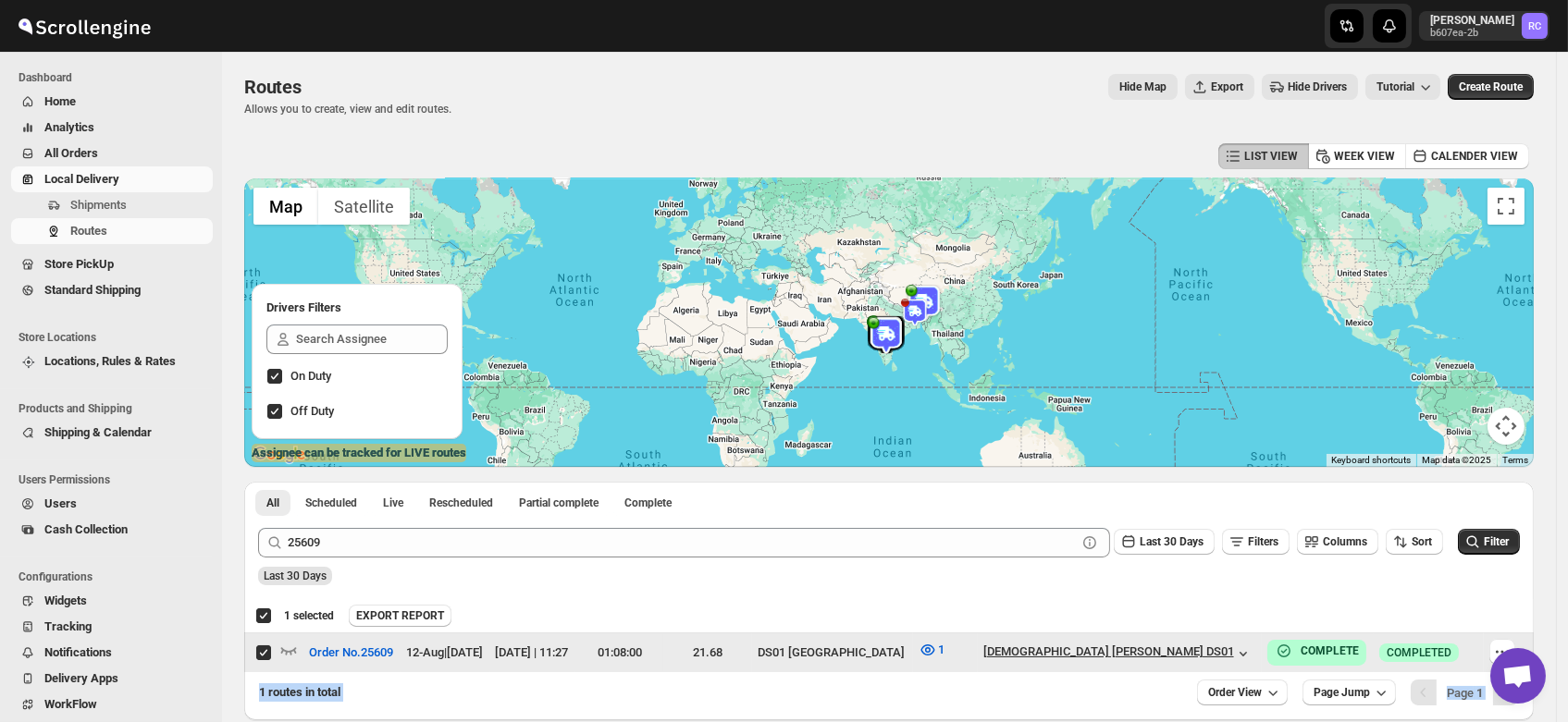
drag, startPoint x: 1155, startPoint y: 567, endPoint x: 1171, endPoint y: 651, distance: 85.5
click at [1171, 651] on div "[DEMOGRAPHIC_DATA] [PERSON_NAME] DS01" at bounding box center [1117, 654] width 269 height 19
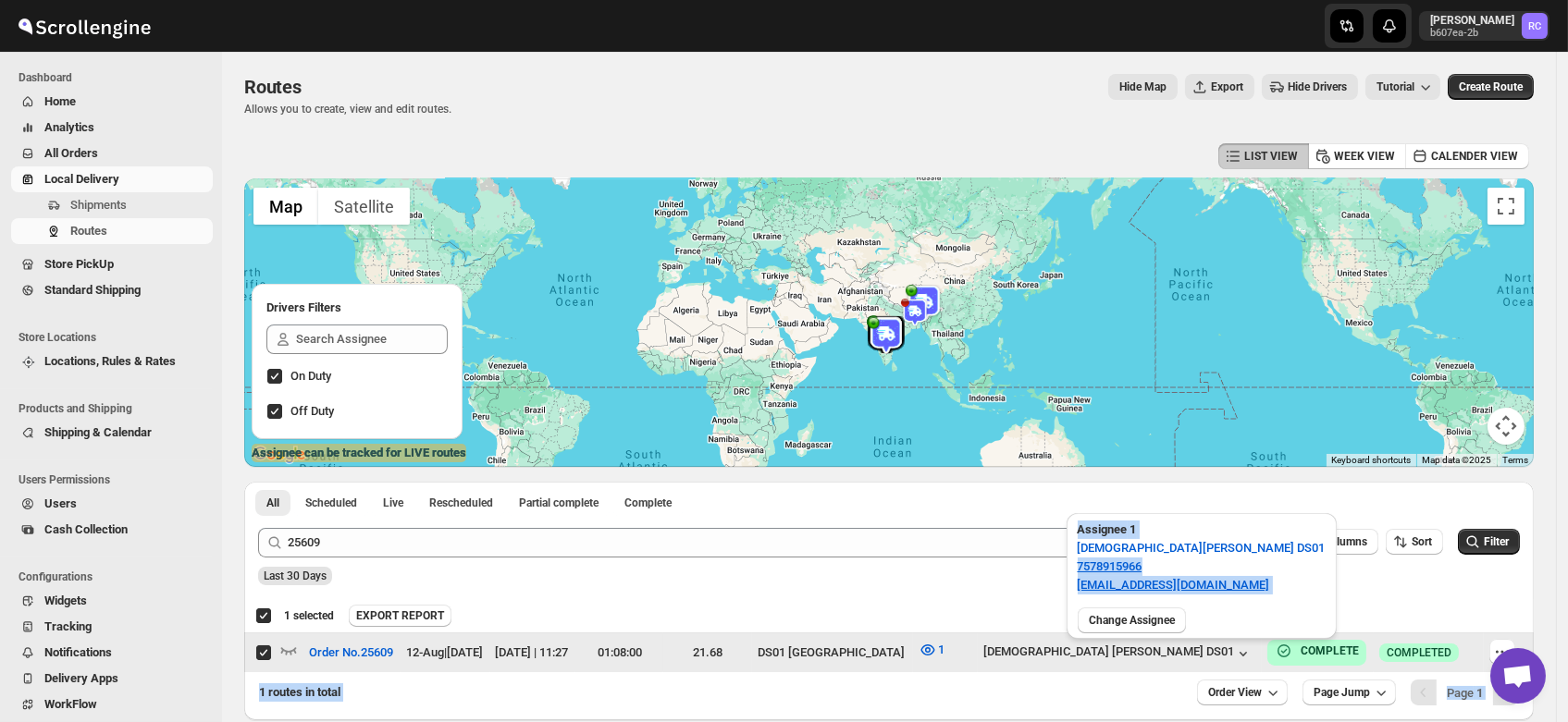
click at [1192, 549] on div "Assignee 1 Islam Laskar DS01 7578915966 vixib74172@ikowat.com" at bounding box center [1201, 556] width 270 height 87
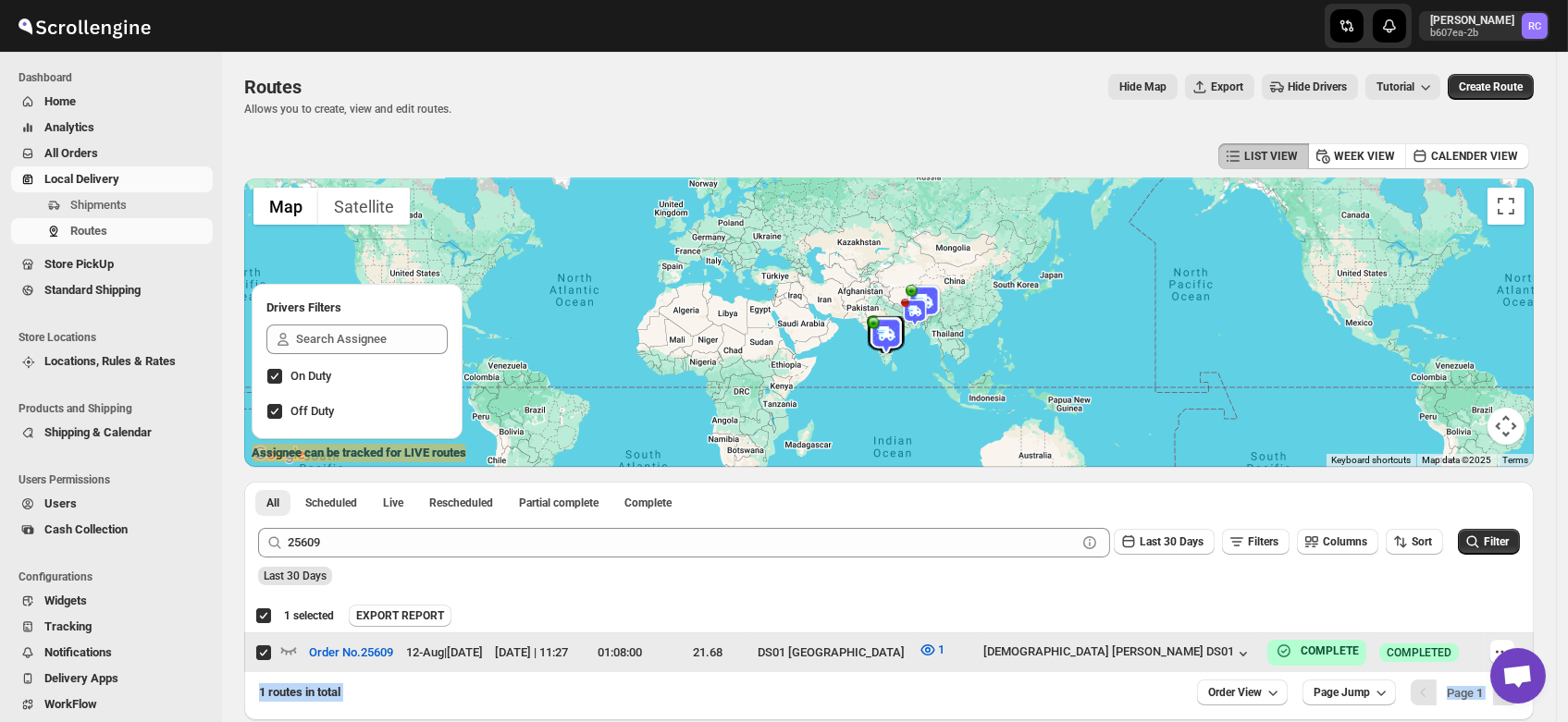
drag, startPoint x: 1191, startPoint y: 549, endPoint x: 1006, endPoint y: 688, distance: 231.4
click at [1006, 688] on div "1 routes in total" at bounding box center [720, 692] width 923 height 19
click at [74, 510] on span "Users" at bounding box center [61, 503] width 33 height 14
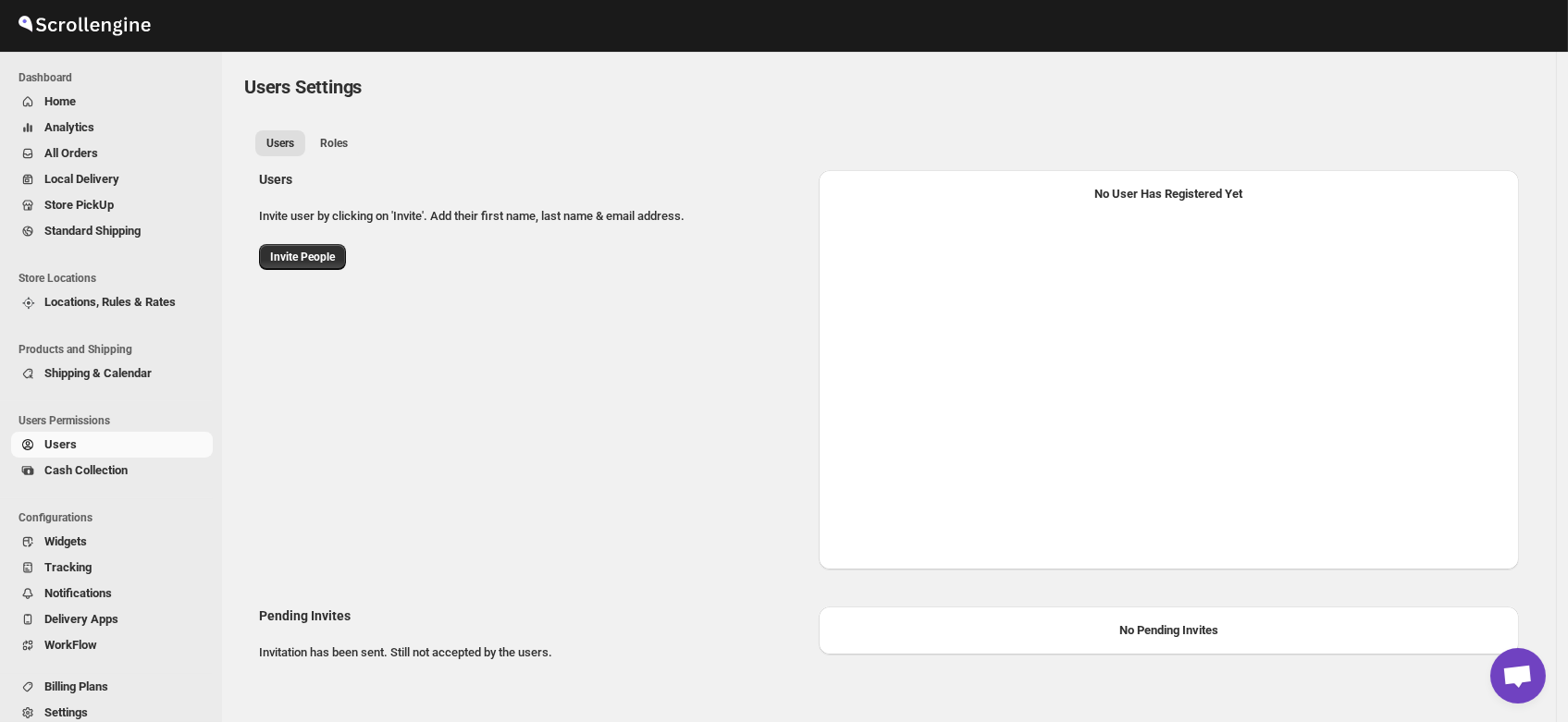
select select "637b767fbaab0276b10c91d5"
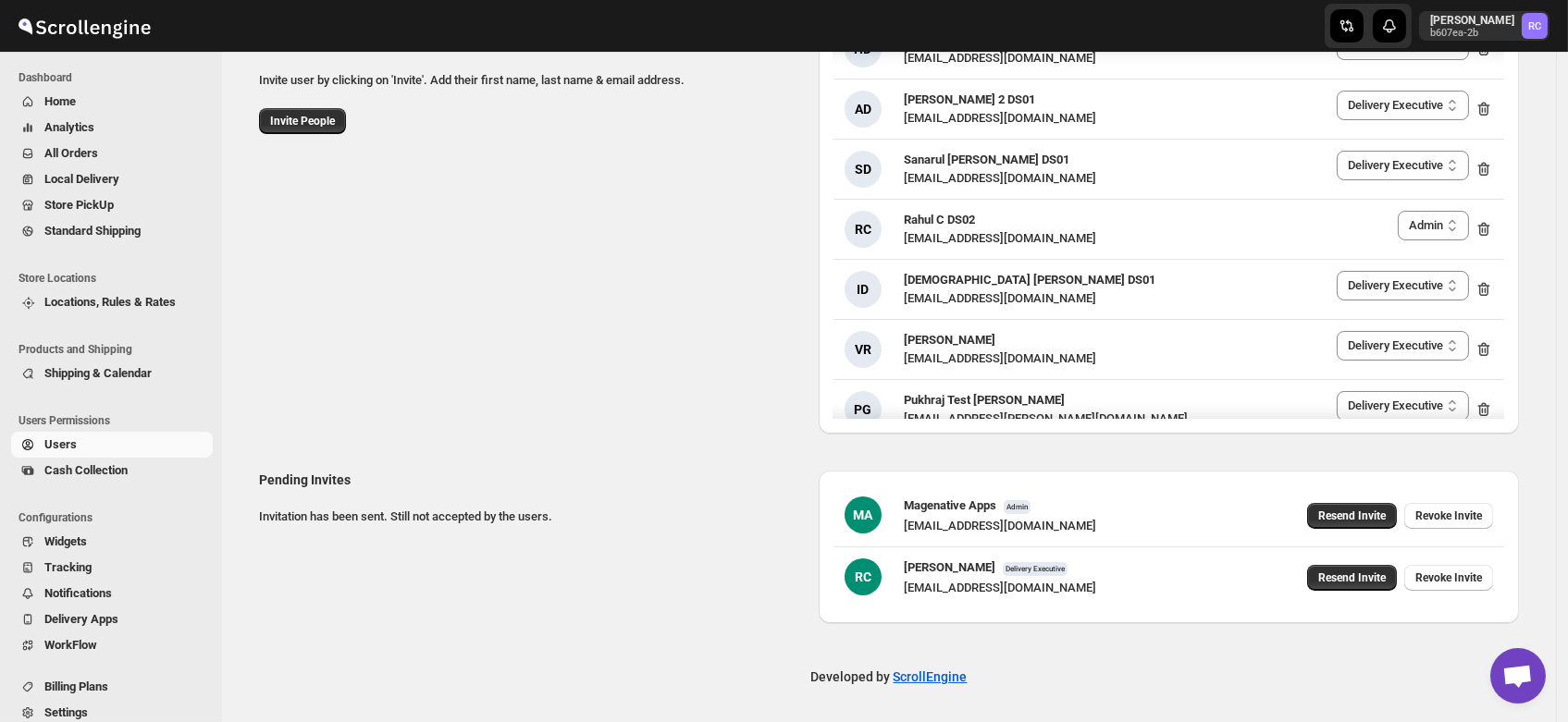
scroll to position [146, 0]
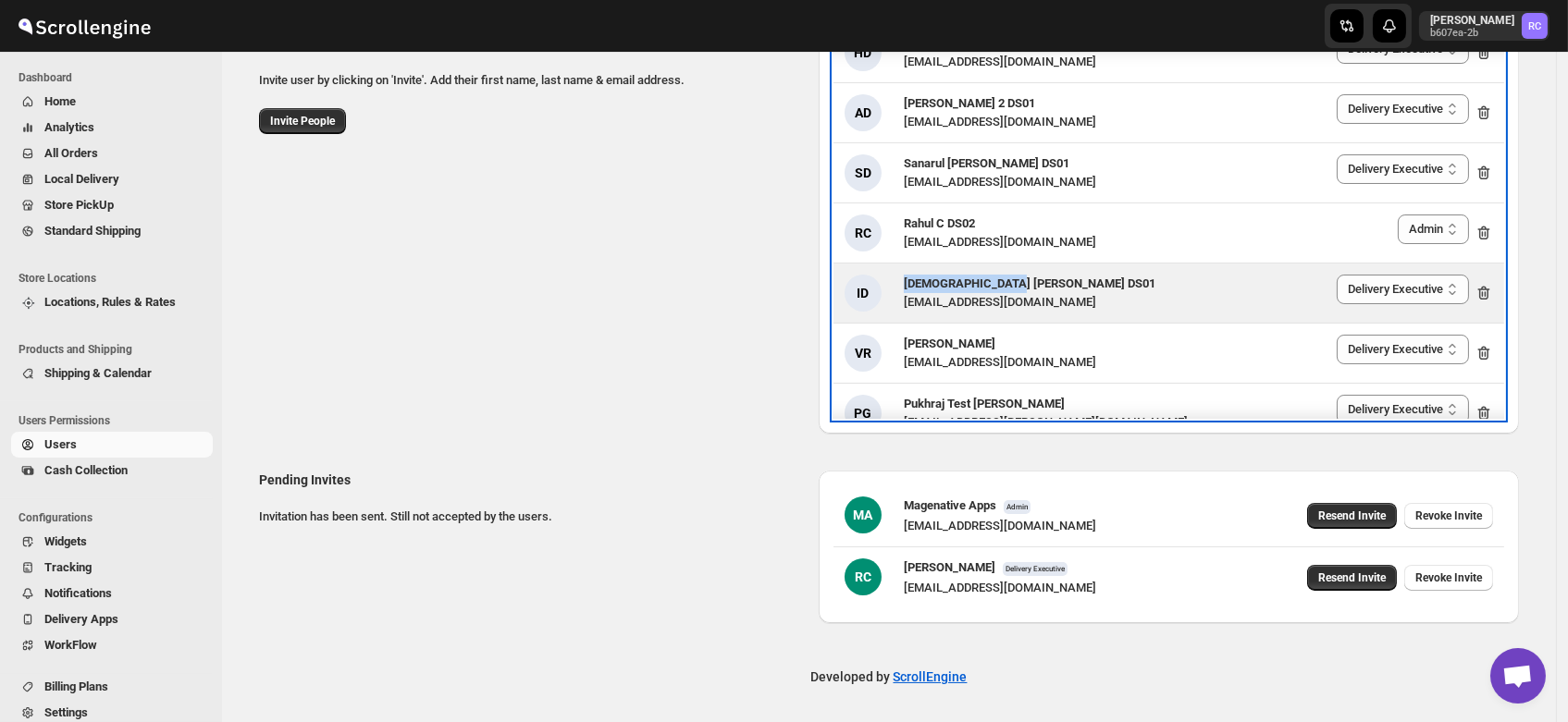
drag, startPoint x: 1014, startPoint y: 279, endPoint x: 900, endPoint y: 282, distance: 114.0
click at [900, 282] on div "ID Islam Laskar DS01 vixib74172@ikowat.com" at bounding box center [1000, 293] width 311 height 37
copy span "[DEMOGRAPHIC_DATA] [PERSON_NAME] DS01"
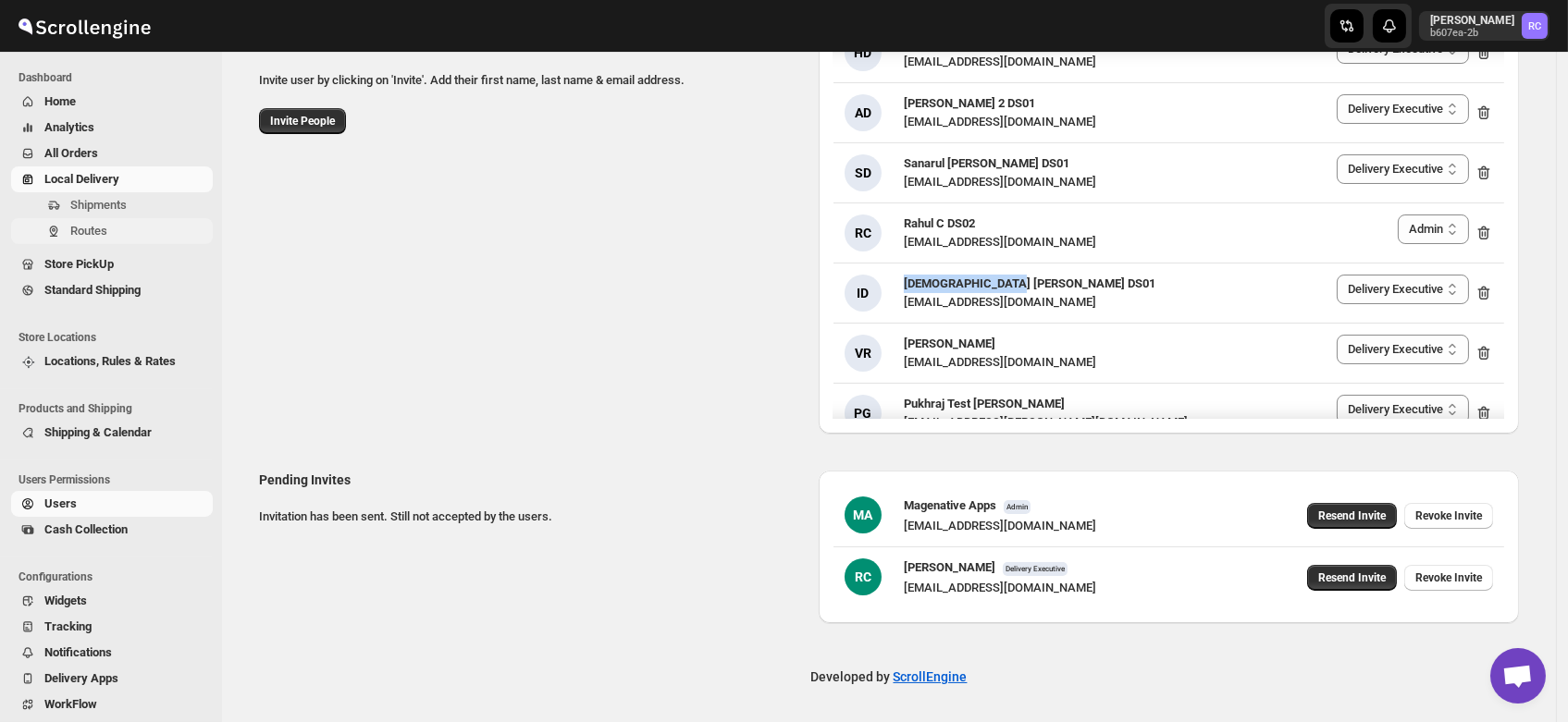
click at [86, 238] on span "Routes" at bounding box center [89, 230] width 37 height 14
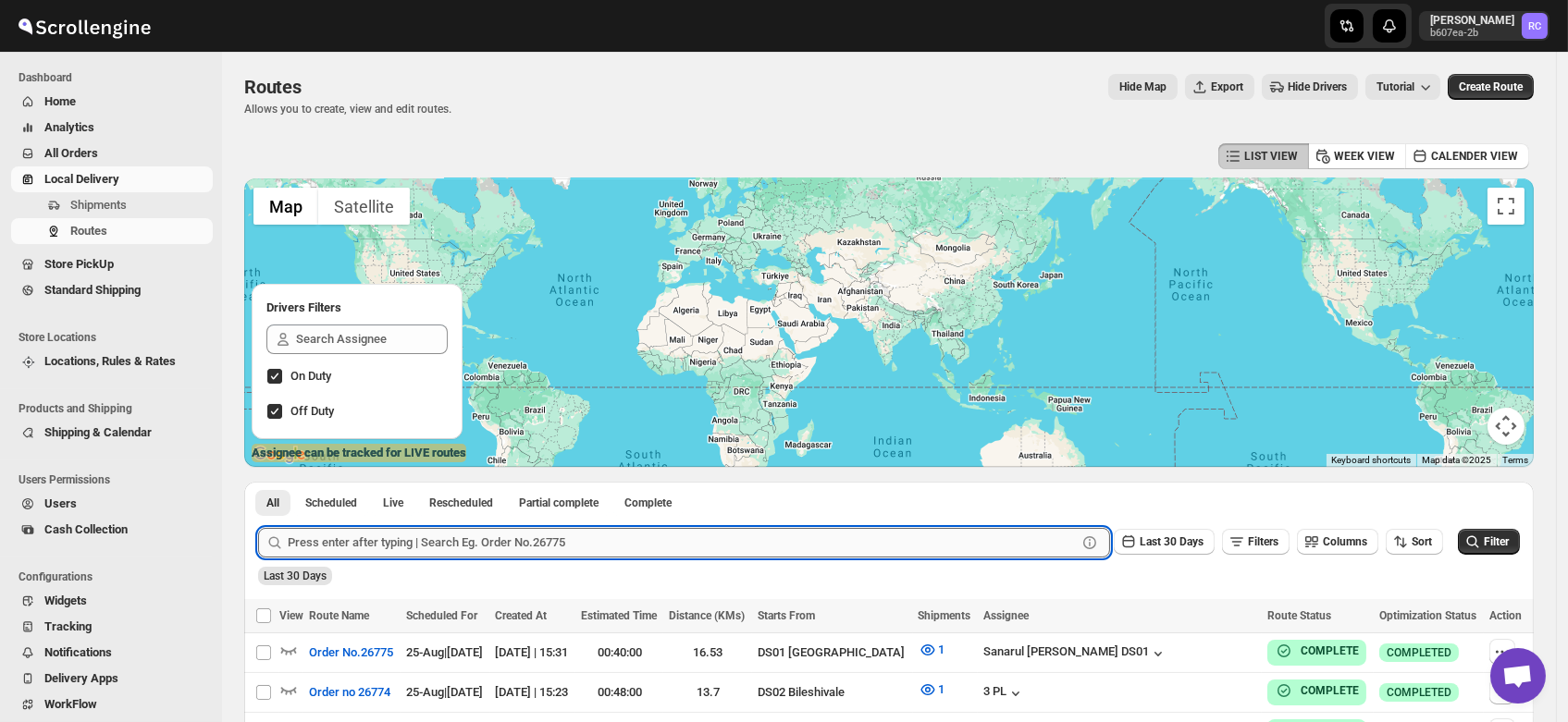
click at [356, 538] on input "text" at bounding box center [681, 543] width 789 height 30
paste input "25678"
type input "25678"
click at [258, 481] on button "Submit" at bounding box center [284, 491] width 52 height 20
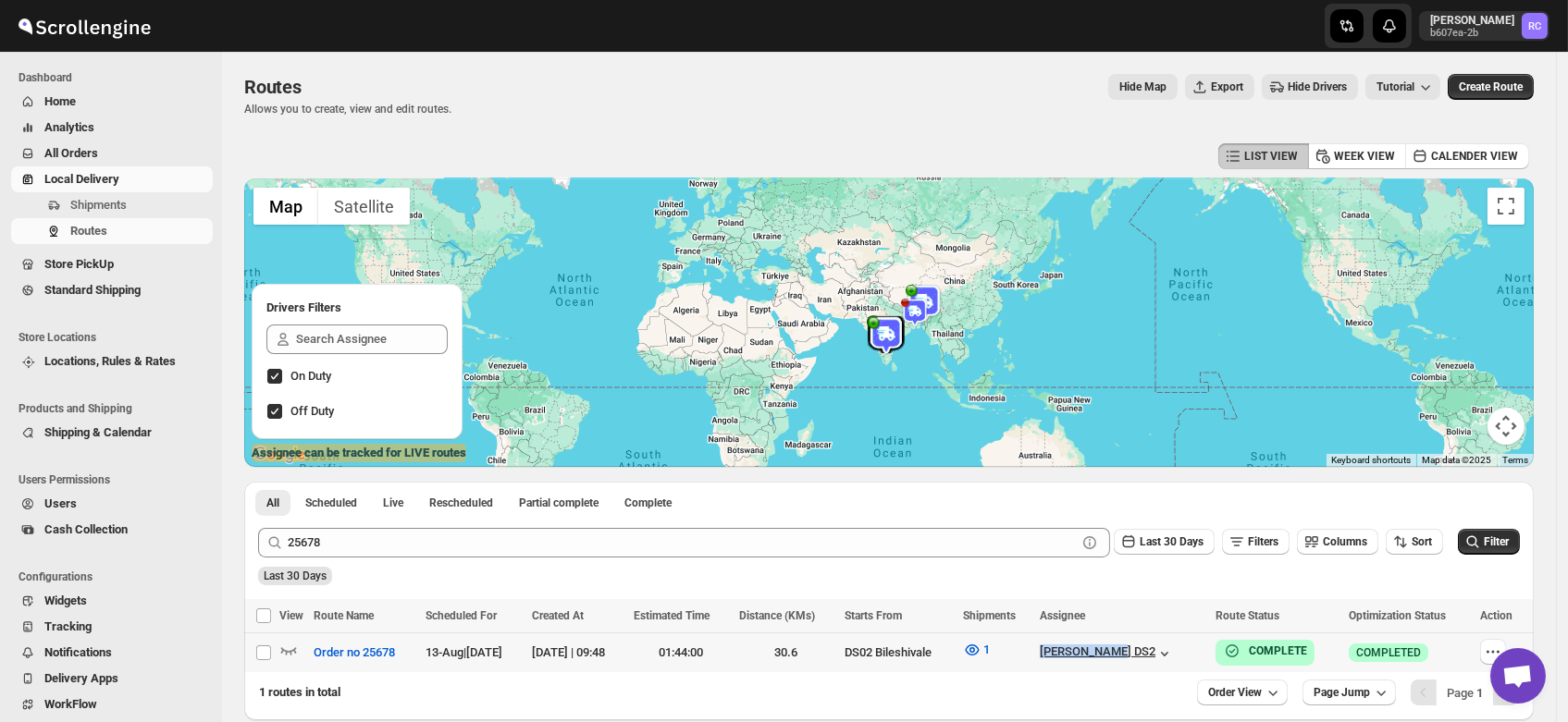
drag, startPoint x: 1062, startPoint y: 649, endPoint x: 1166, endPoint y: 652, distance: 104.0
click at [1166, 652] on tr "Select route Order no 25678 13-Aug | 13 days ago 13-Aug-25 | 09:48 01:44:00 30.…" at bounding box center [889, 653] width 1289 height 40
checkbox input "true"
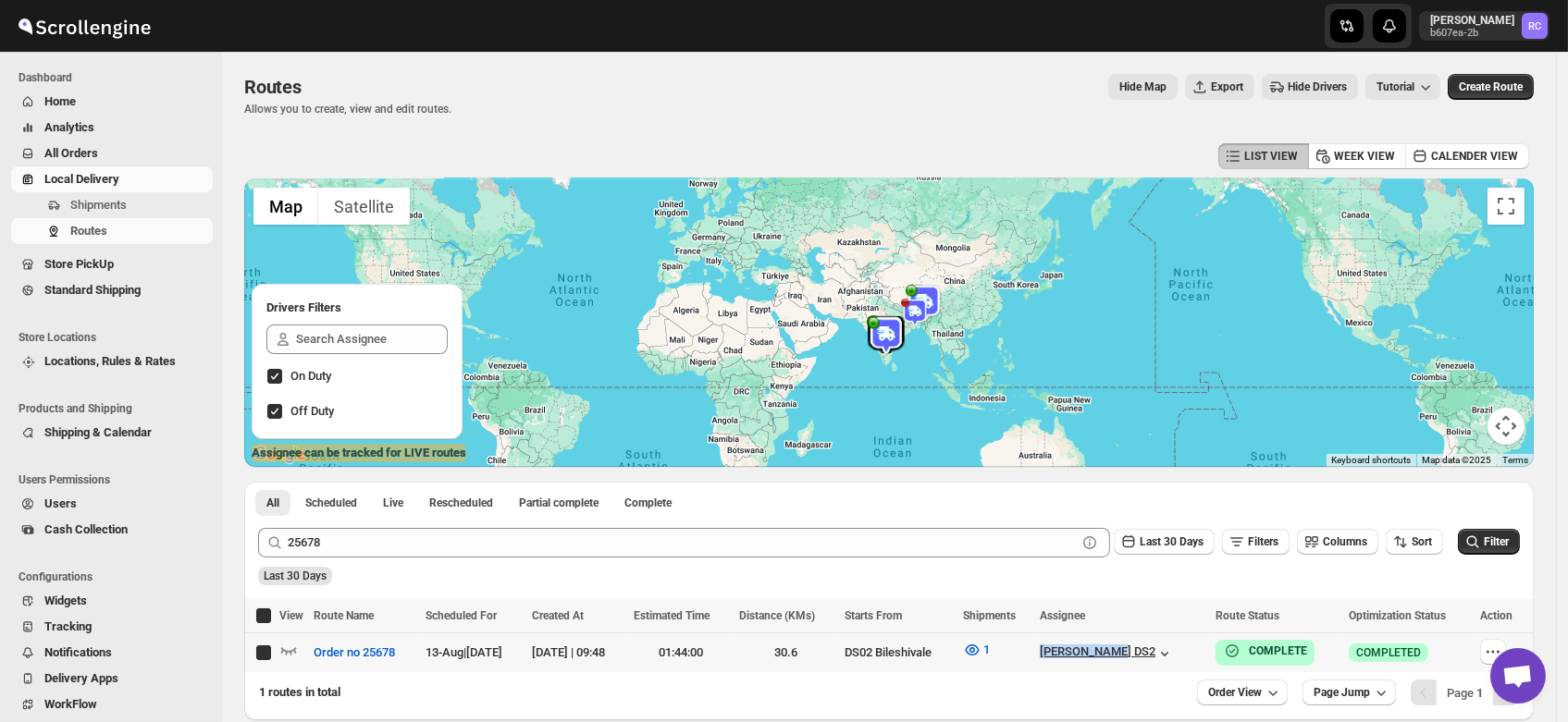
checkbox input "true"
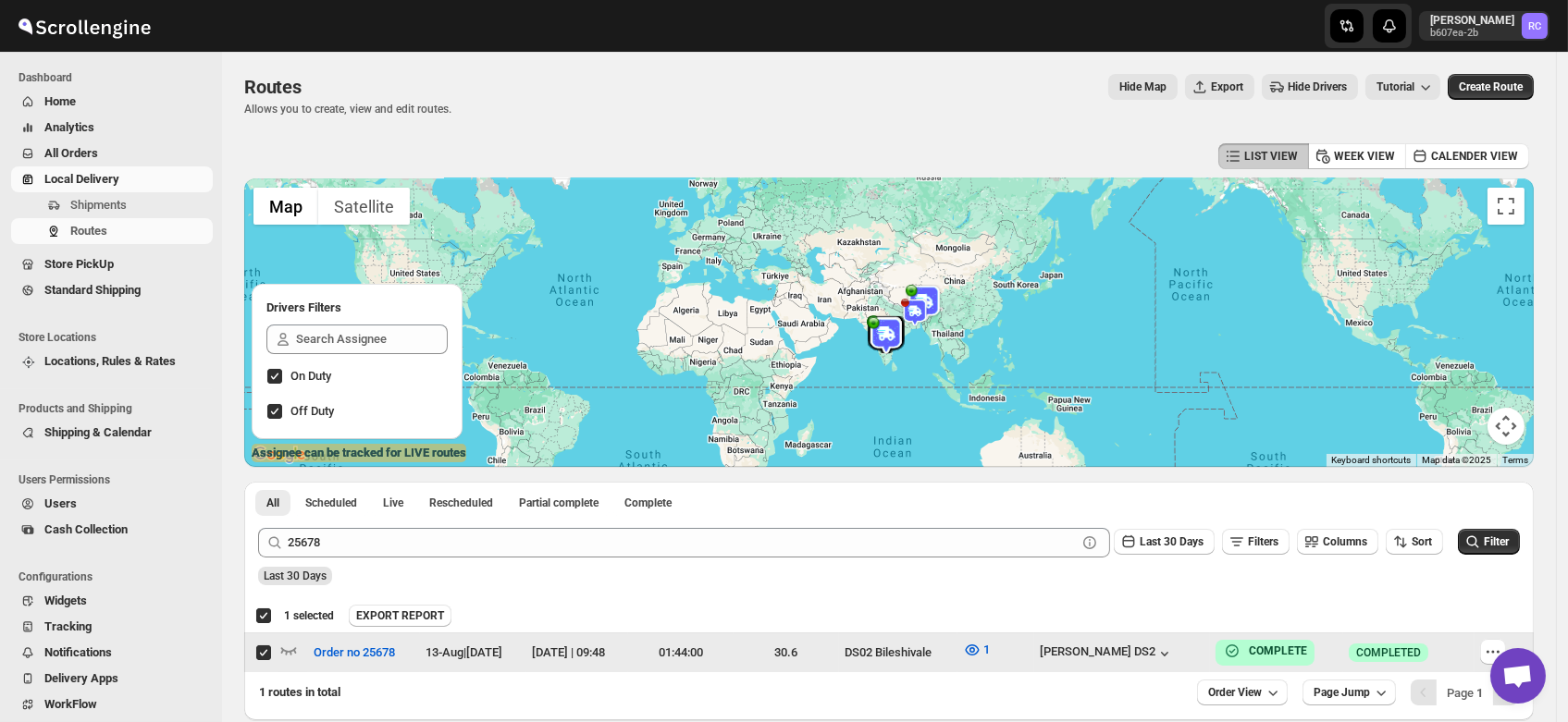
click at [1029, 657] on div "1" at bounding box center [996, 653] width 65 height 24
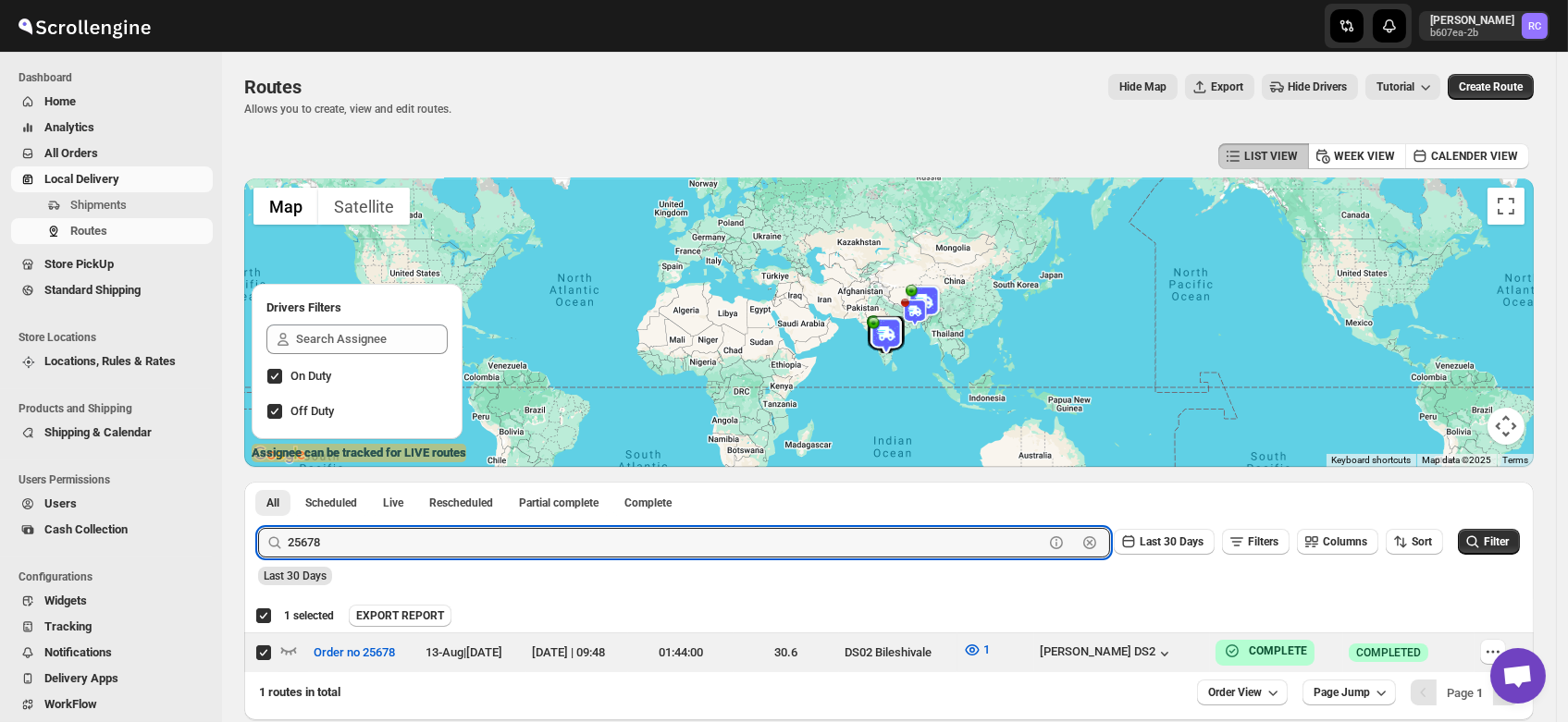
paste input "871"
type input "25871"
click at [258, 481] on button "Submit" at bounding box center [284, 491] width 52 height 20
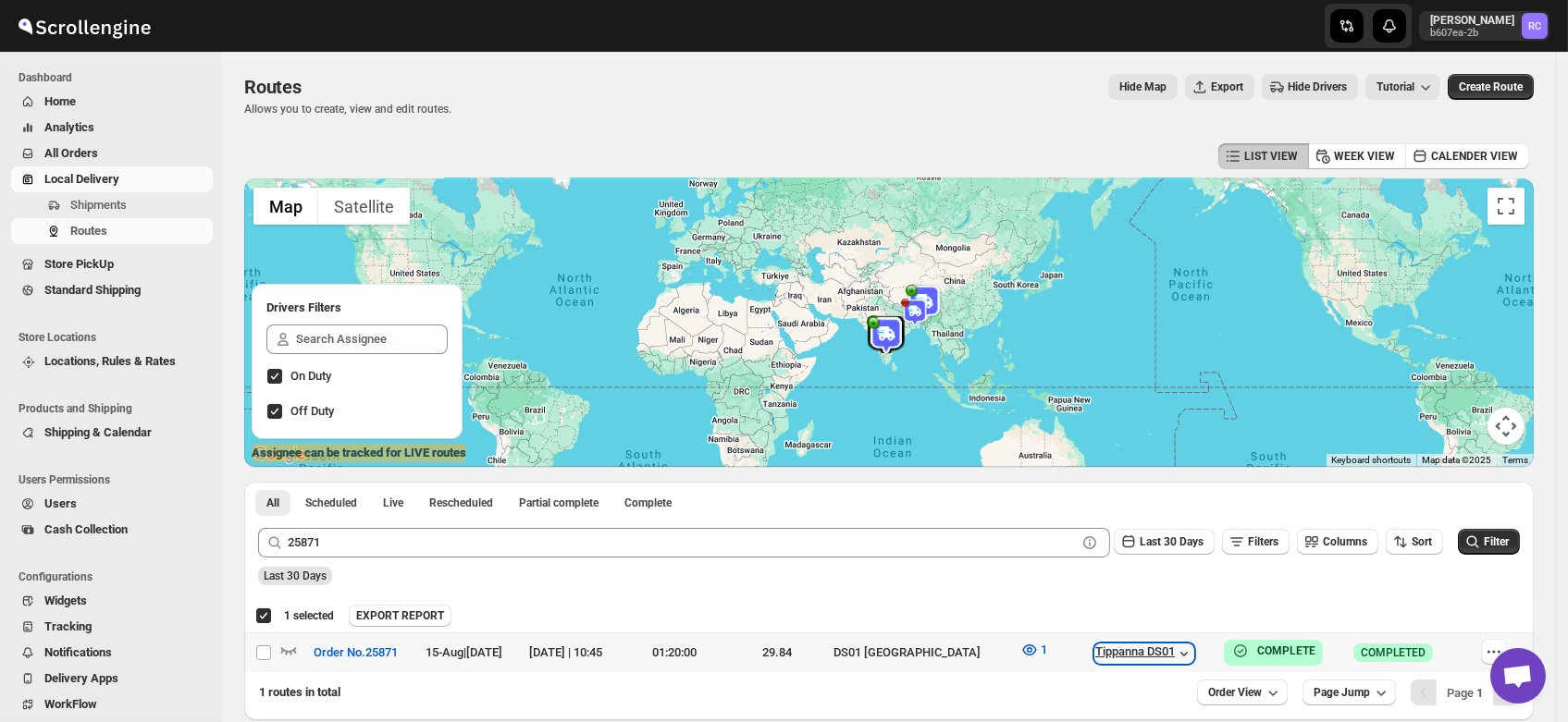
drag, startPoint x: 1141, startPoint y: 652, endPoint x: 1119, endPoint y: 658, distance: 22.8
click at [1119, 658] on div "Tippanna DS01" at bounding box center [1143, 654] width 98 height 19
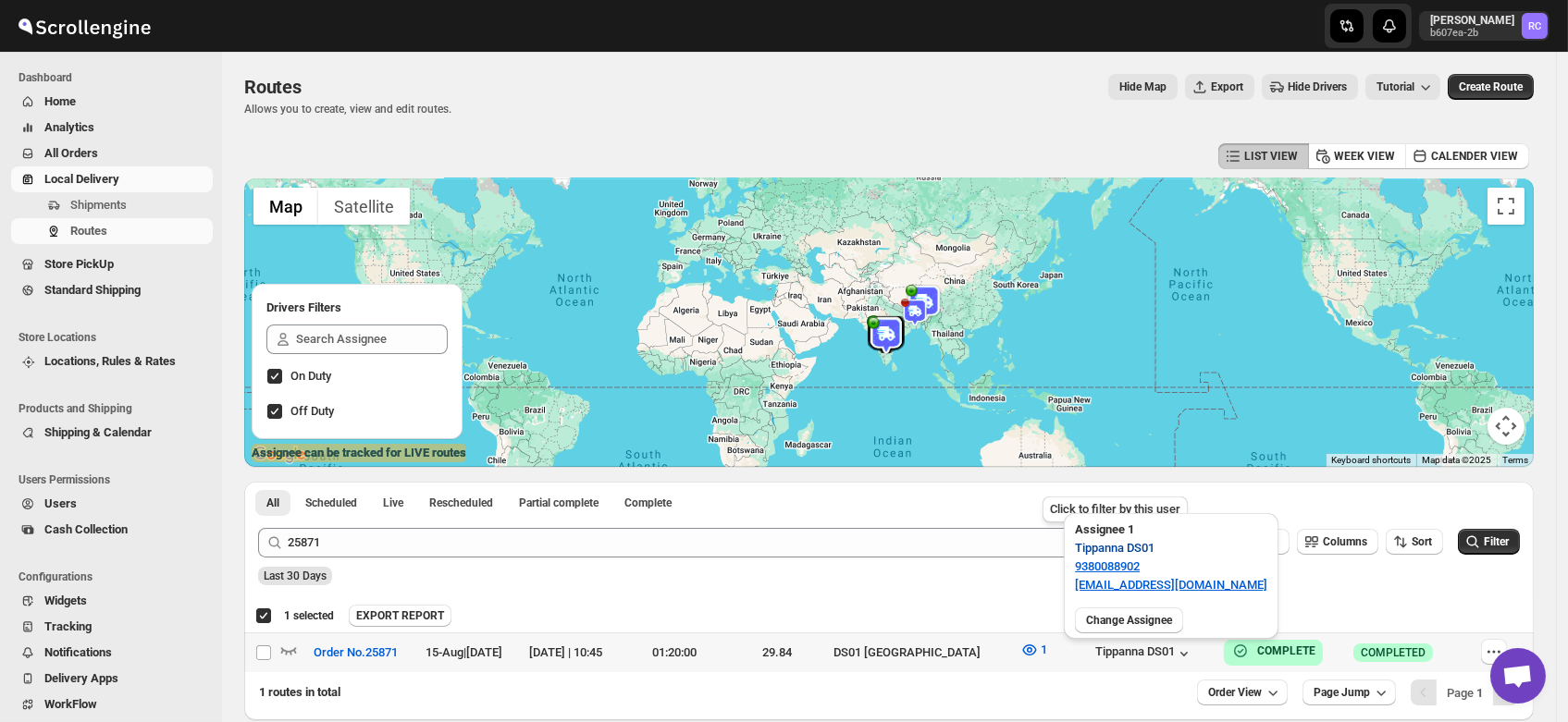
drag, startPoint x: 1110, startPoint y: 552, endPoint x: 1090, endPoint y: 547, distance: 20.6
click at [1090, 547] on span "Tippanna DS01" at bounding box center [1114, 548] width 79 height 19
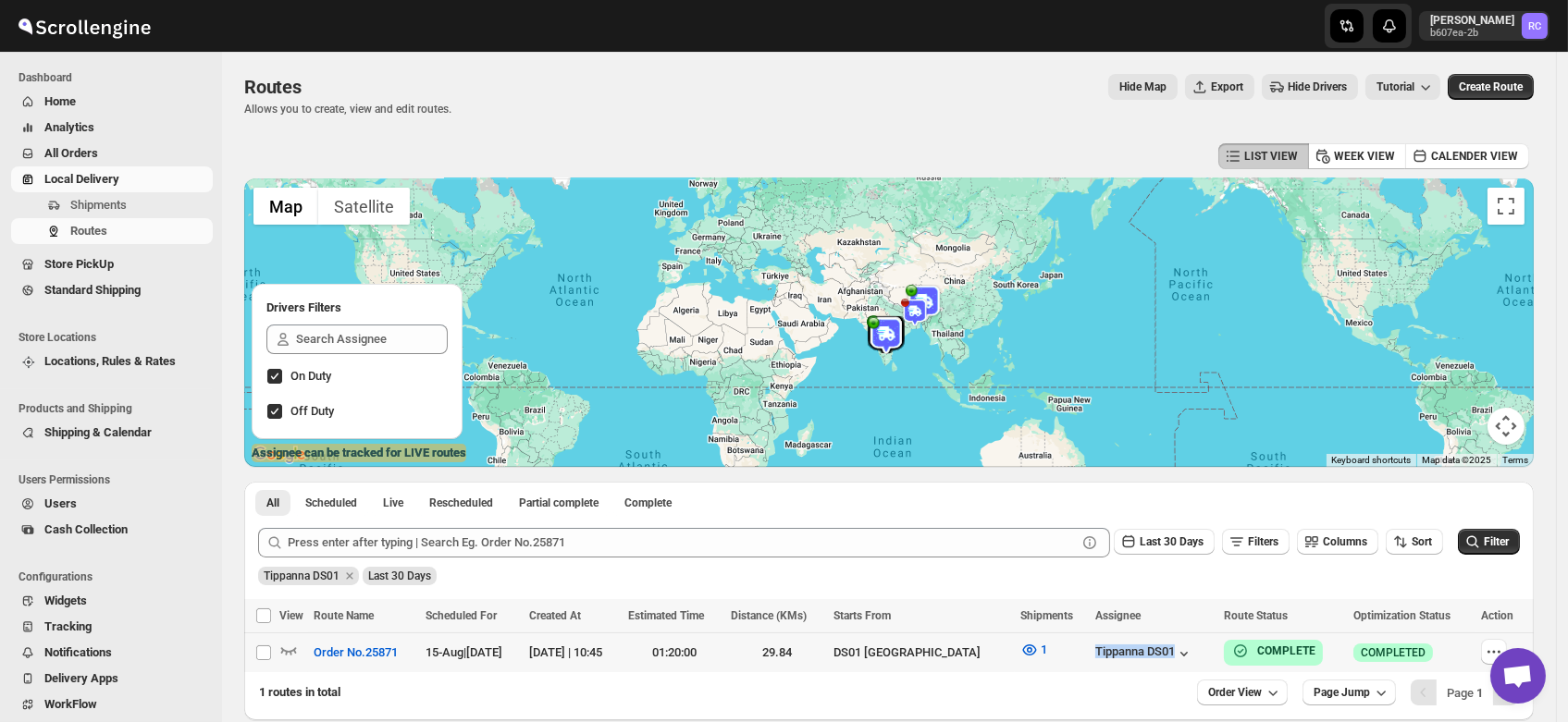
drag, startPoint x: 1198, startPoint y: 653, endPoint x: 1088, endPoint y: 660, distance: 110.2
click at [1088, 660] on tr "Select route Order No.25871 15-Aug | 11 days ago 15-Aug-25 | 10:45 01:20:00 29.…" at bounding box center [889, 653] width 1289 height 40
checkbox input "true"
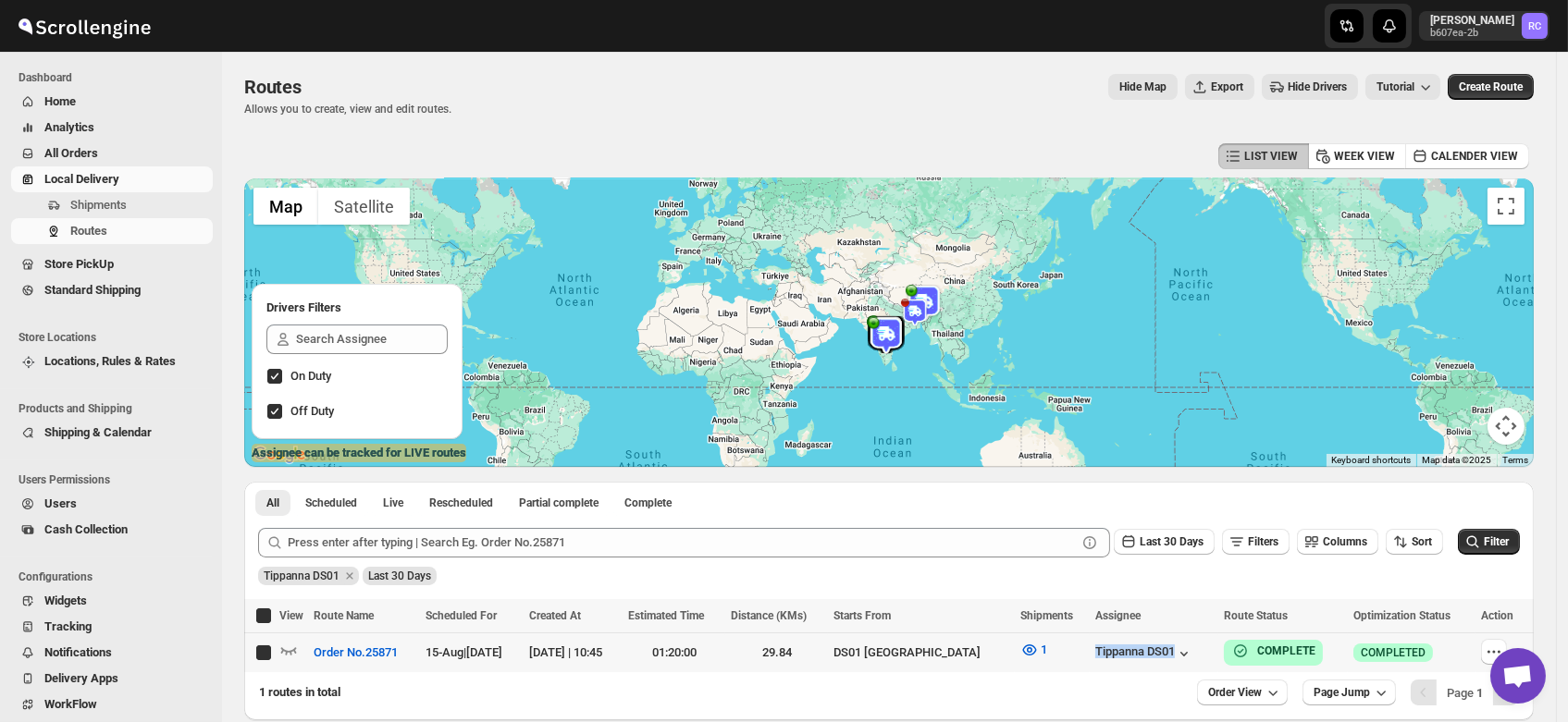
checkbox input "true"
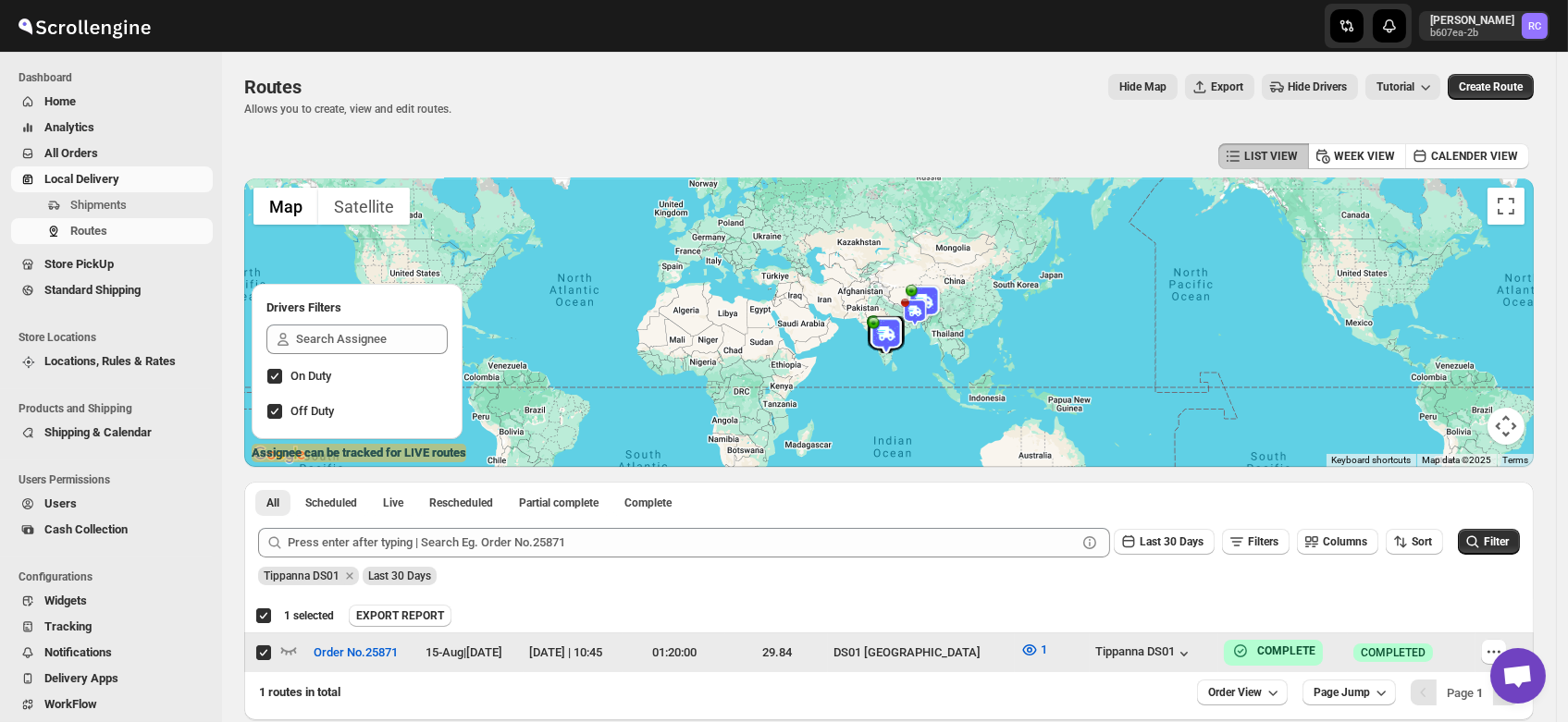
drag, startPoint x: 1212, startPoint y: 646, endPoint x: 1201, endPoint y: 646, distance: 11.0
click at [1201, 646] on div "Tippanna DS01" at bounding box center [1154, 653] width 118 height 21
drag, startPoint x: 1201, startPoint y: 646, endPoint x: 1085, endPoint y: 655, distance: 116.3
click at [1085, 655] on tr "Select route Order No.25871 15-Aug | 11 days ago 15-Aug-25 | 10:45 01:20:00 29.…" at bounding box center [889, 653] width 1289 height 40
checkbox input "false"
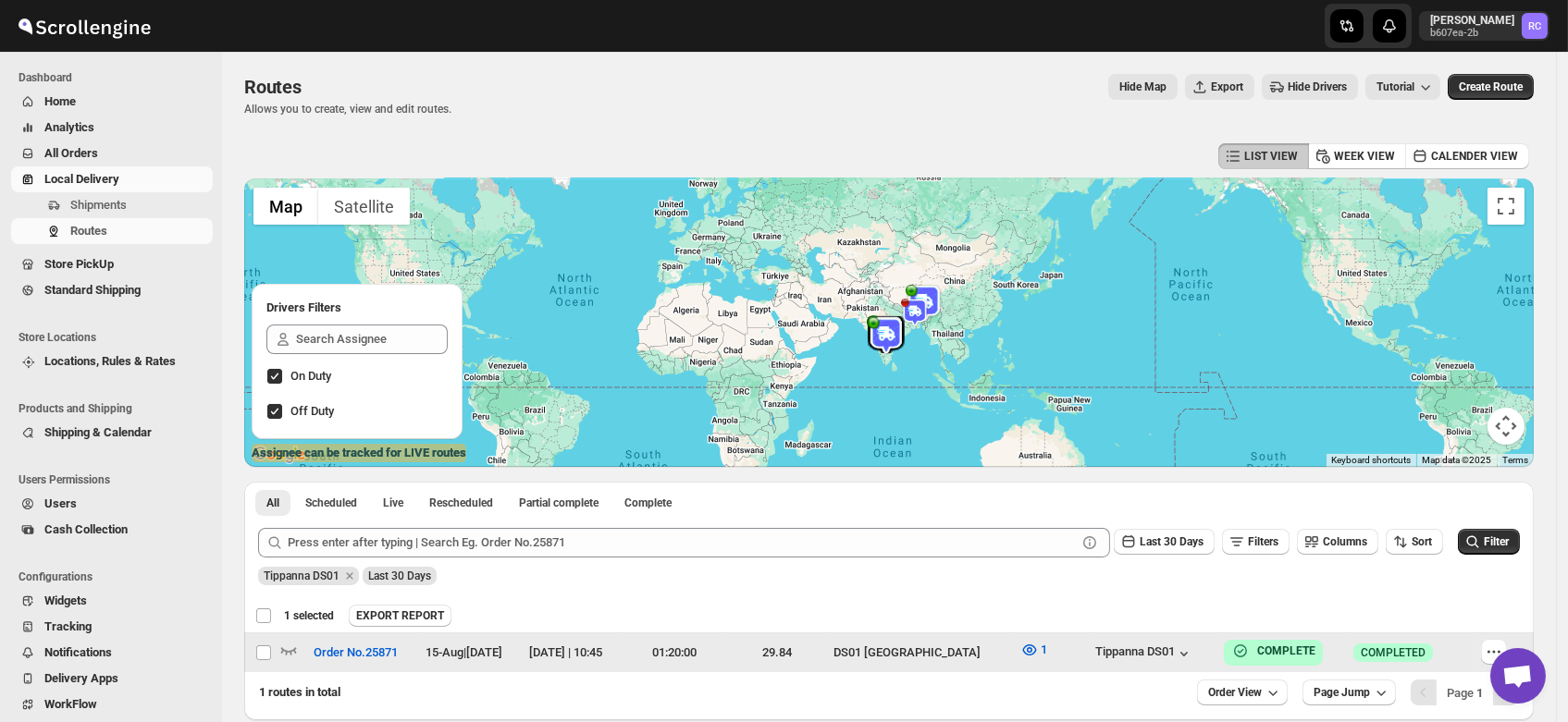
checkbox input "false"
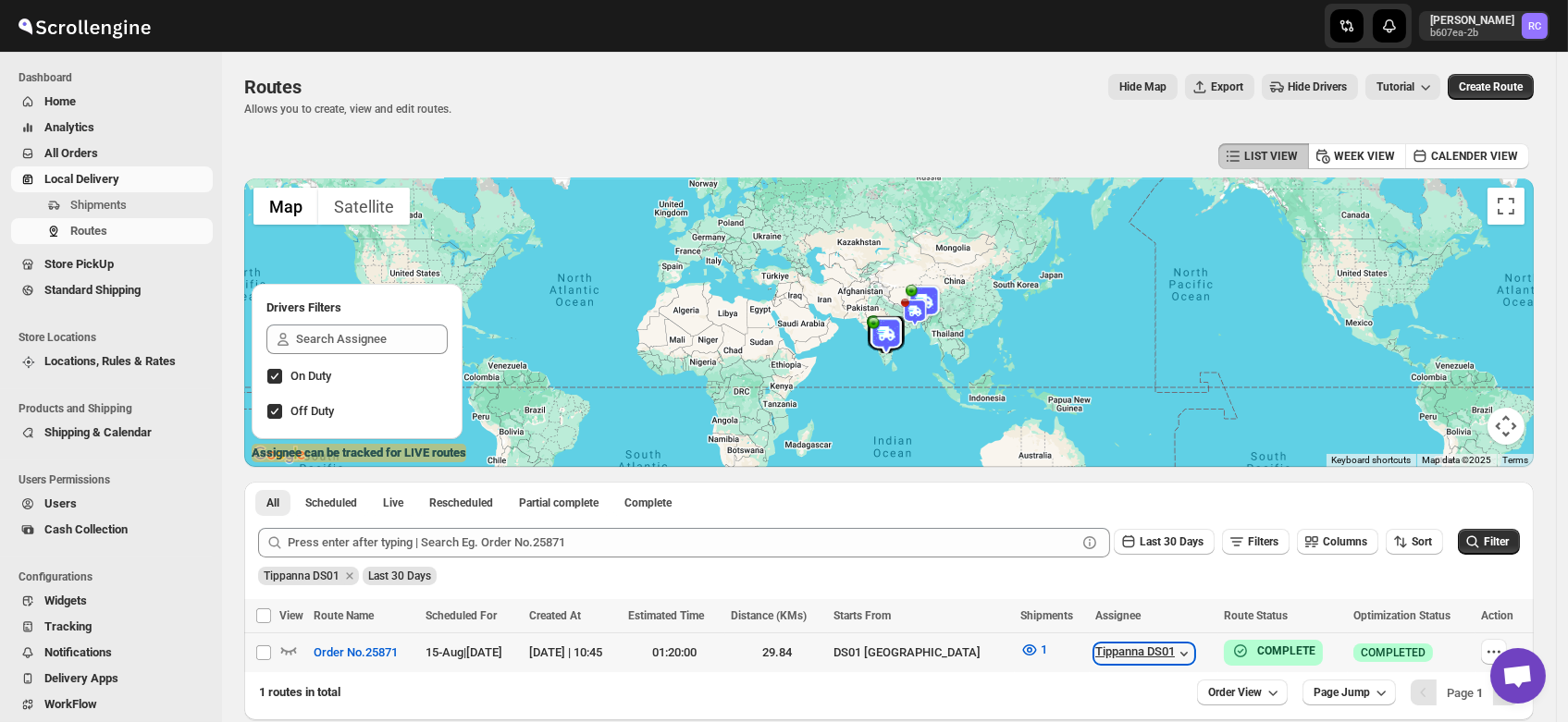
click at [1155, 651] on div "Tippanna DS01" at bounding box center [1143, 654] width 98 height 19
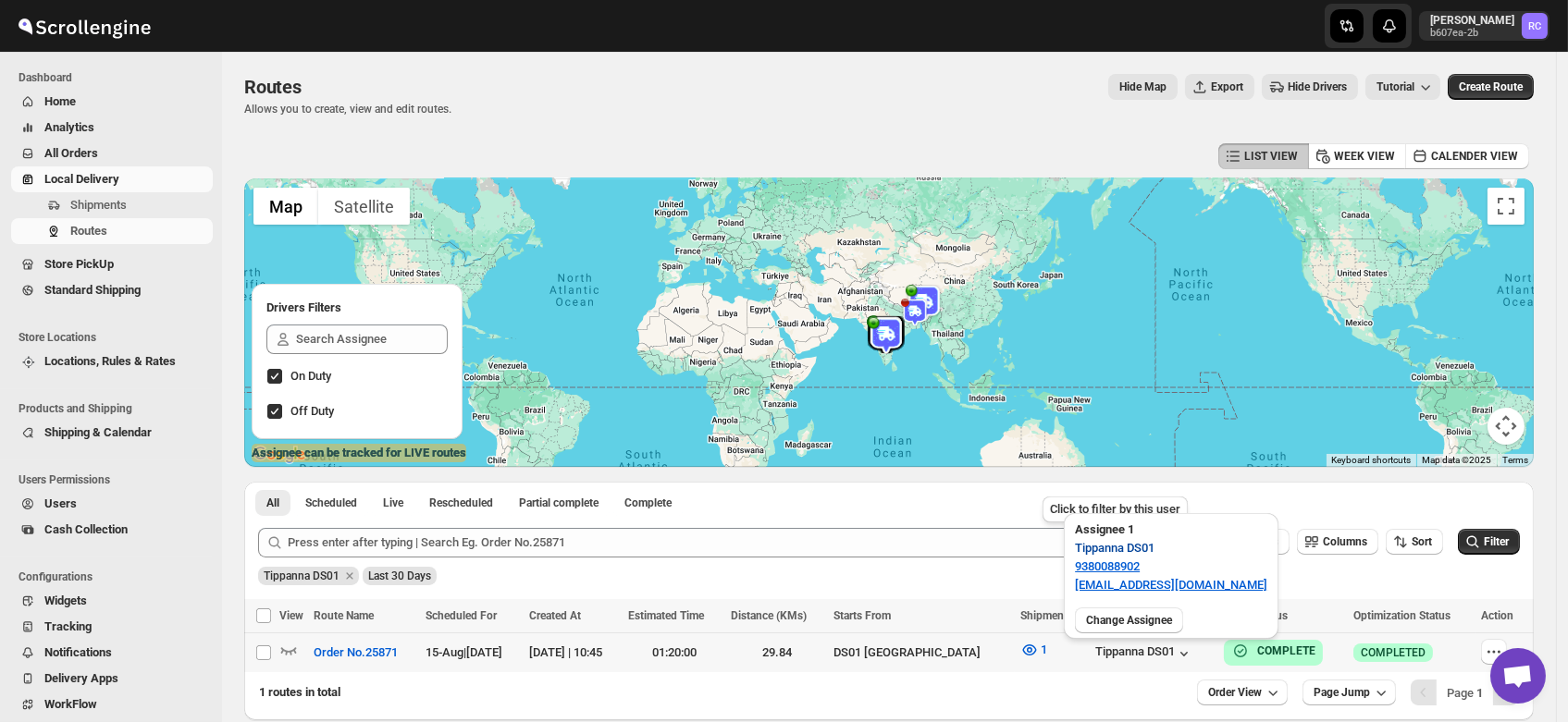
drag, startPoint x: 1163, startPoint y: 550, endPoint x: 1095, endPoint y: 553, distance: 68.1
click at [1095, 553] on button "Tippanna DS01" at bounding box center [1114, 548] width 102 height 30
drag, startPoint x: 1095, startPoint y: 553, endPoint x: 1089, endPoint y: 562, distance: 10.8
drag, startPoint x: 1089, startPoint y: 562, endPoint x: 1176, endPoint y: 574, distance: 87.8
click at [1176, 574] on p "9380088902" at bounding box center [1171, 567] width 192 height 19
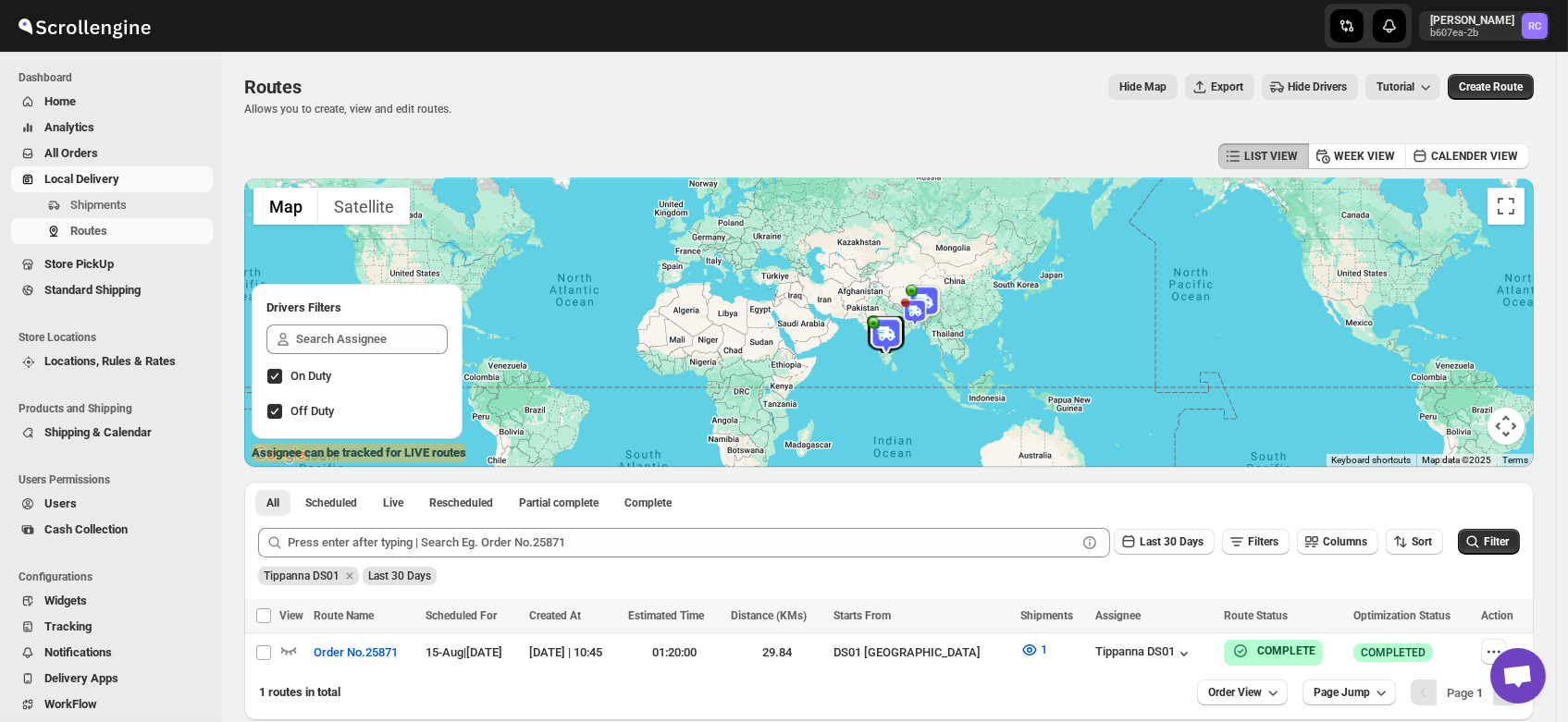
click at [984, 578] on div "Tippanna DS01 Last 30 Days" at bounding box center [888, 570] width 1266 height 32
click at [69, 502] on span "Users" at bounding box center [61, 503] width 33 height 14
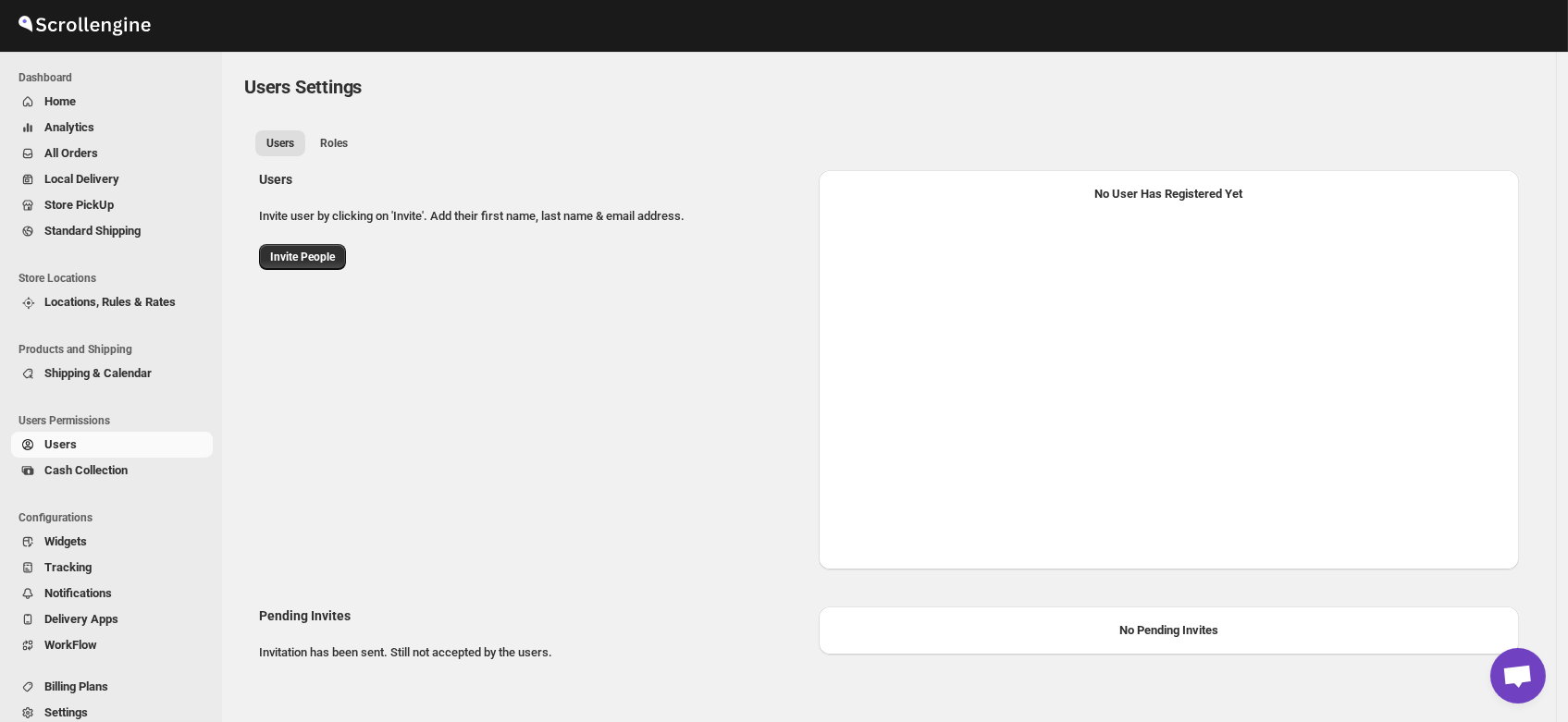
select select "637b767fbaab0276b10c91d5"
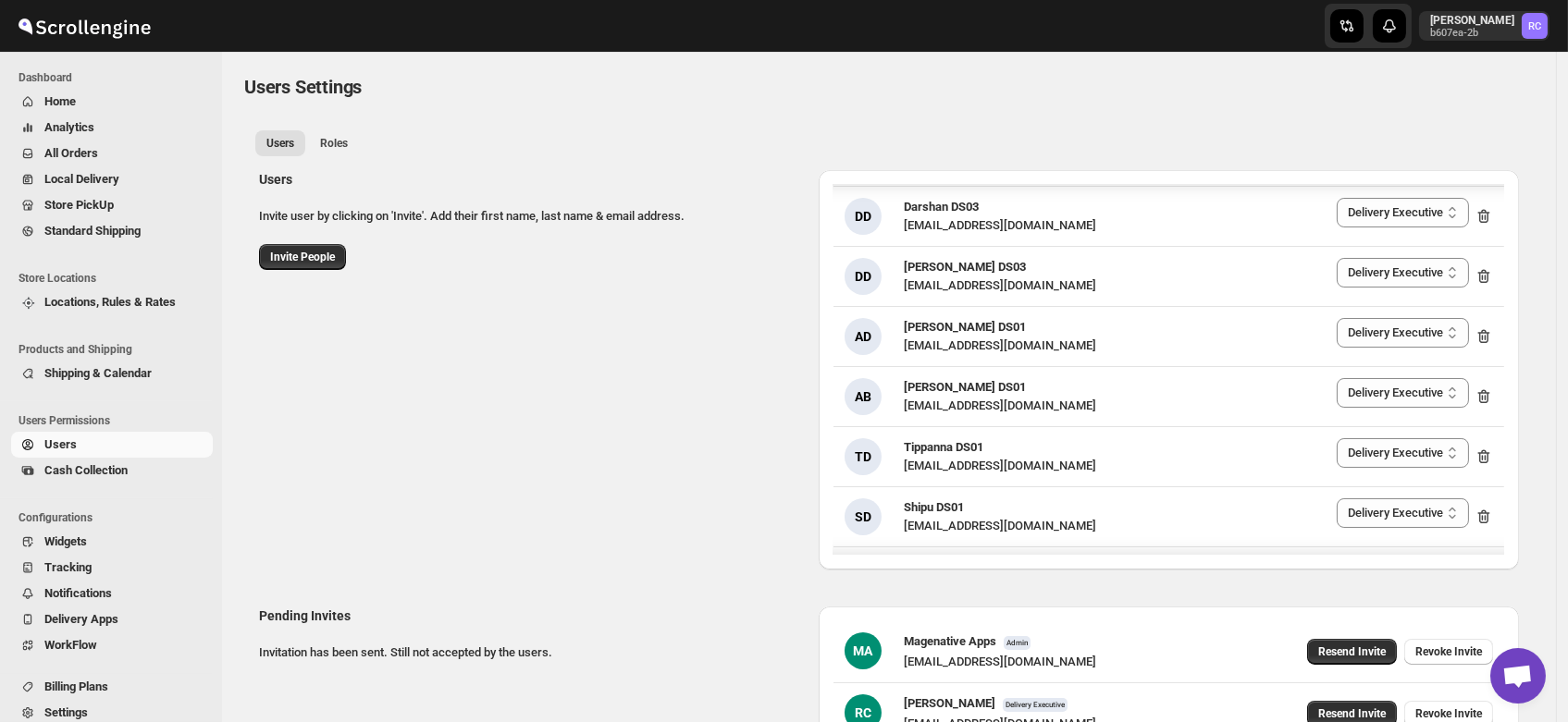
scroll to position [2824, 0]
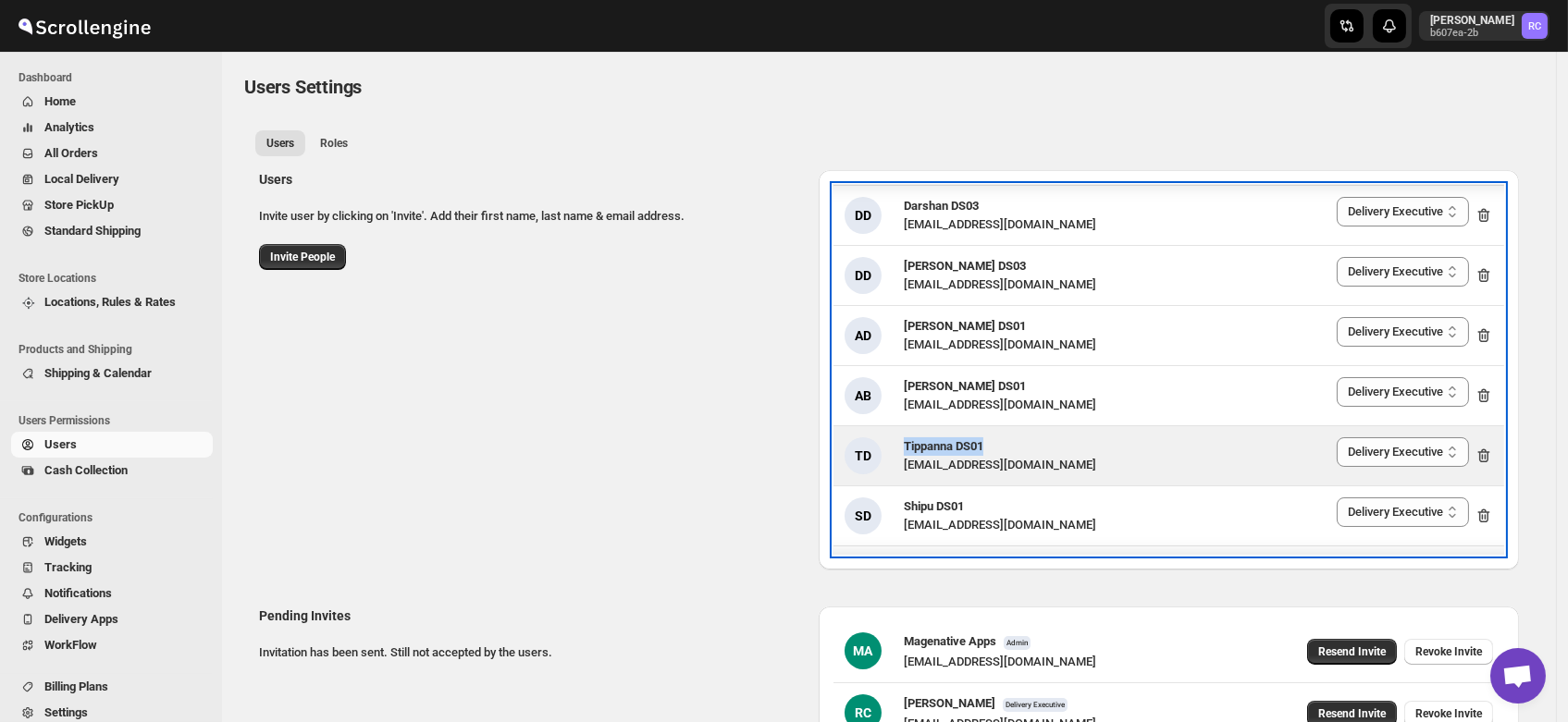
drag, startPoint x: 1007, startPoint y: 436, endPoint x: 899, endPoint y: 441, distance: 108.1
click at [899, 441] on div "TD Tippanna DS01 mecamin182@foboxs.com" at bounding box center [971, 456] width 252 height 37
copy span "Tippanna DS01"
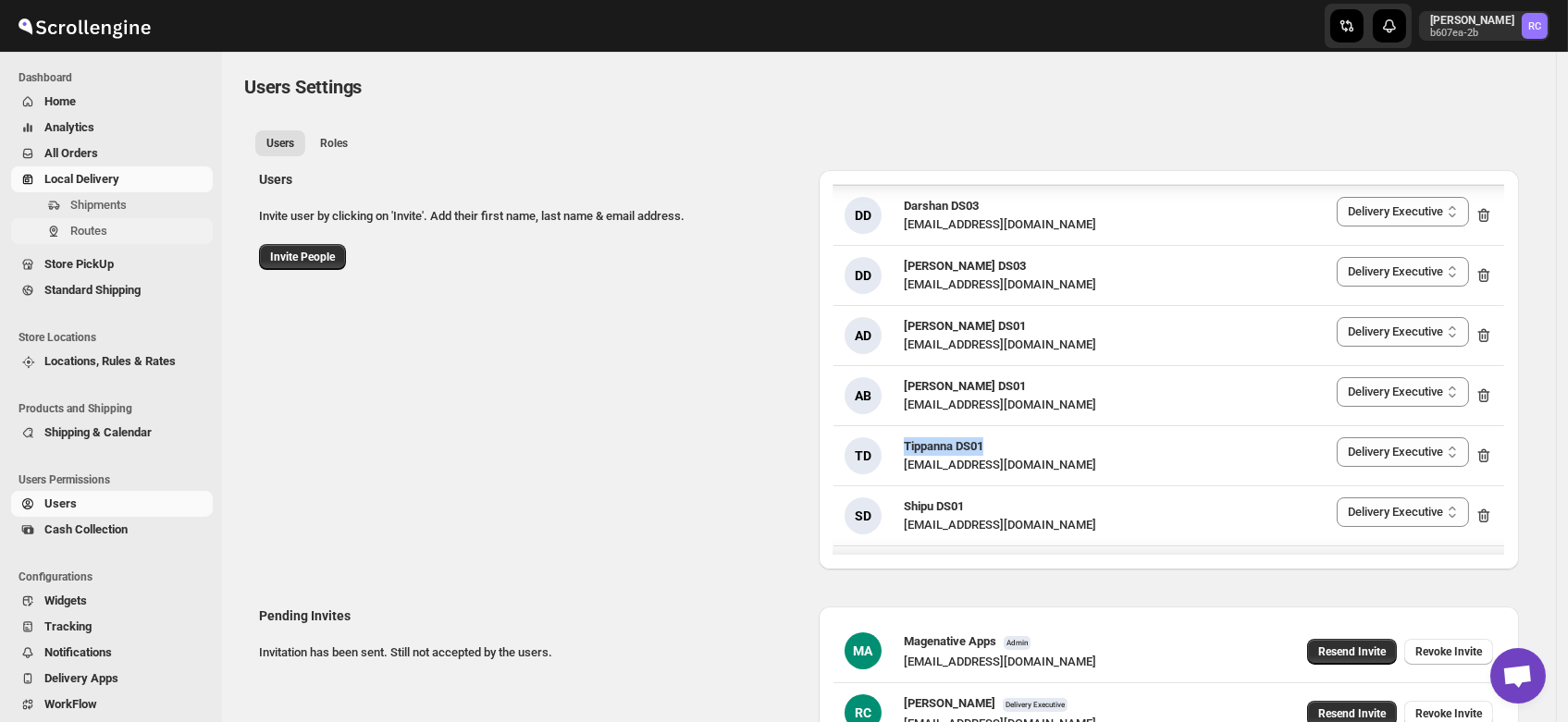
click at [81, 232] on span "Routes" at bounding box center [89, 230] width 37 height 14
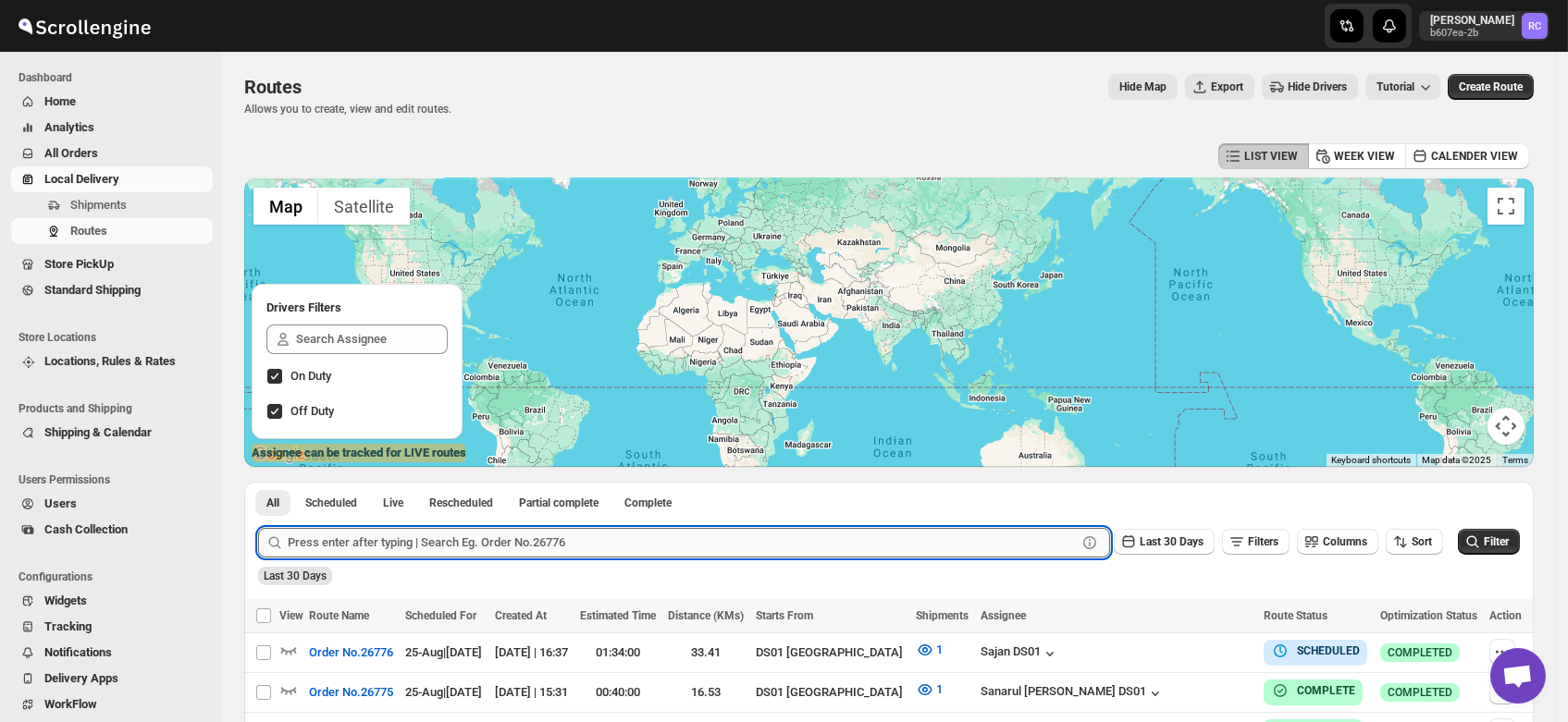
click at [422, 552] on input "text" at bounding box center [681, 543] width 789 height 30
paste input "25873"
click at [258, 481] on button "Submit" at bounding box center [284, 491] width 52 height 20
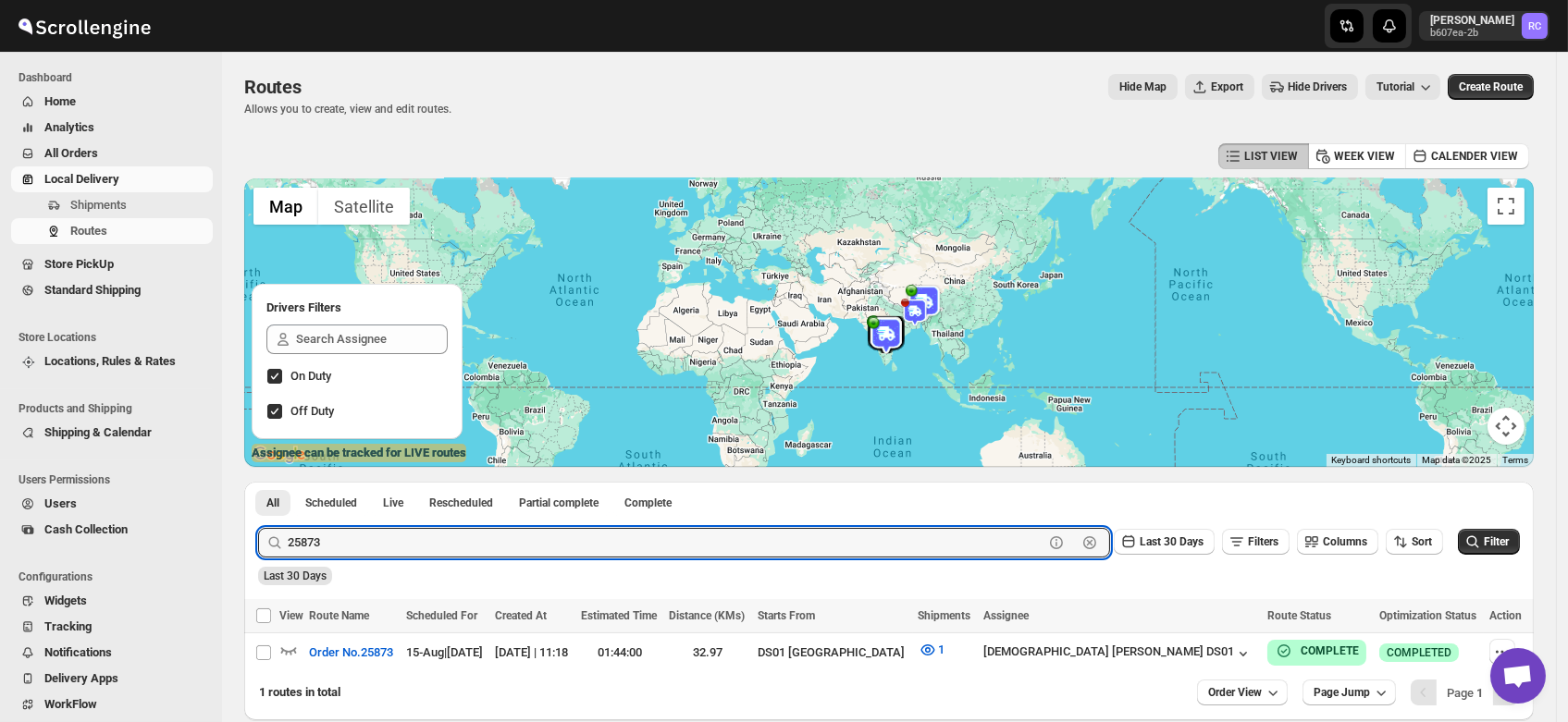
paste input "6170"
click at [258, 481] on button "Submit" at bounding box center [284, 491] width 52 height 20
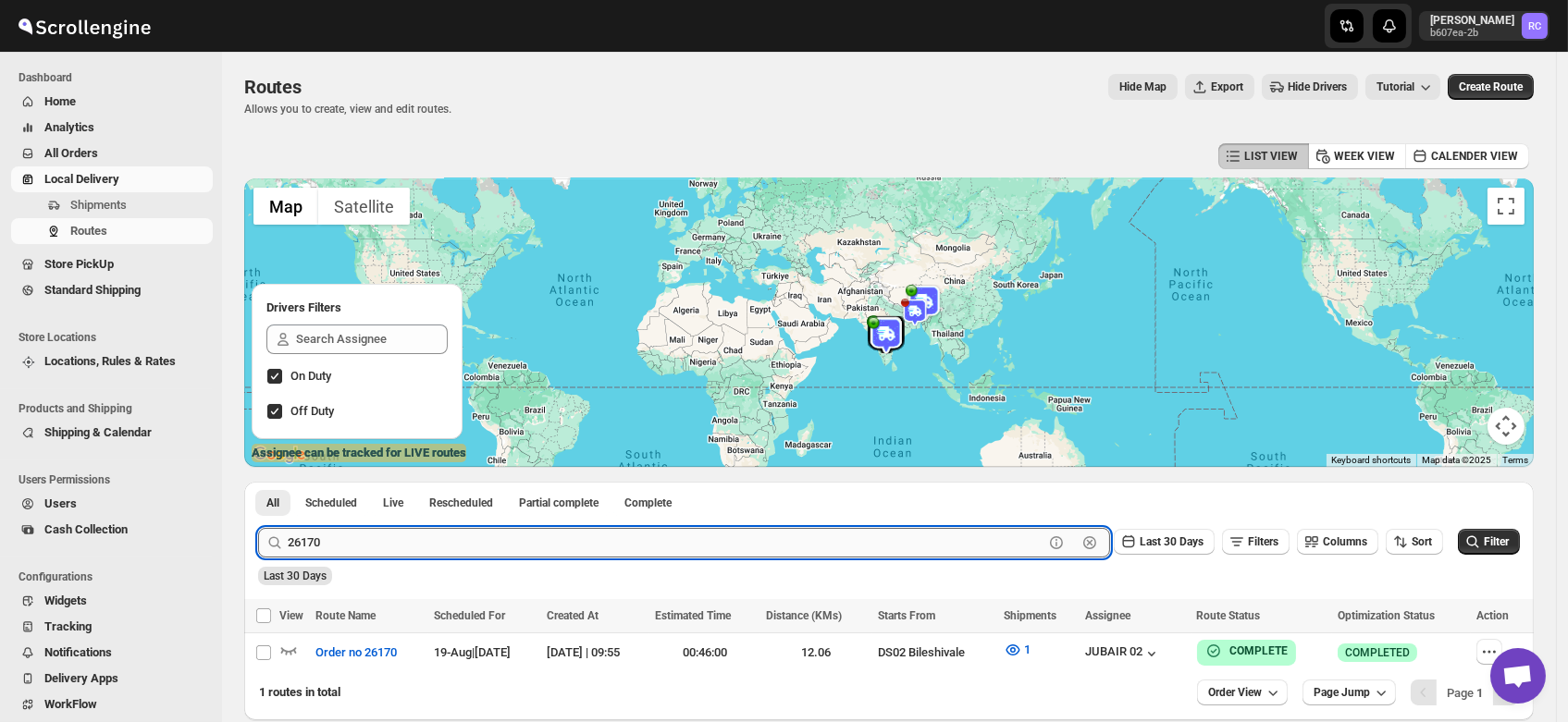
paste input "4"
click at [258, 481] on button "Submit" at bounding box center [284, 491] width 52 height 20
paste input "8"
click at [258, 481] on button "Submit" at bounding box center [284, 491] width 52 height 20
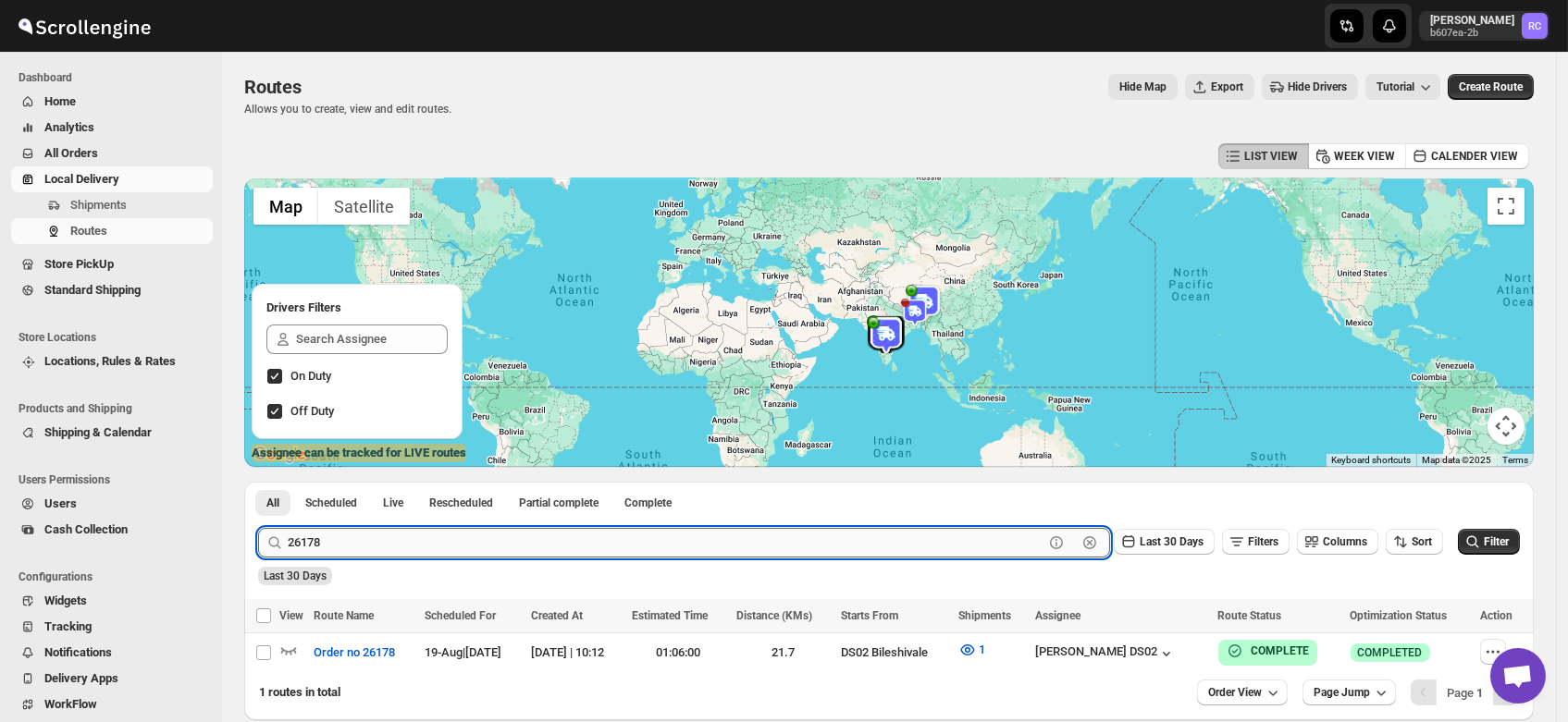
paste input "95"
click at [258, 481] on button "Submit" at bounding box center [284, 491] width 52 height 20
paste input "207"
type input "26207"
click at [258, 481] on button "Submit" at bounding box center [284, 491] width 52 height 20
